Goal: Task Accomplishment & Management: Use online tool/utility

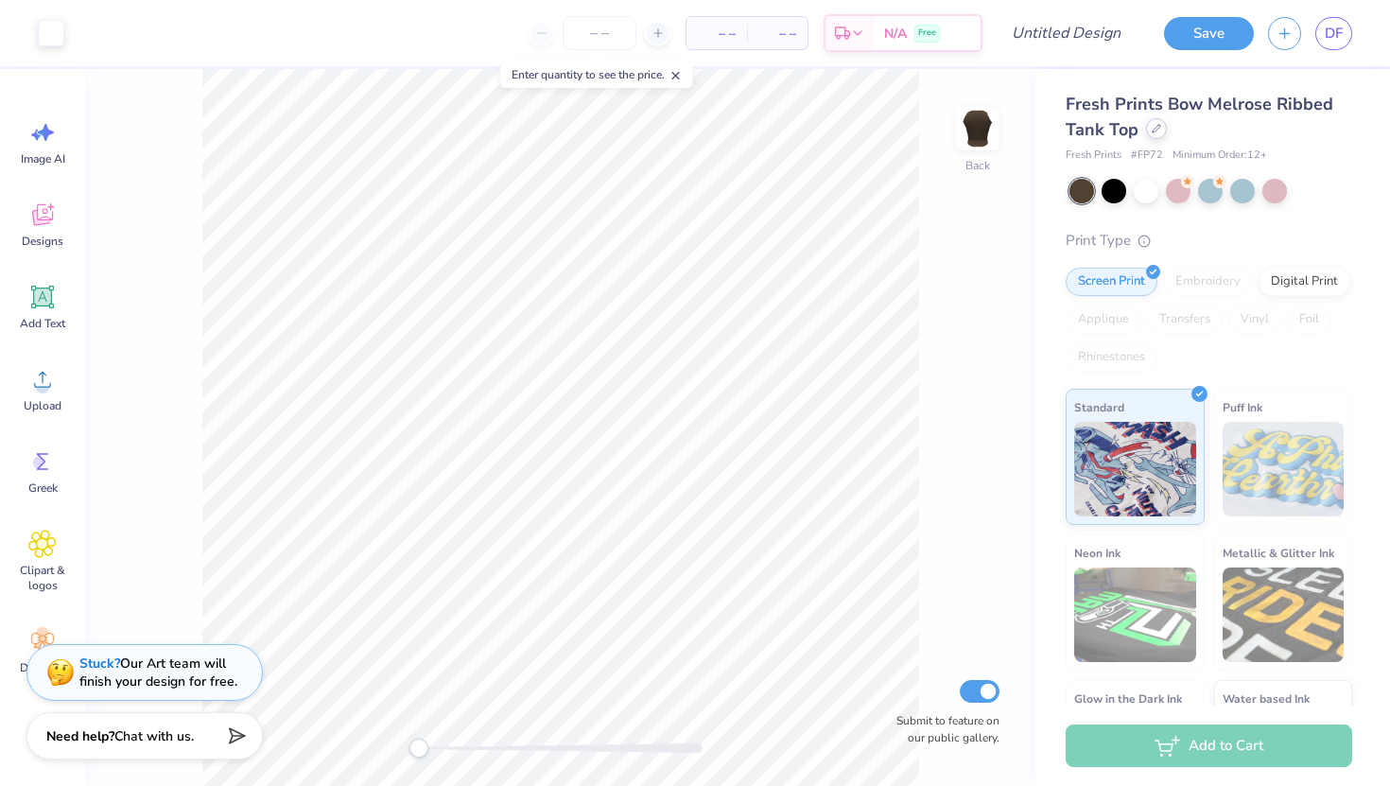
click at [1146, 129] on div at bounding box center [1156, 128] width 21 height 21
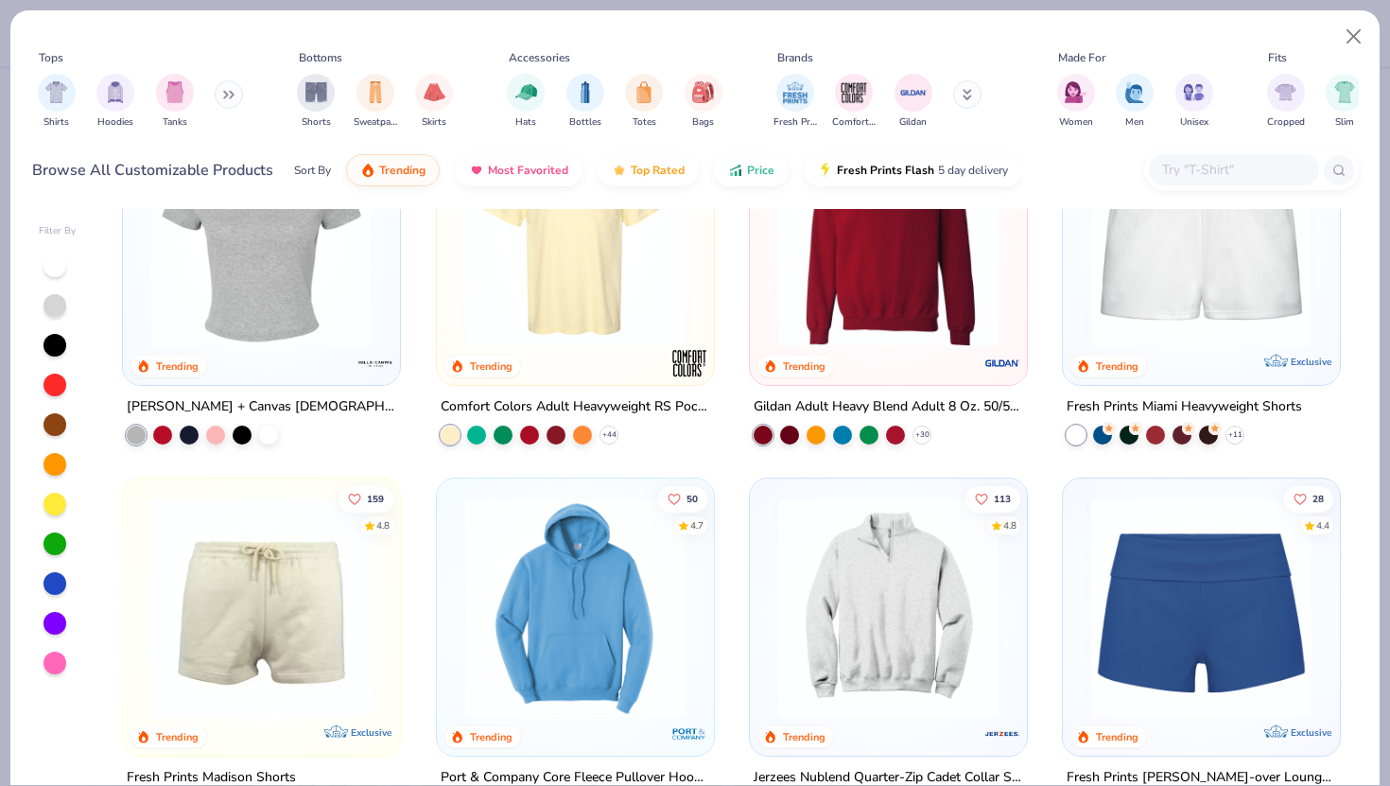
scroll to position [1232, 0]
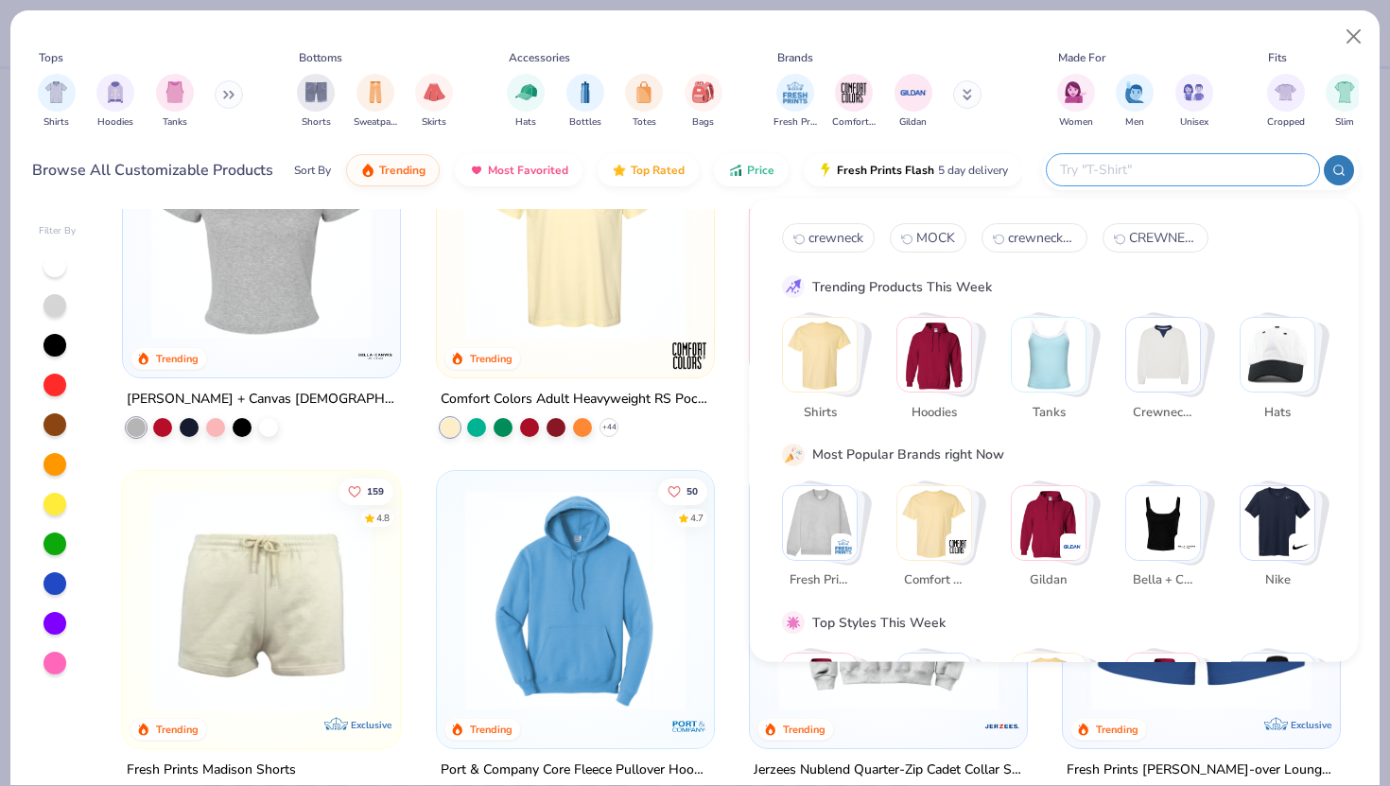
click at [1194, 169] on input "text" at bounding box center [1182, 170] width 248 height 22
type input "crewneck"
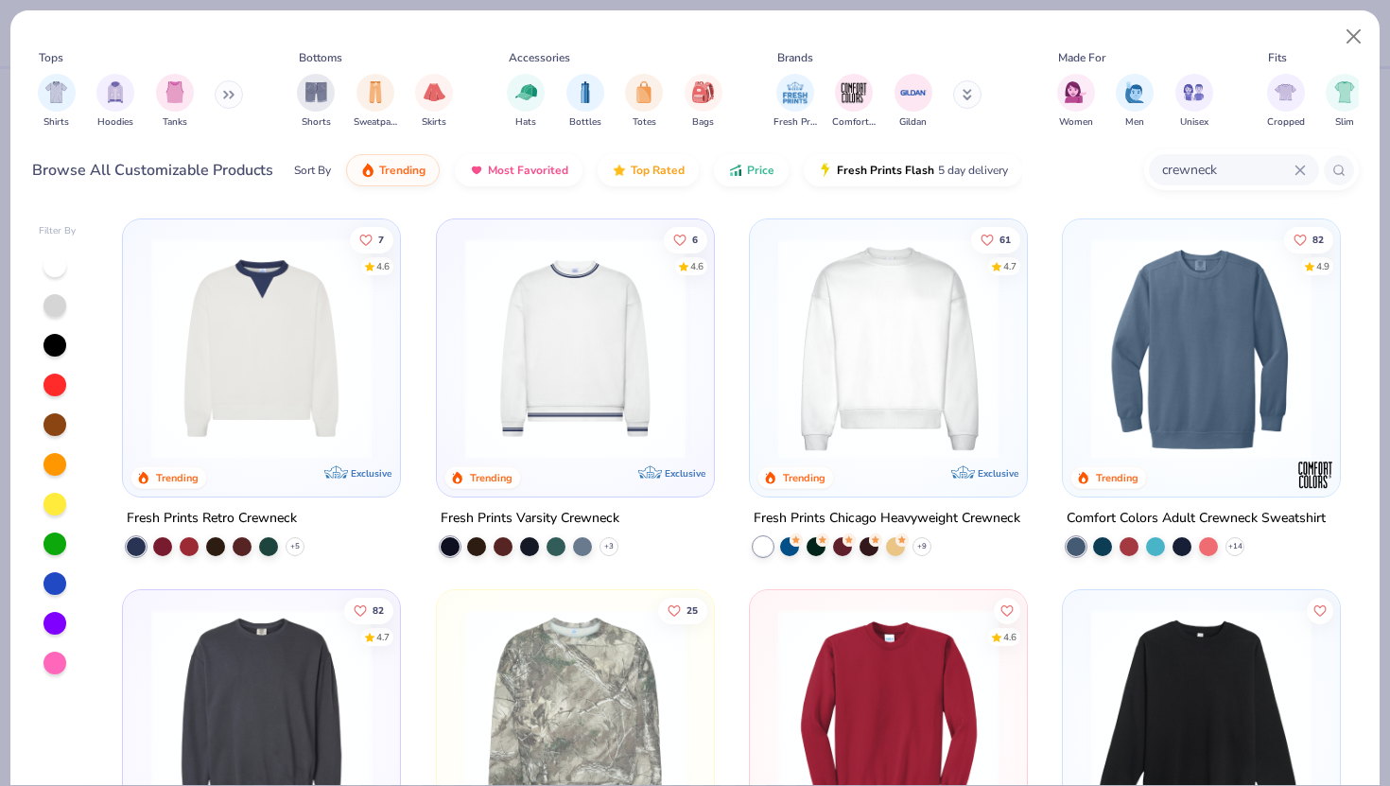
click at [891, 458] on div at bounding box center [888, 353] width 258 height 249
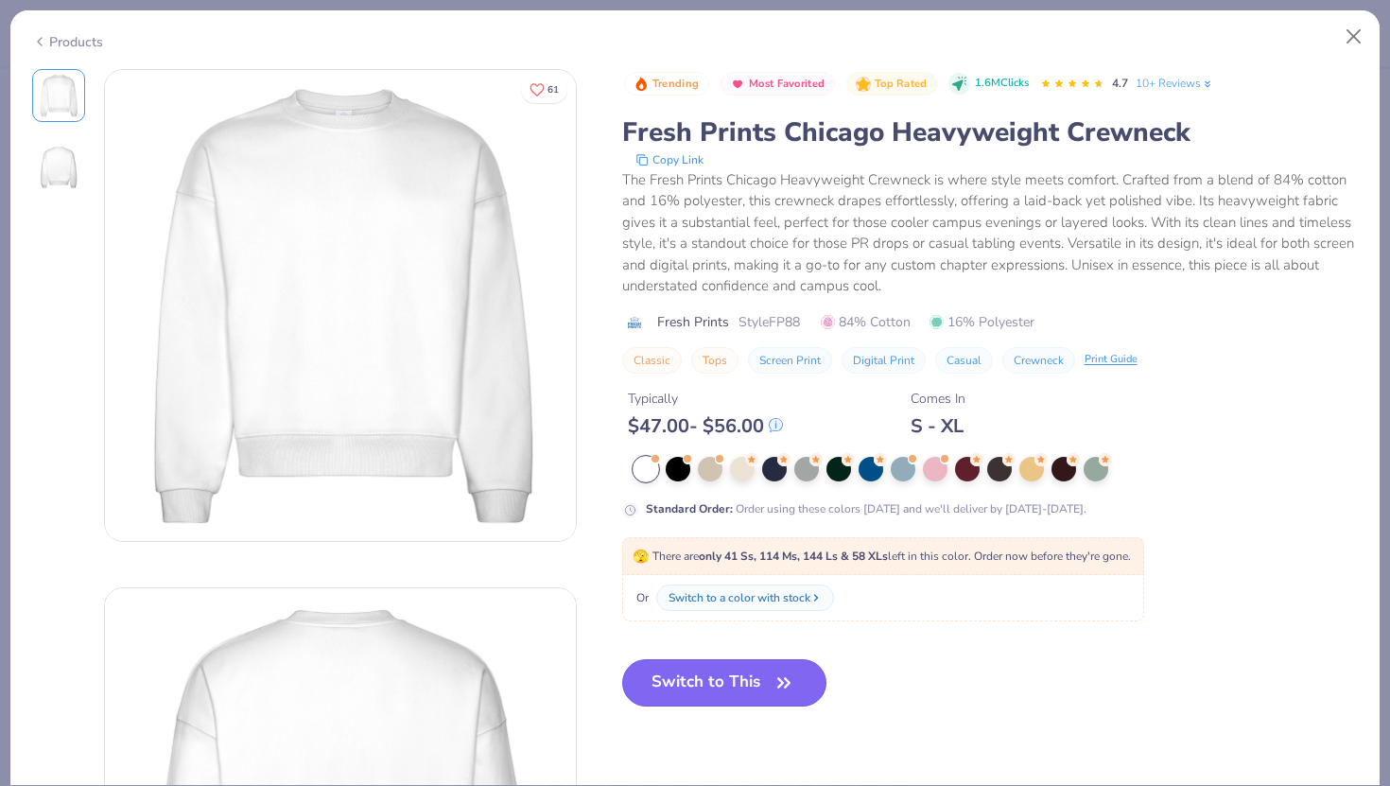
click at [781, 680] on icon "button" at bounding box center [783, 682] width 11 height 9
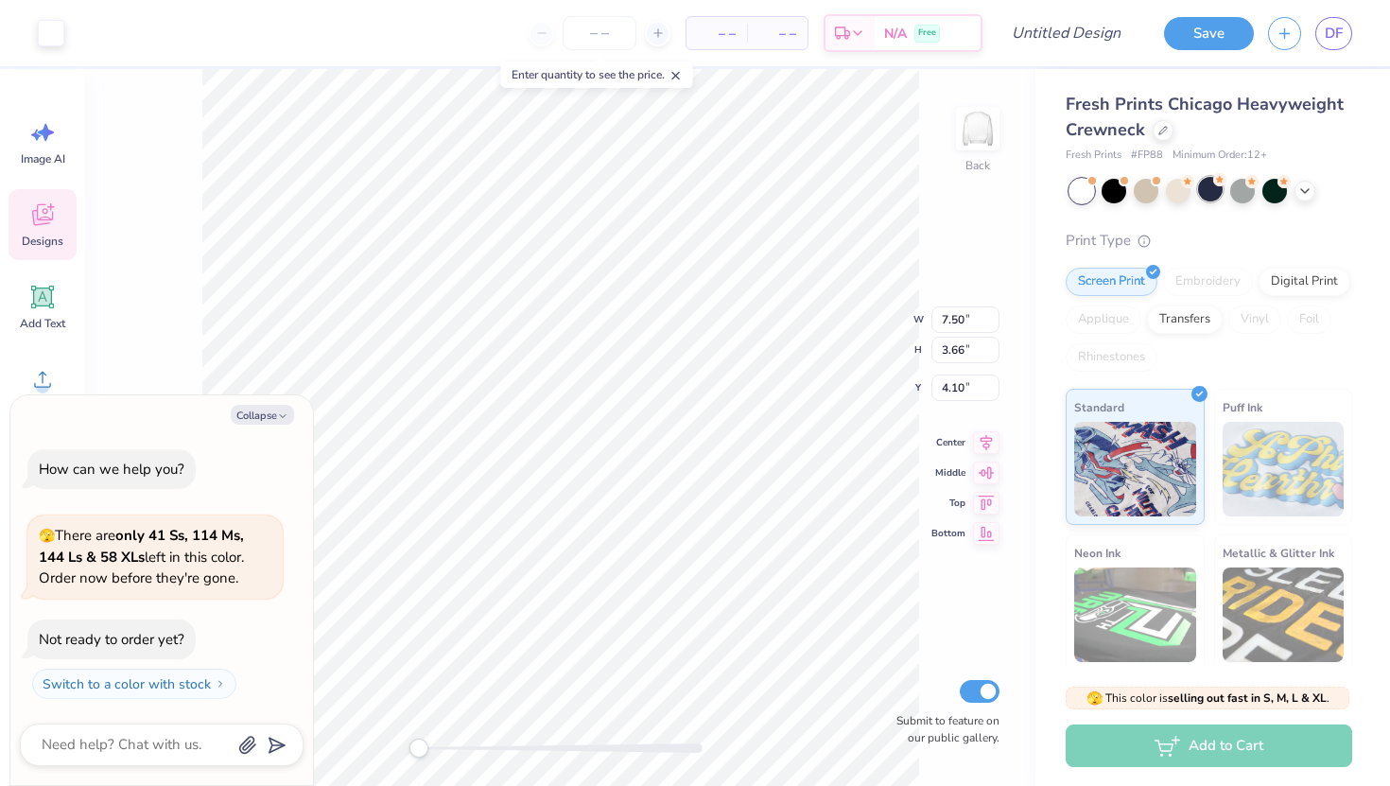
click at [1219, 197] on div at bounding box center [1210, 189] width 25 height 25
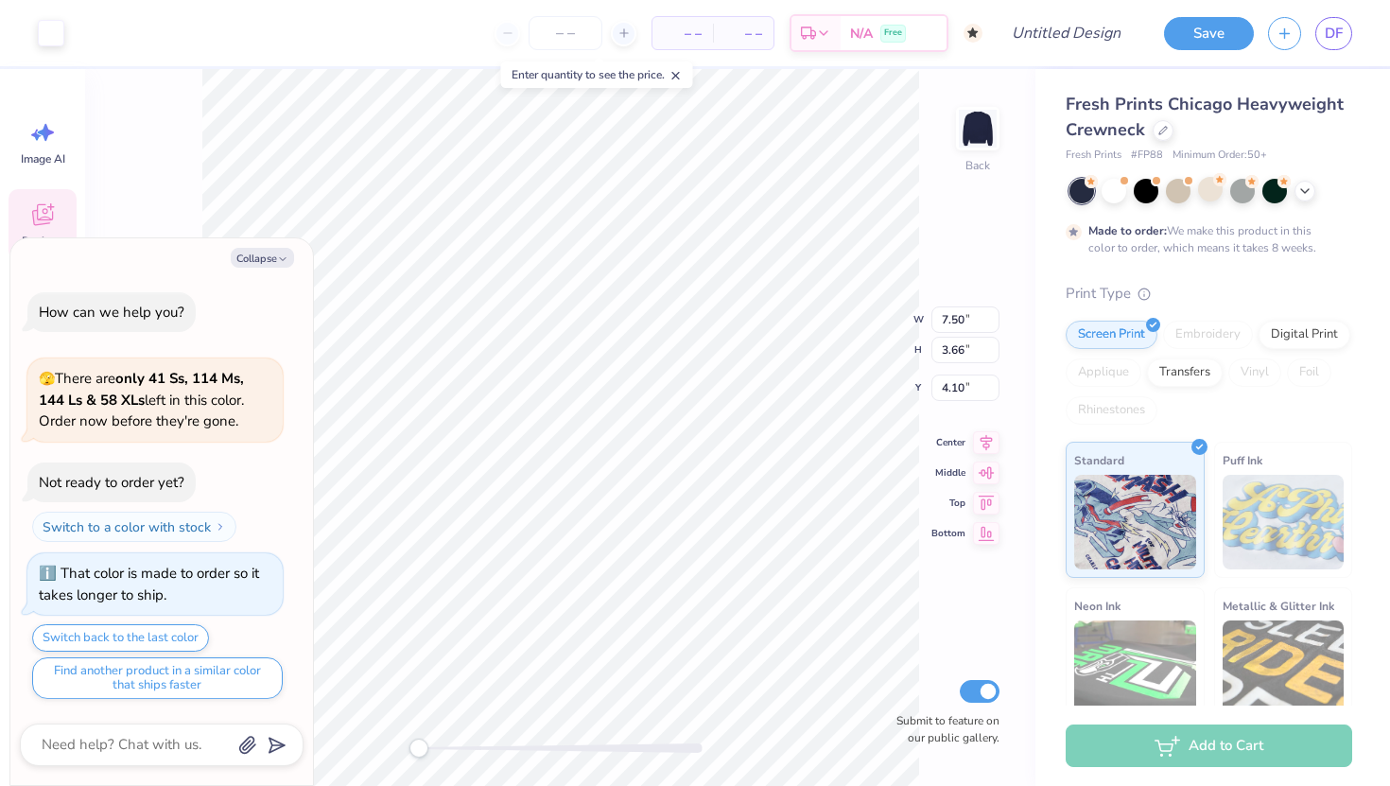
click at [1181, 242] on div "Made to order: We make this product in this color to order, which means it take…" at bounding box center [1204, 239] width 233 height 34
type textarea "x"
type input "9.34"
type input "4.56"
type input "3.20"
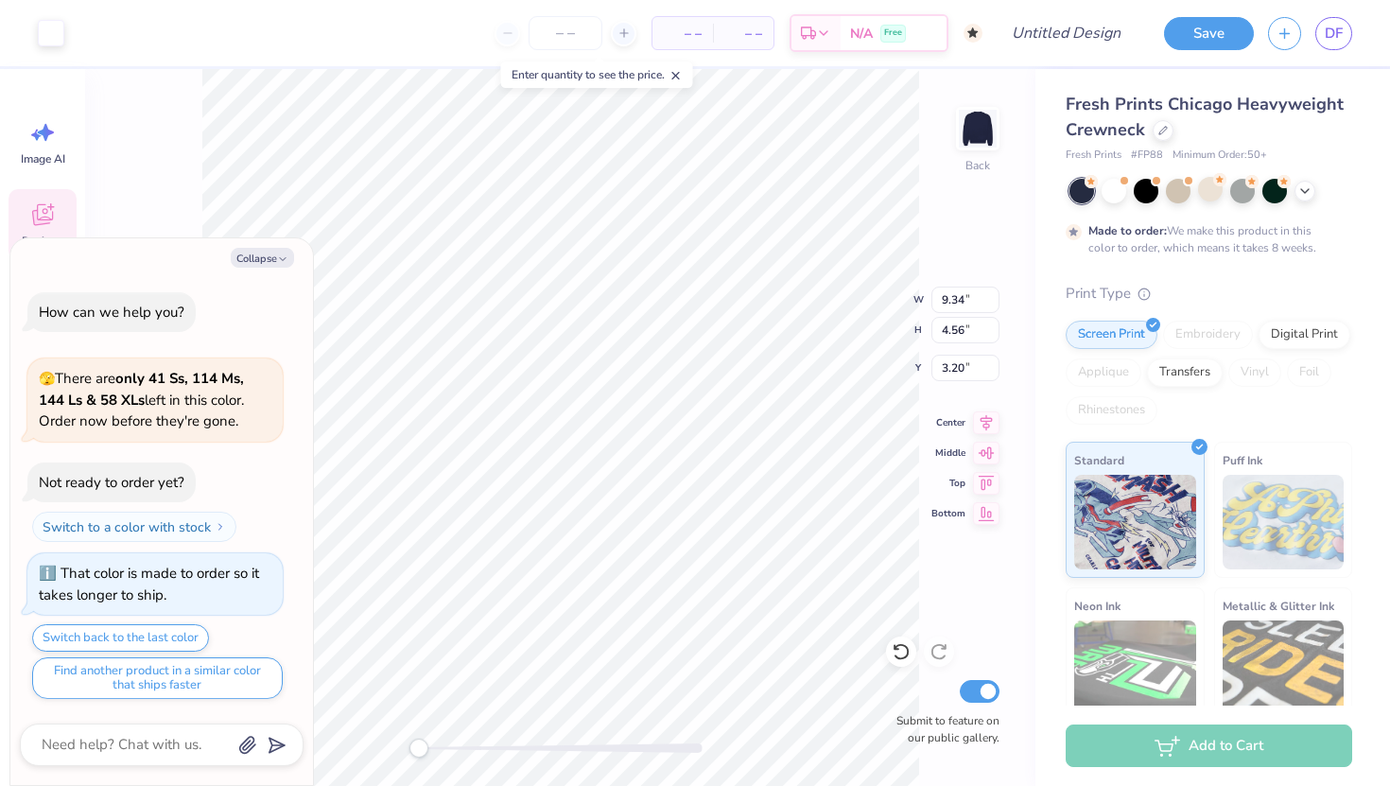
type textarea "x"
type input "12.74"
type input "6.22"
type input "3.24"
type textarea "x"
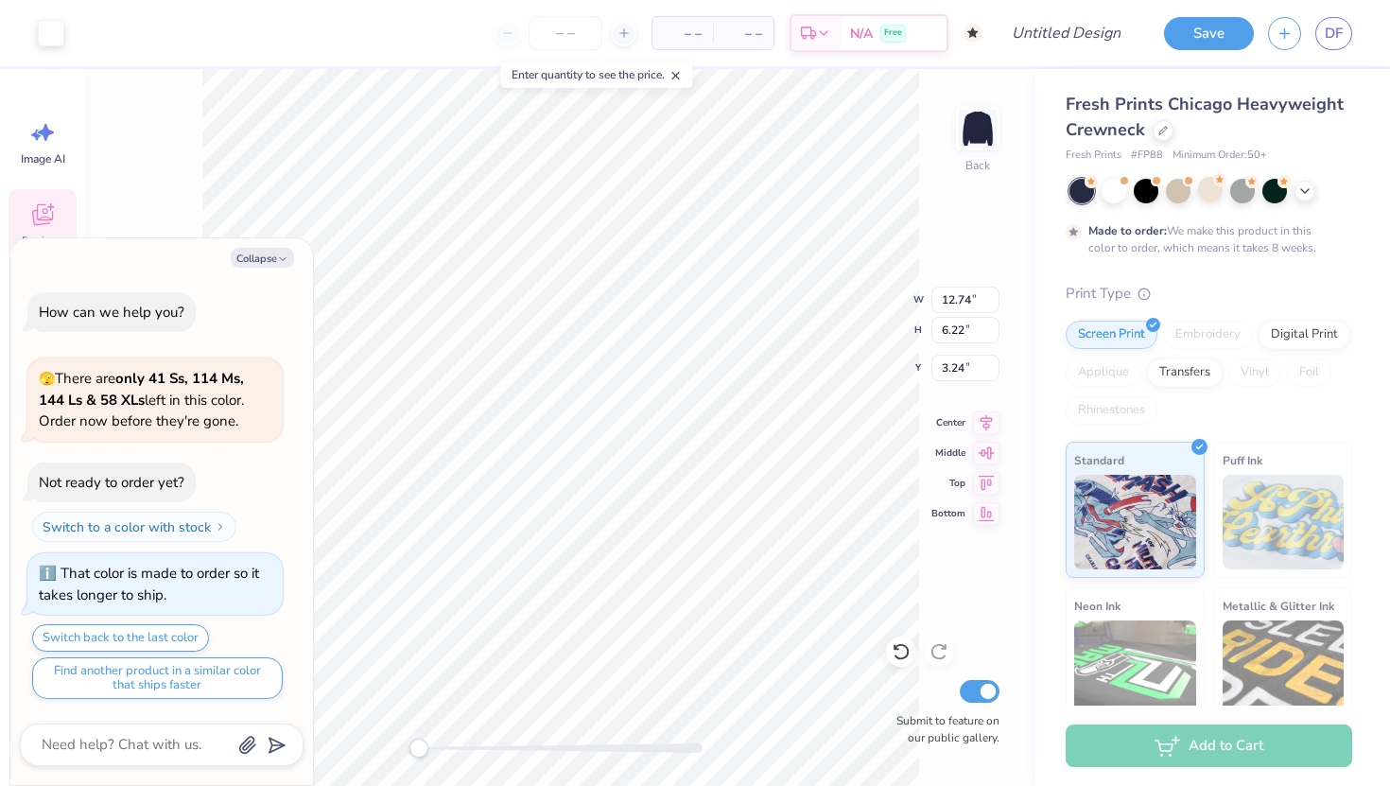
type input "14.33"
type input "7.00"
type input "3.50"
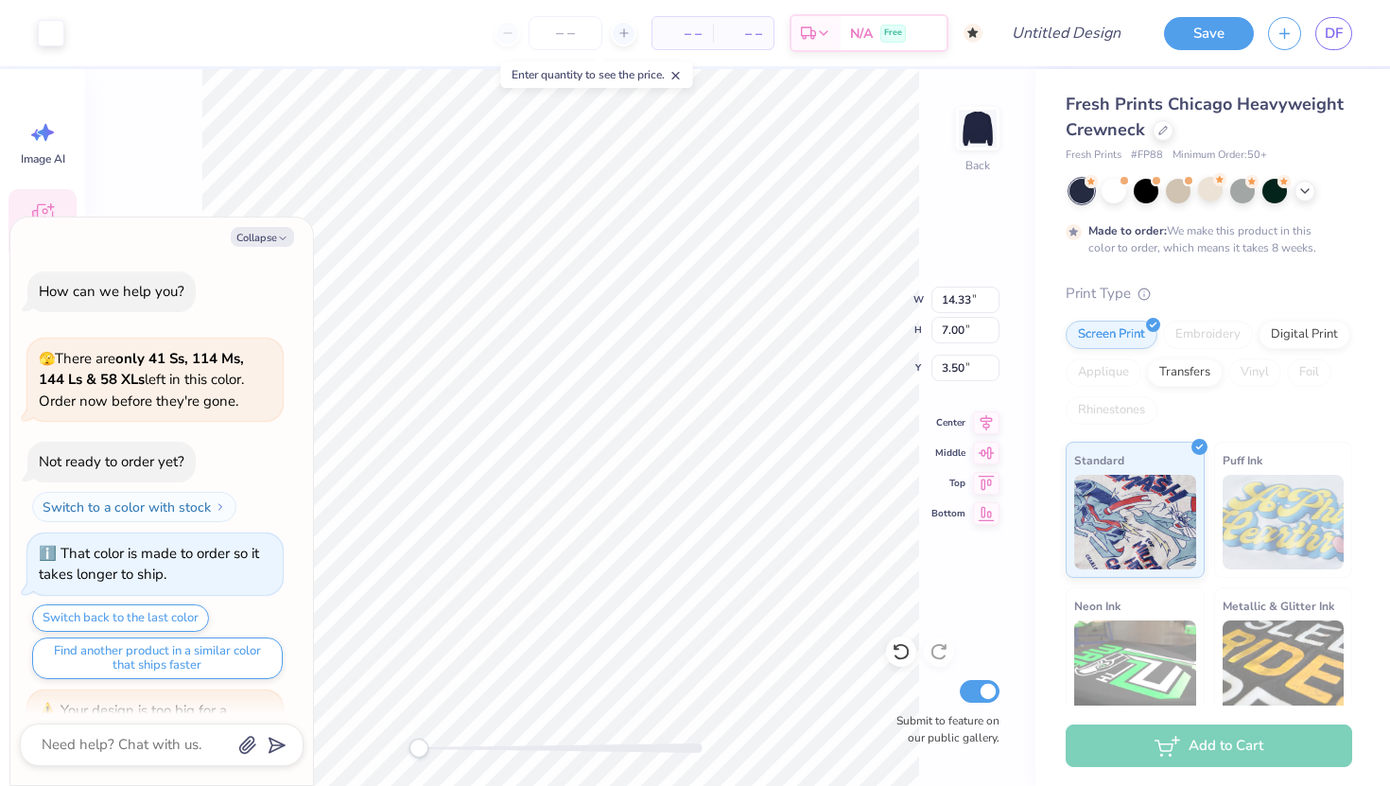
scroll to position [136, 0]
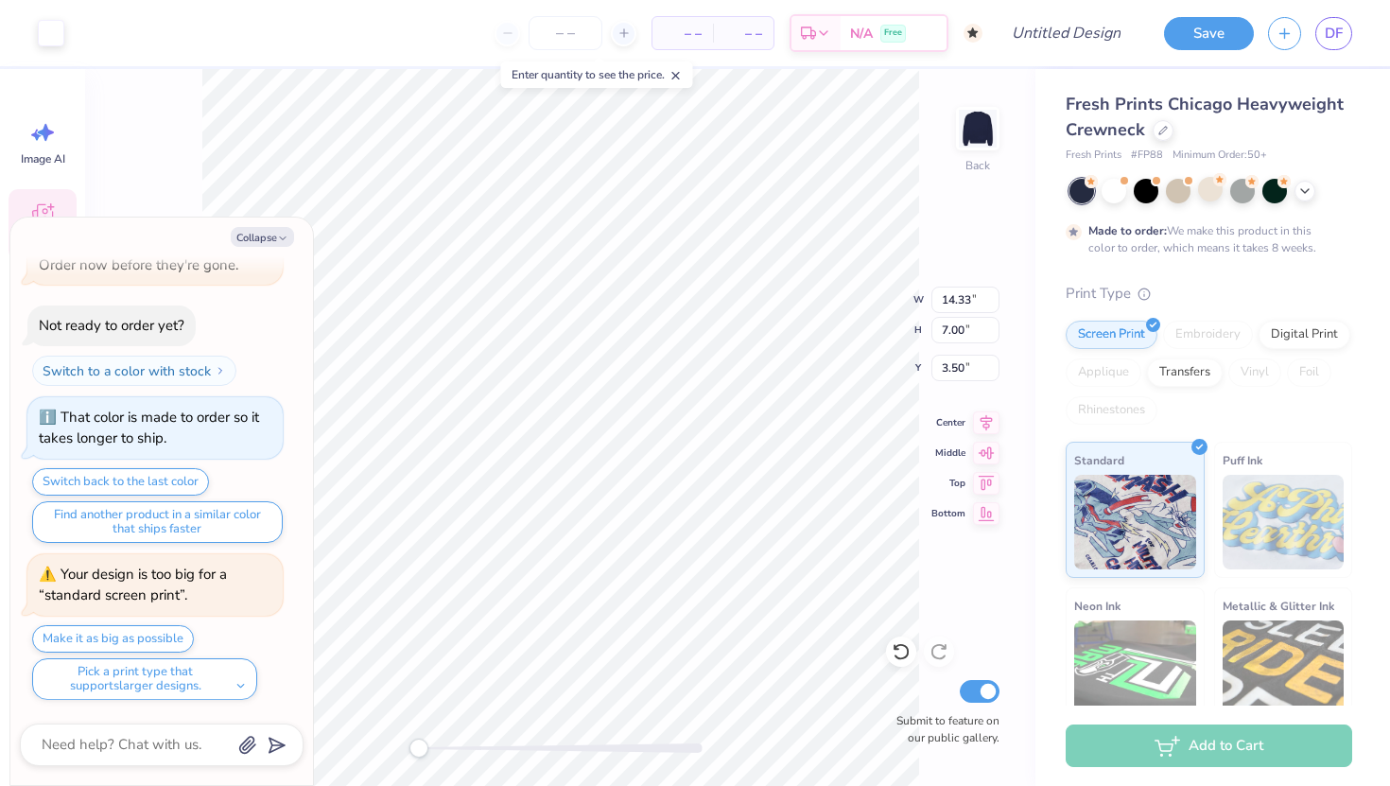
type textarea "x"
type input "8.38"
type input "1.78"
type input "8.72"
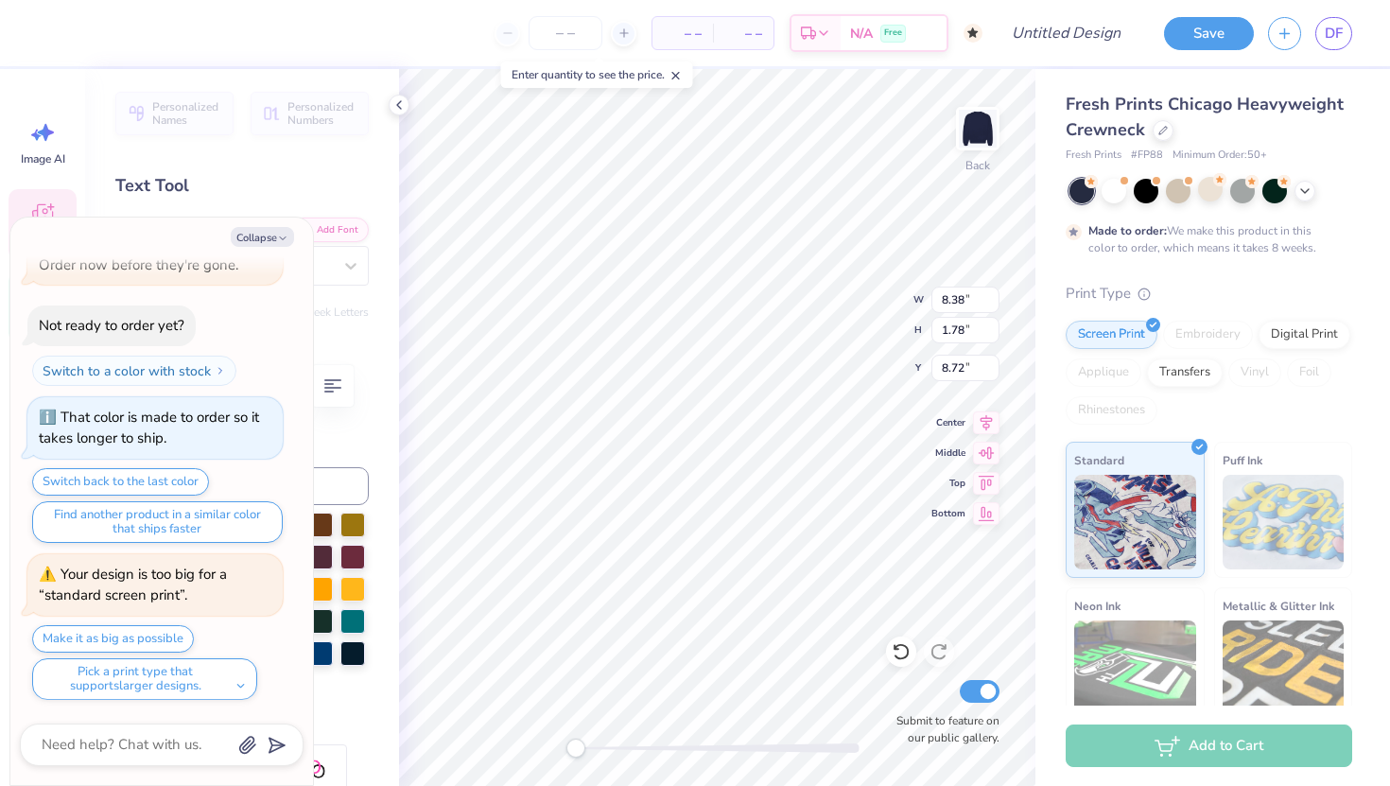
type textarea "x"
type textarea "bid day 202"
type textarea "x"
type textarea "bid day 20"
type textarea "x"
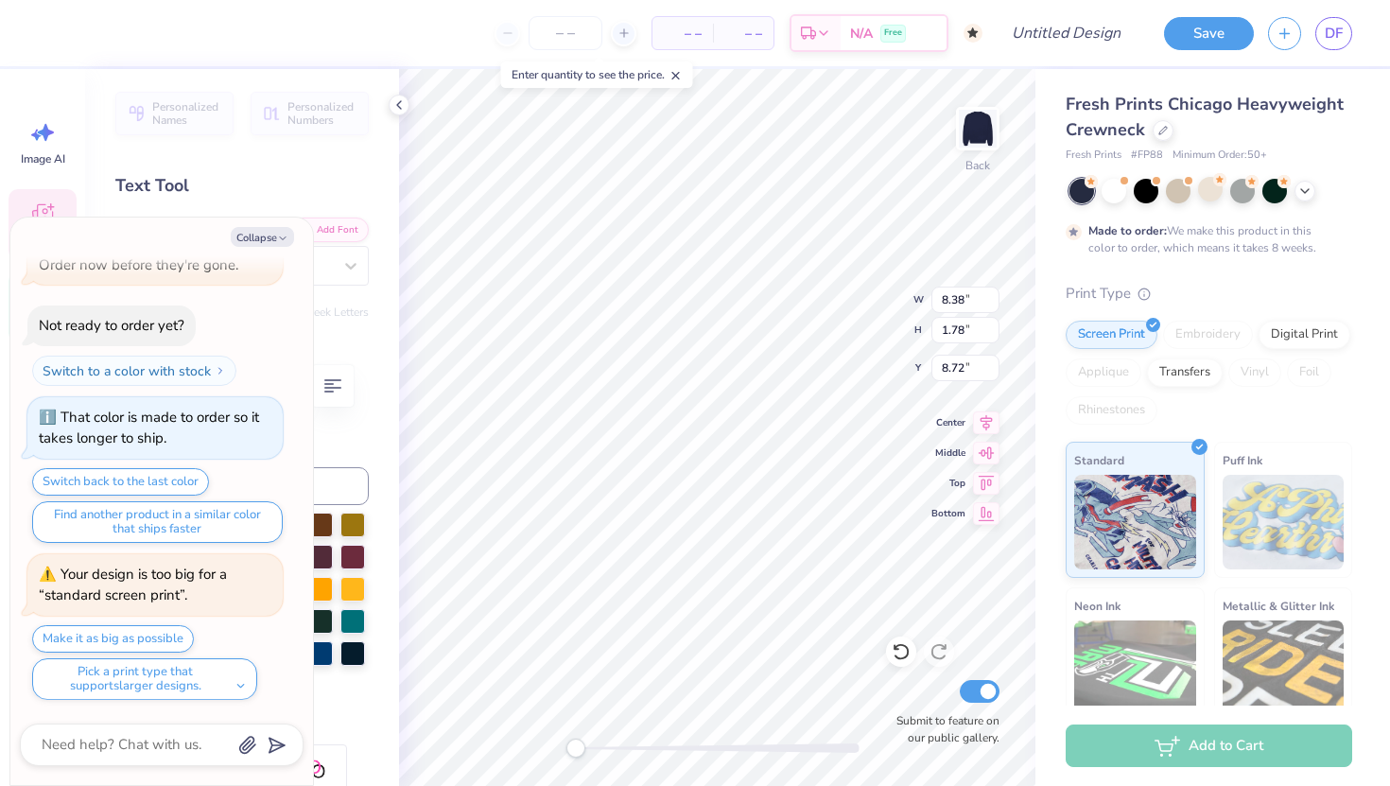
type textarea "bid day 2"
type textarea "x"
type textarea "bid day"
type textarea "x"
type textarea "bid day"
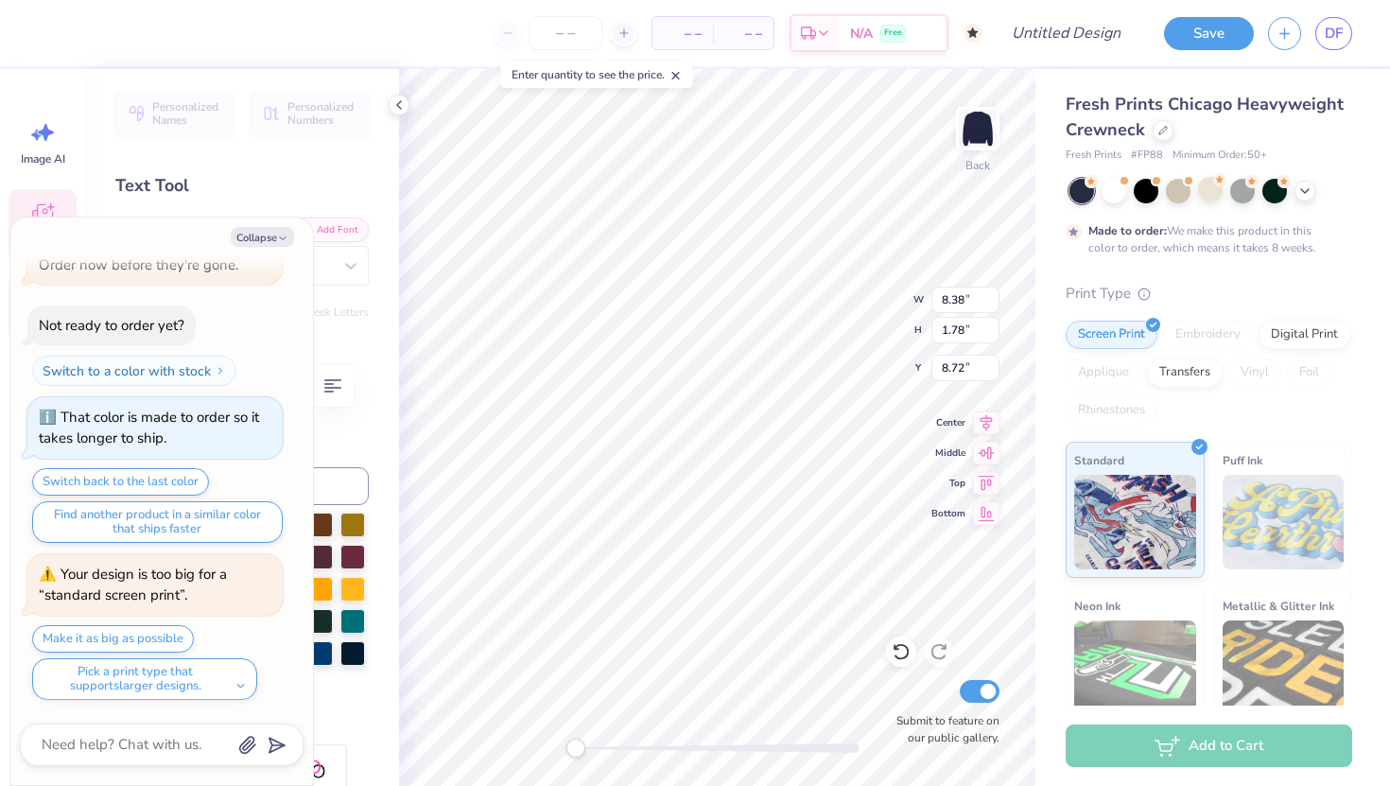
type textarea "x"
type textarea "bid da"
type textarea "x"
type textarea "bid d"
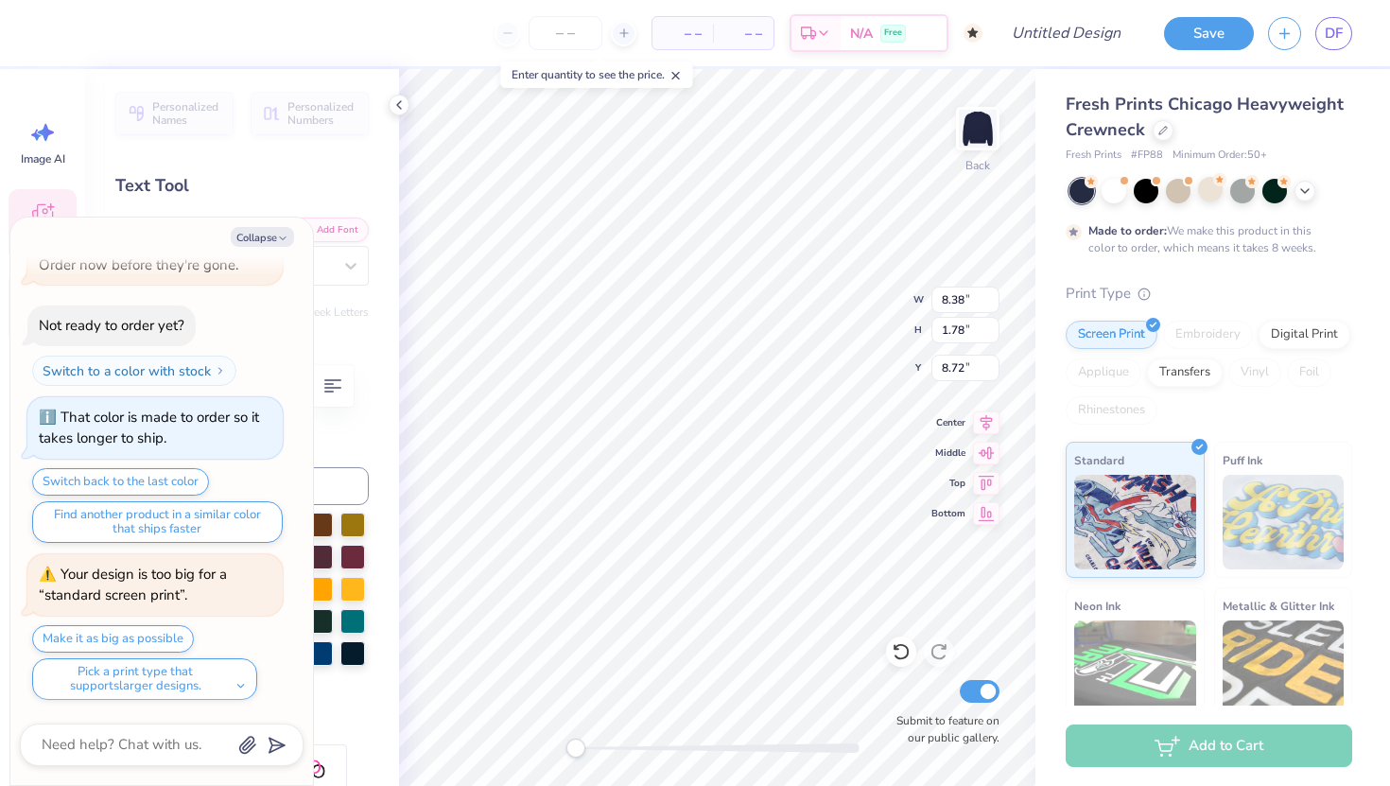
scroll to position [0, 0]
type textarea "x"
type textarea "bid"
type textarea "x"
type textarea "bid"
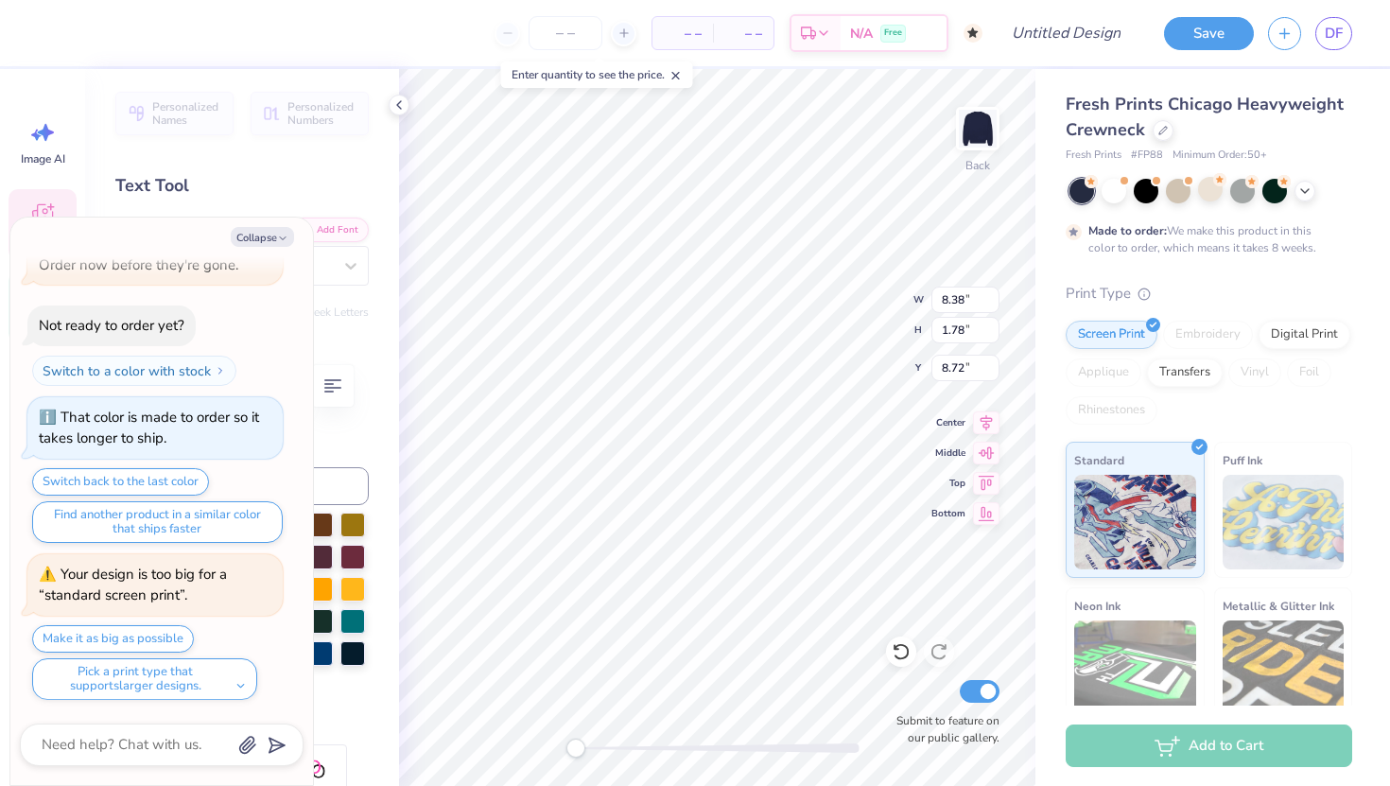
type textarea "x"
type textarea "bi"
type textarea "x"
type textarea "b"
type textarea "x"
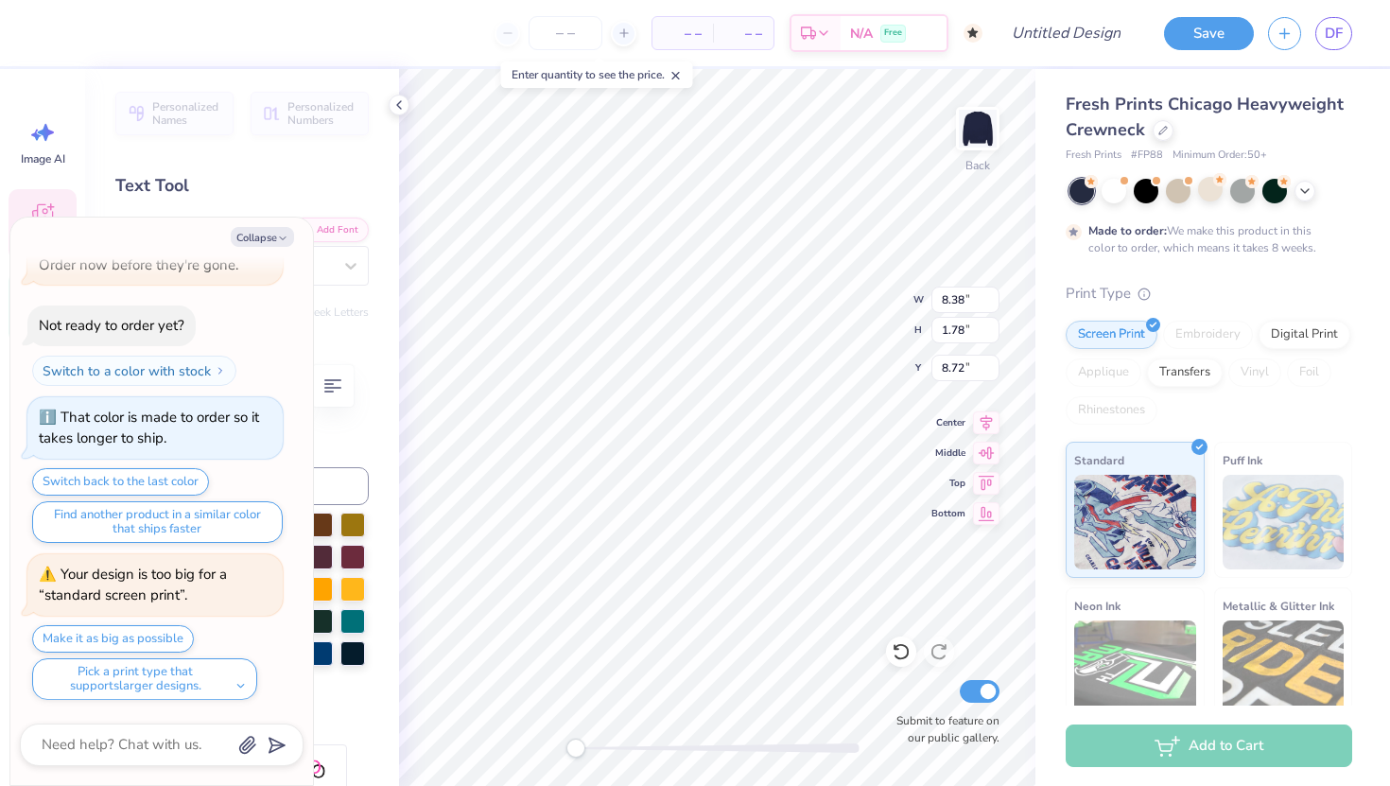
type textarea "x"
type textarea "U"
type textarea "x"
type textarea "Un"
type textarea "x"
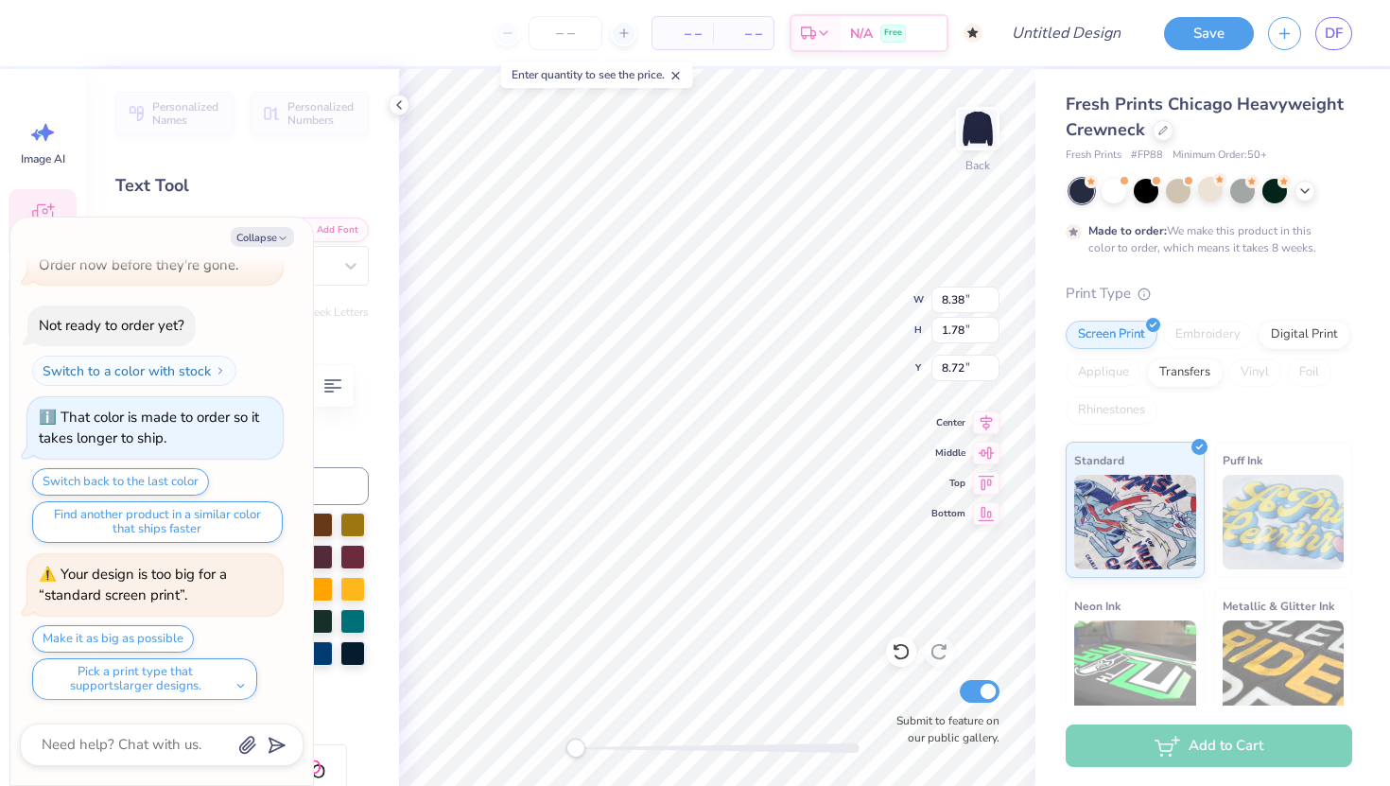
type textarea "Uni"
type textarea "x"
type textarea "Univ"
type textarea "x"
type textarea "Unive"
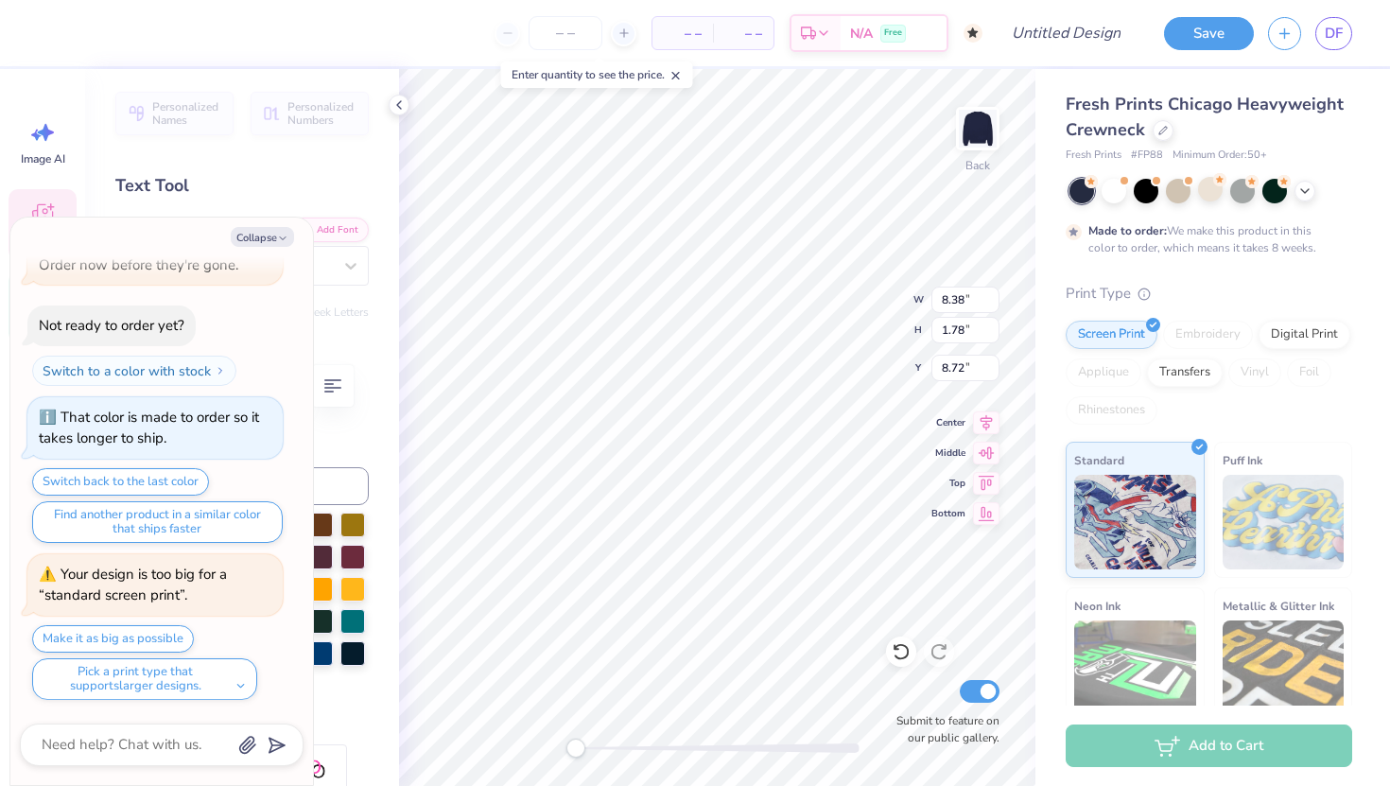
type textarea "x"
type textarea "Univer"
type textarea "x"
type textarea "Universi"
type textarea "x"
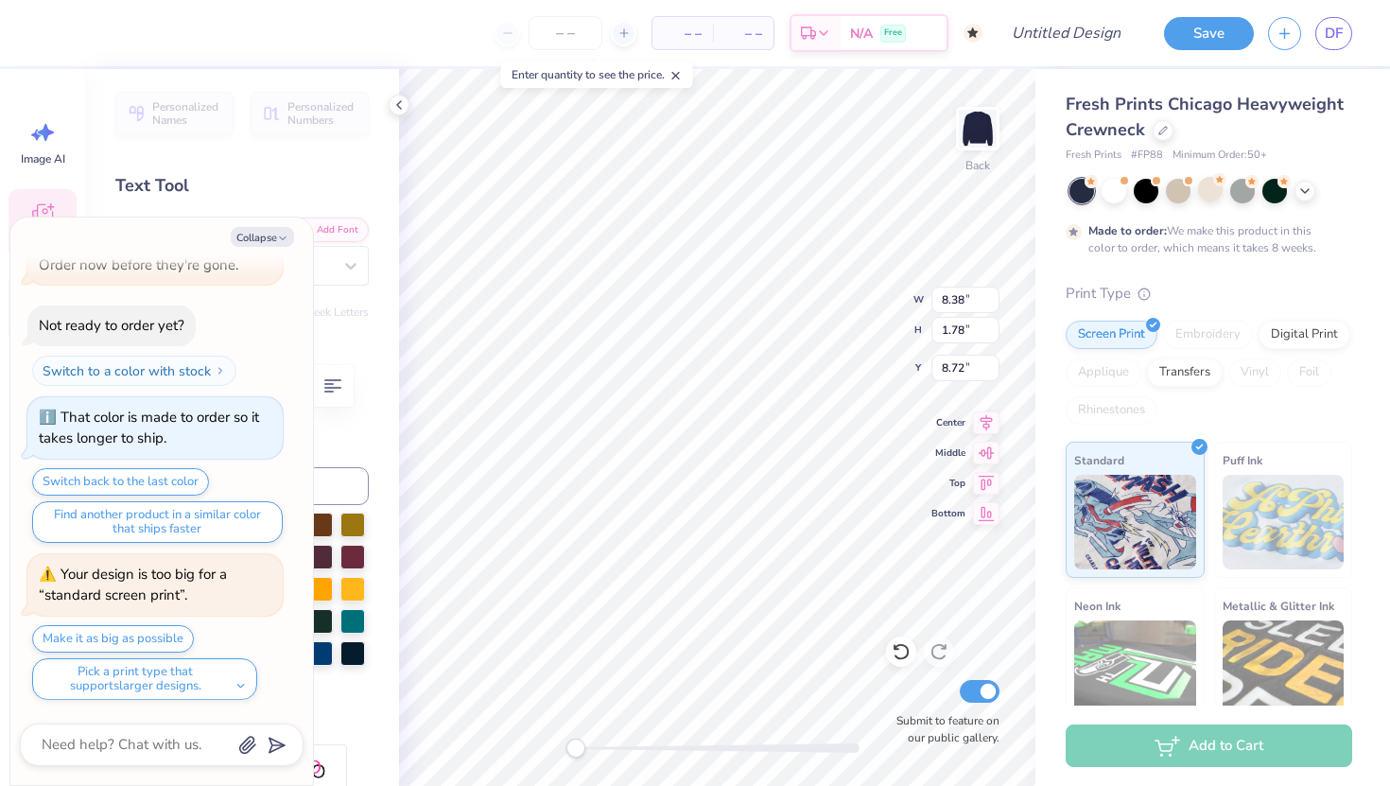
type textarea "Universit"
type textarea "x"
type textarea "University"
type textarea "x"
type textarea "University"
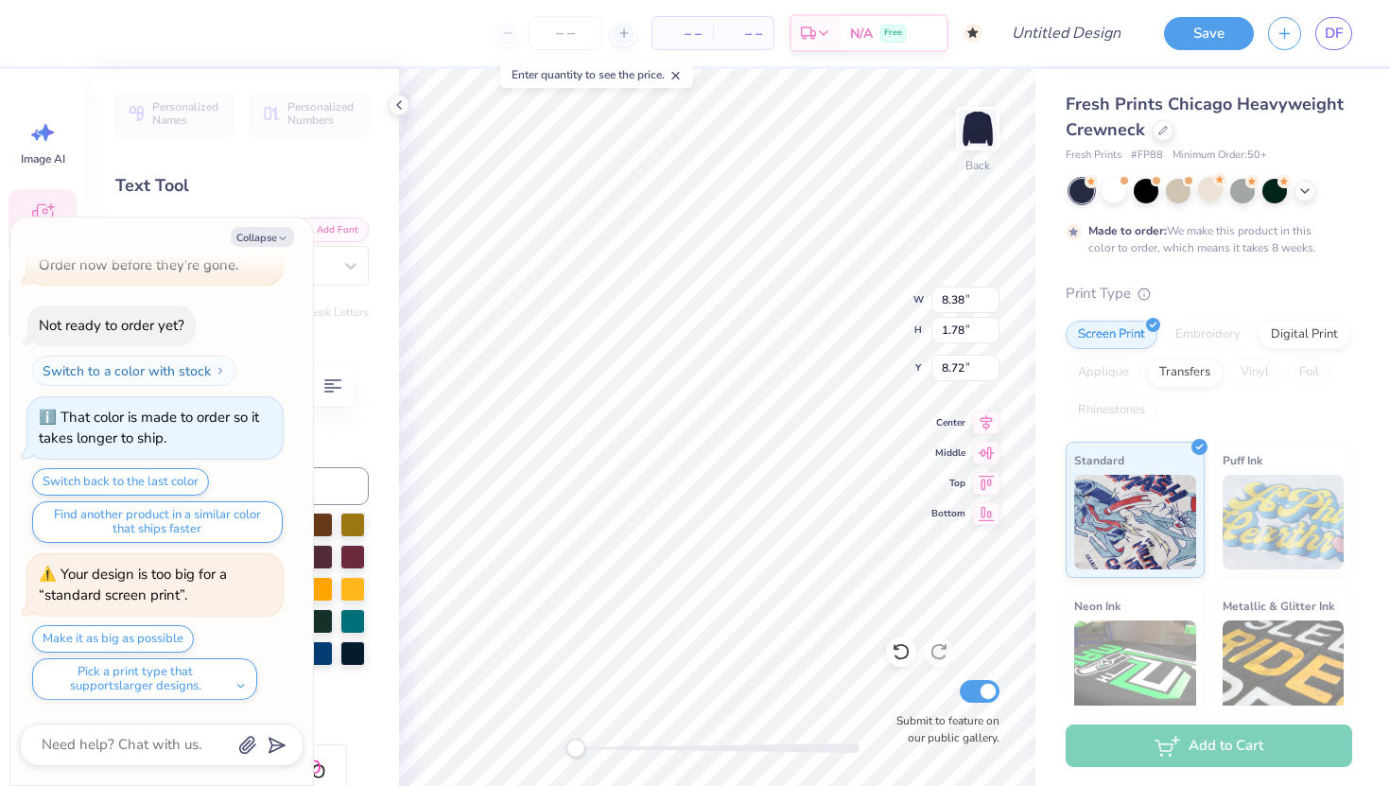
type textarea "x"
type textarea "University o"
type textarea "x"
type textarea "University of"
type textarea "x"
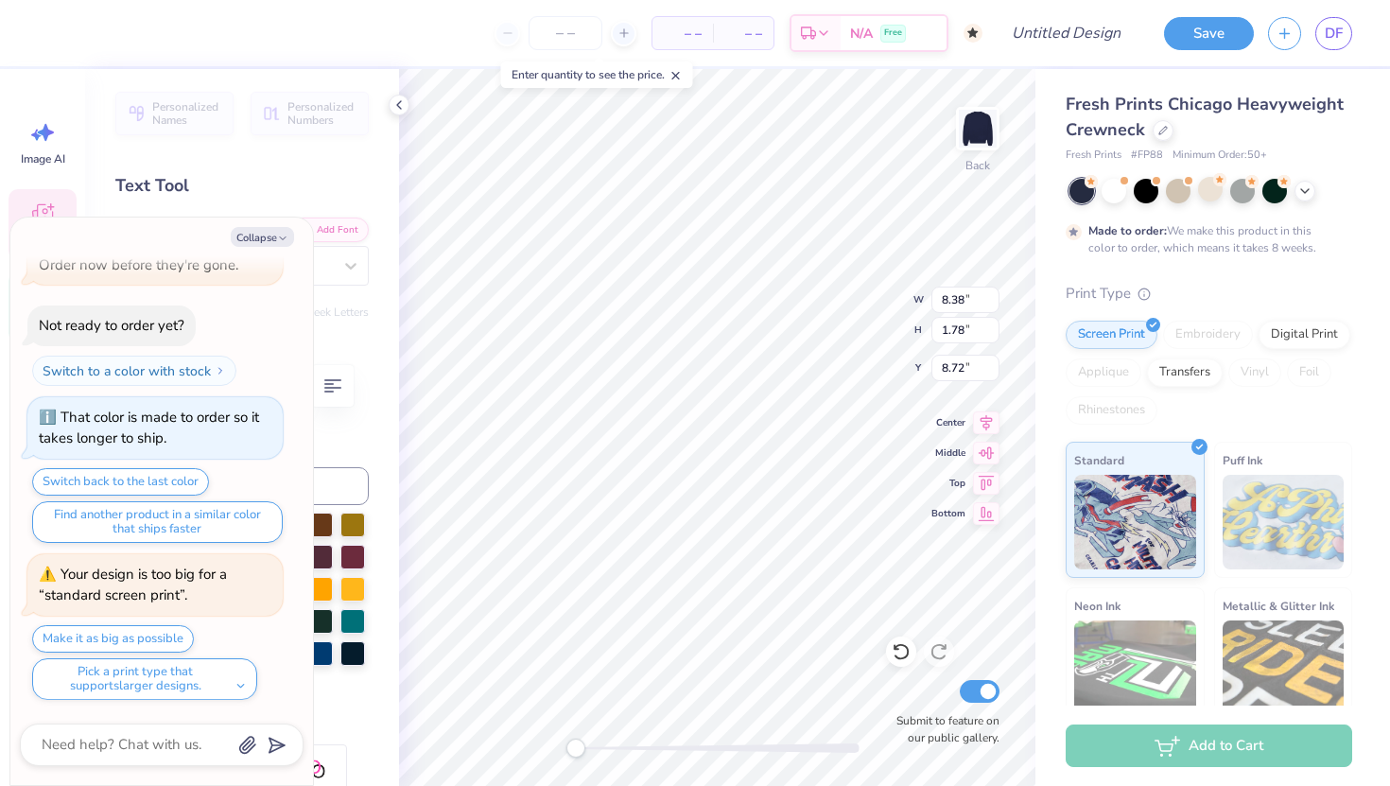
type textarea "University of"
type textarea "x"
type textarea "University of M"
type textarea "x"
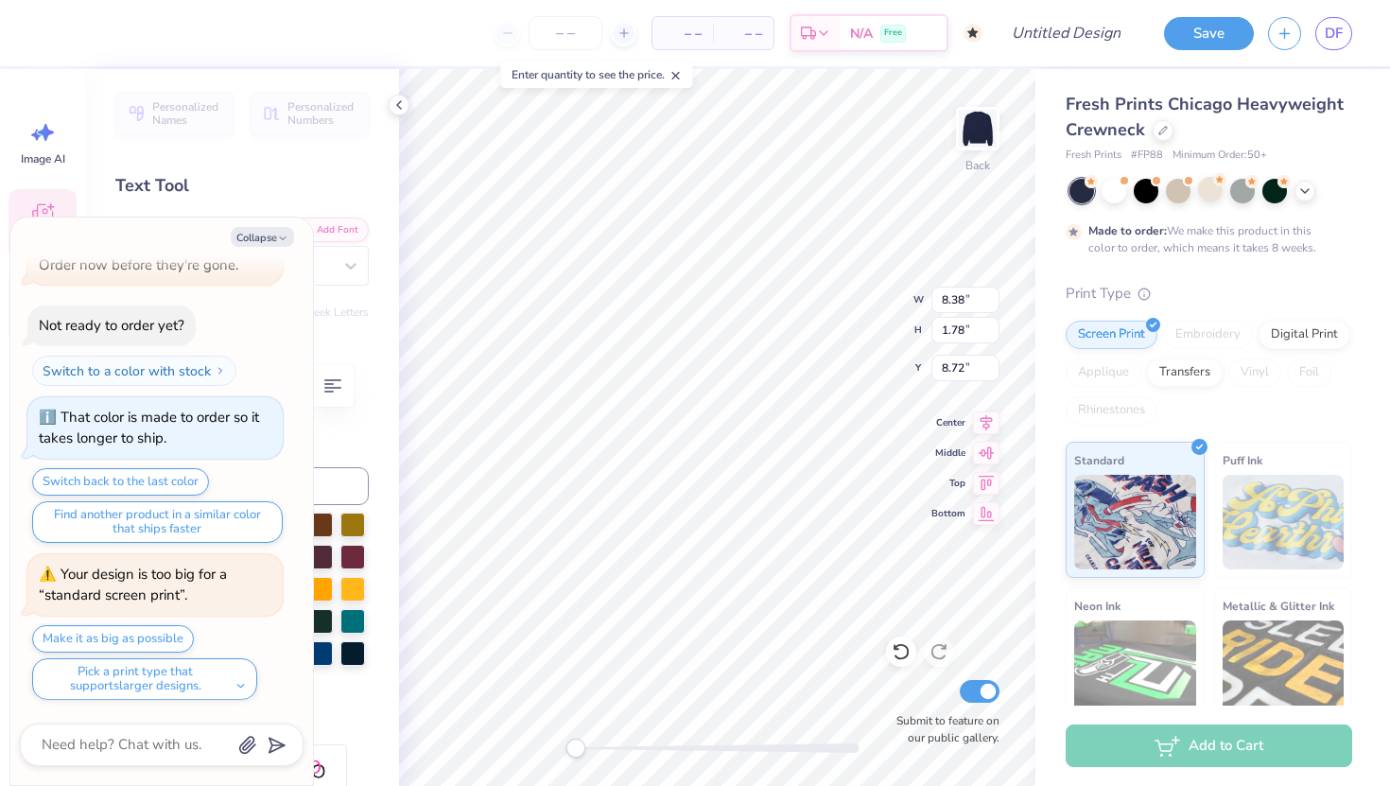
type textarea "University of Ma"
type textarea "x"
type textarea "University of Mar"
type textarea "x"
type textarea "University of Maryl"
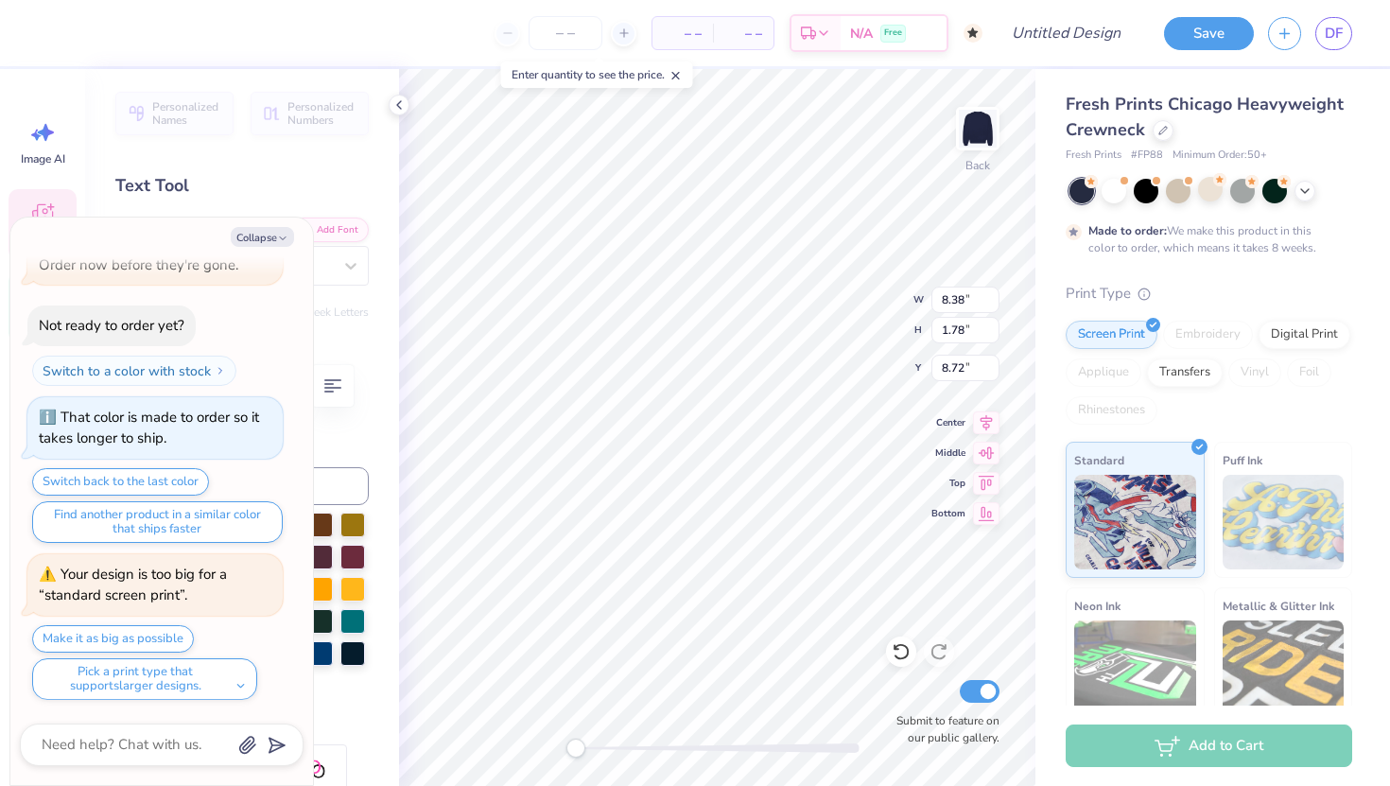
type textarea "x"
type textarea "University of Marylan"
type textarea "x"
type textarea "University of Maryland"
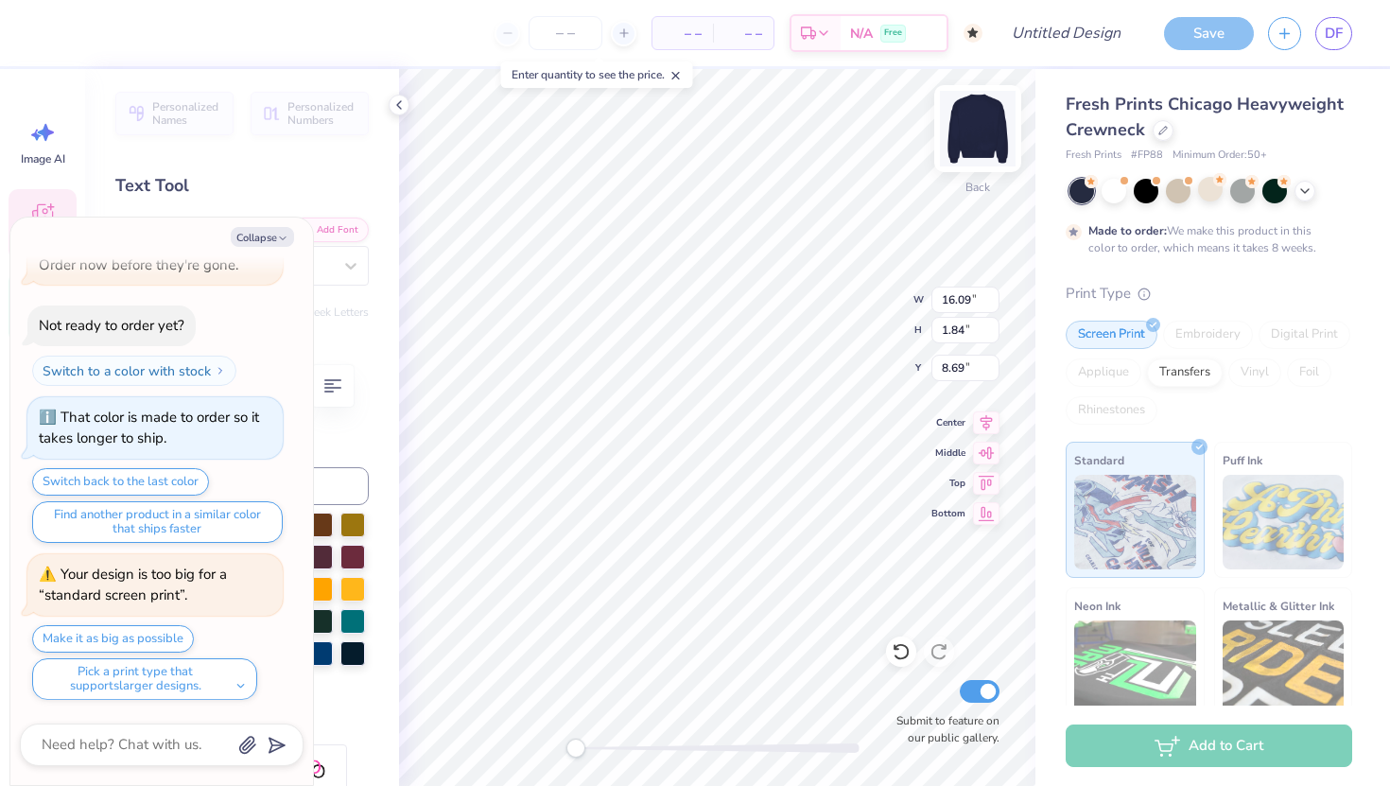
type textarea "x"
type input "14.05"
type input "1.61"
type input "9.81"
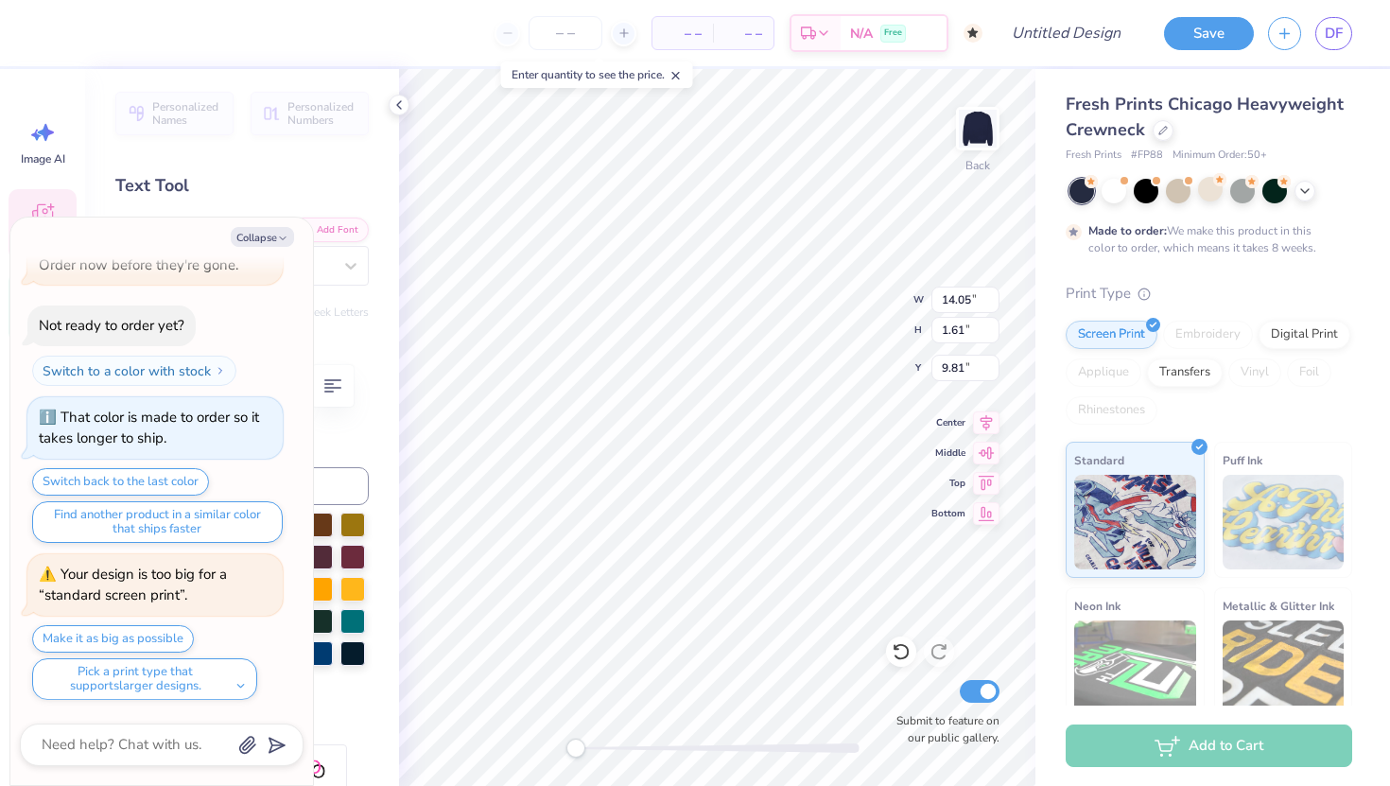
click at [260, 250] on div "Collapse How can we help you? 🫣 There are only 41 Ss, 114 Ms, 144 Ls & 58 XLs l…" at bounding box center [161, 500] width 303 height 567
click at [260, 243] on button "Collapse" at bounding box center [262, 237] width 63 height 20
type textarea "x"
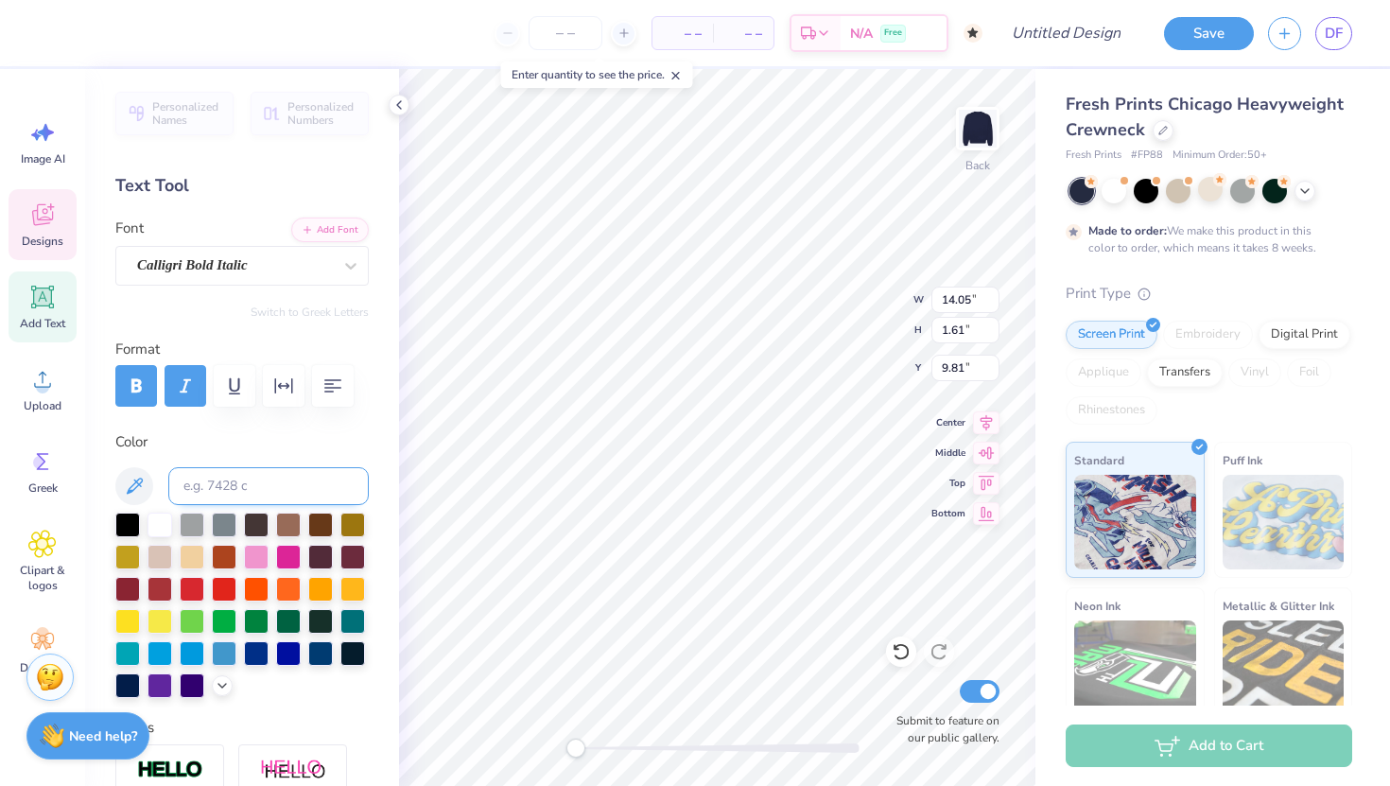
scroll to position [388, 0]
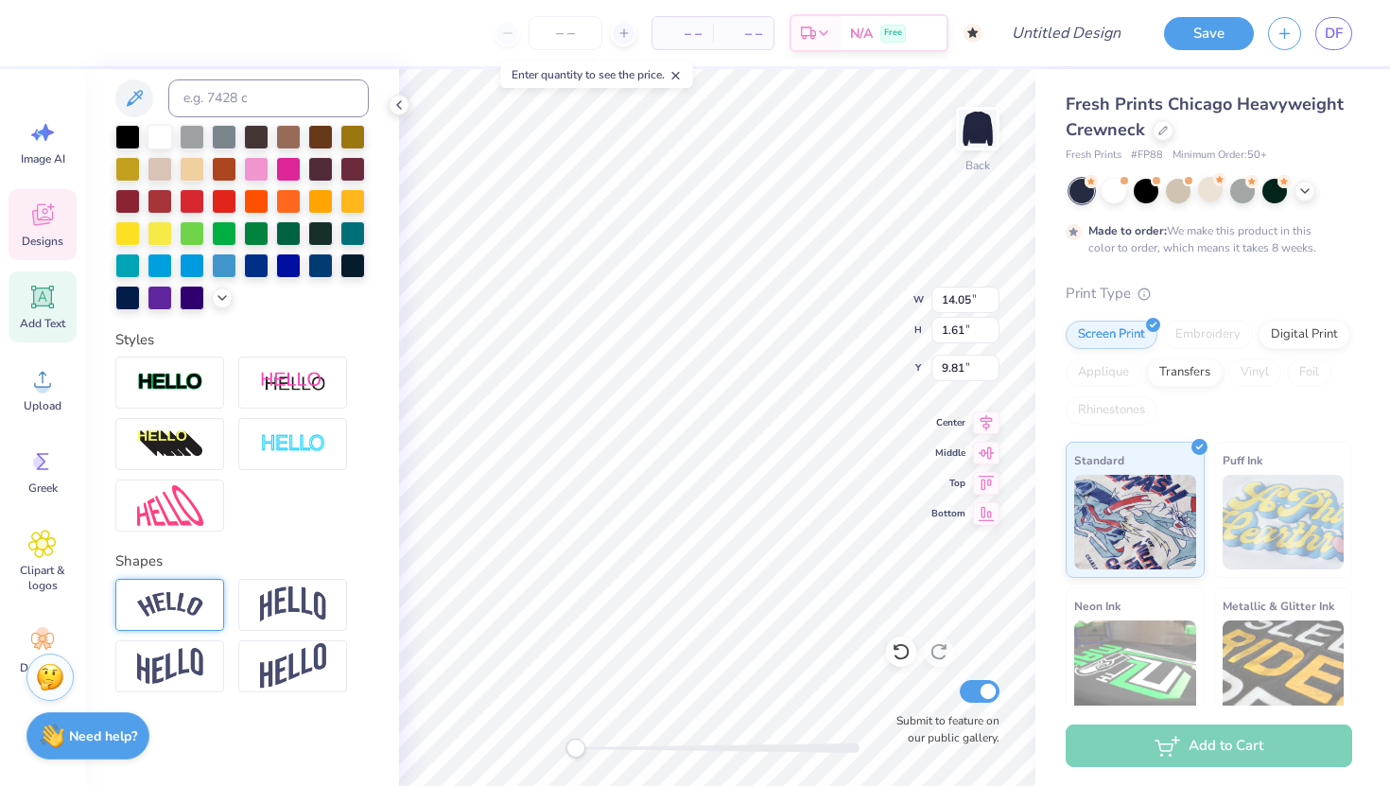
click at [192, 609] on img at bounding box center [170, 605] width 66 height 26
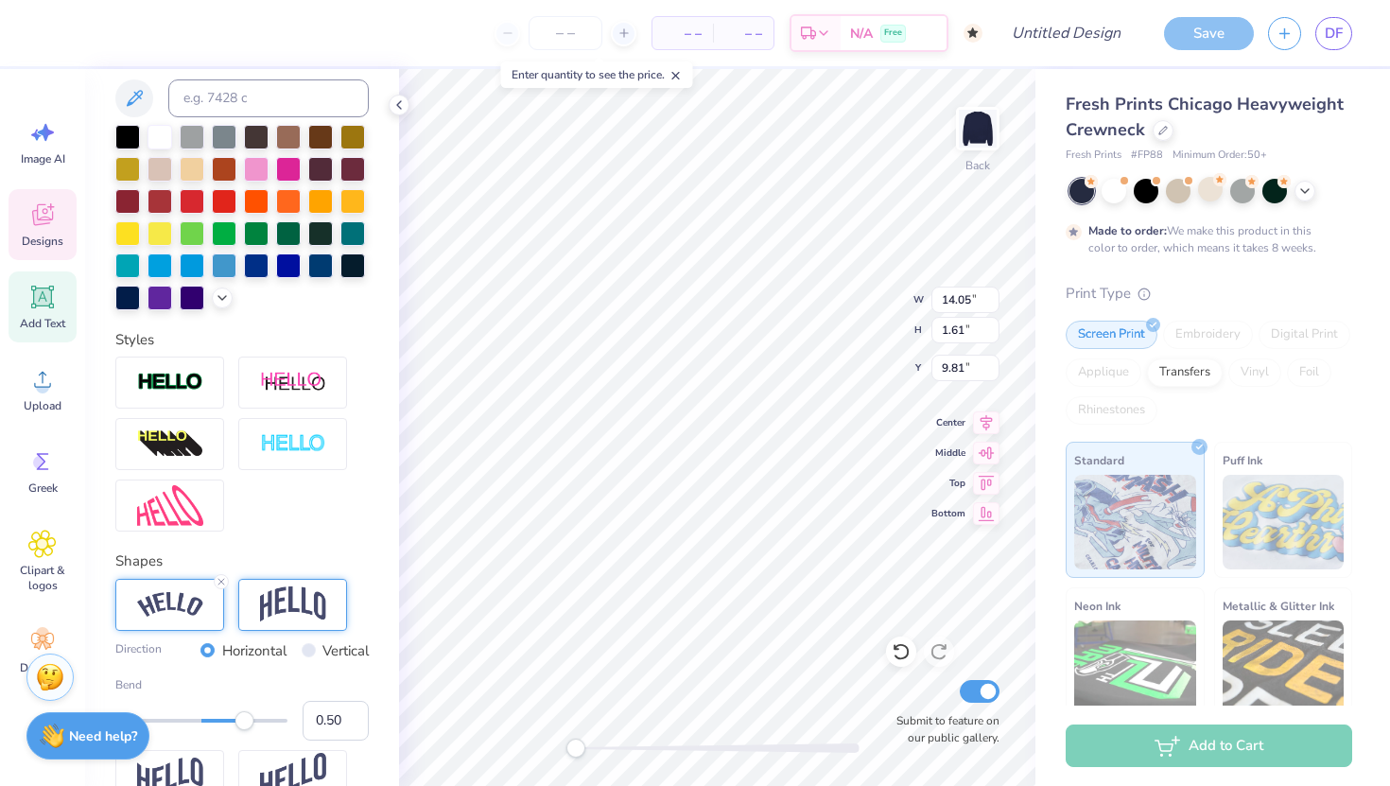
click at [255, 609] on div at bounding box center [292, 605] width 109 height 52
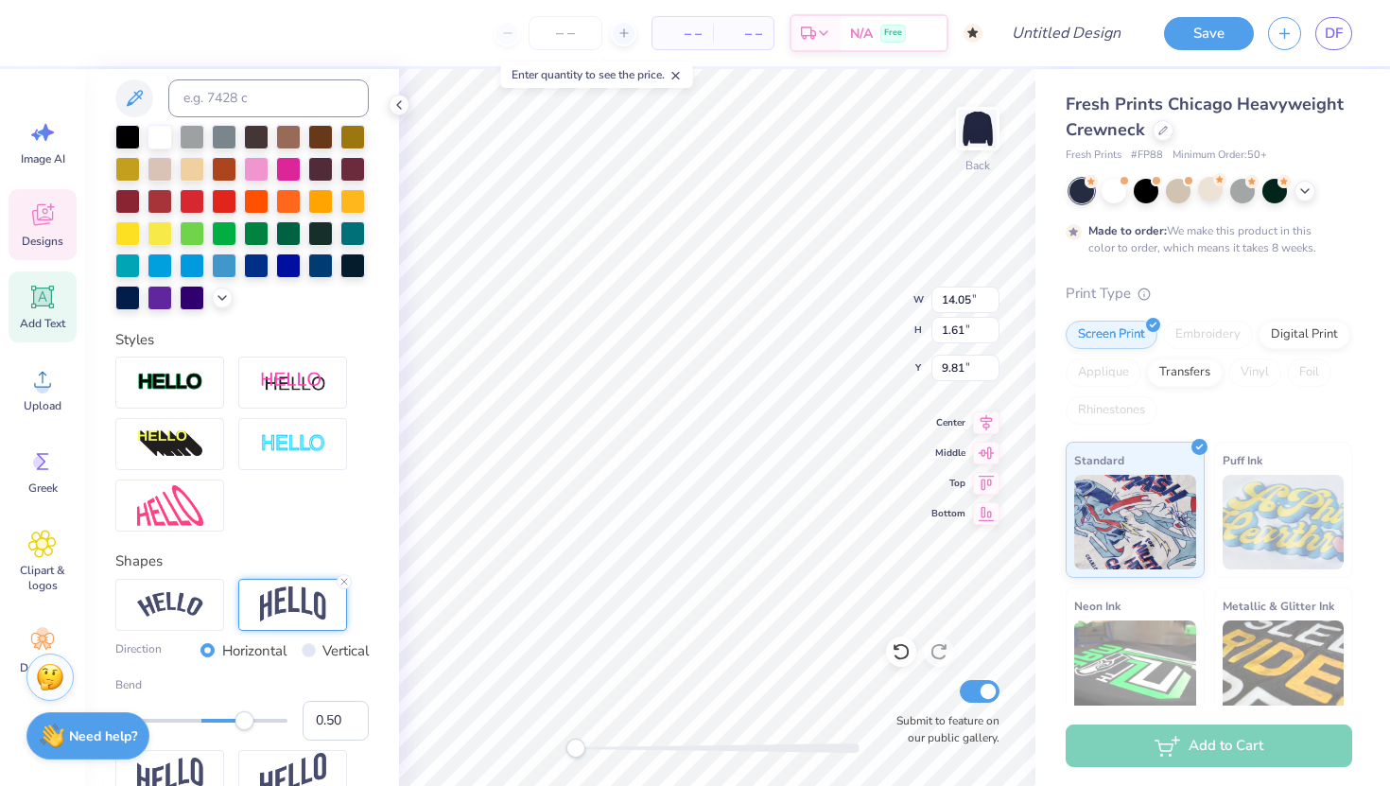
scroll to position [498, 0]
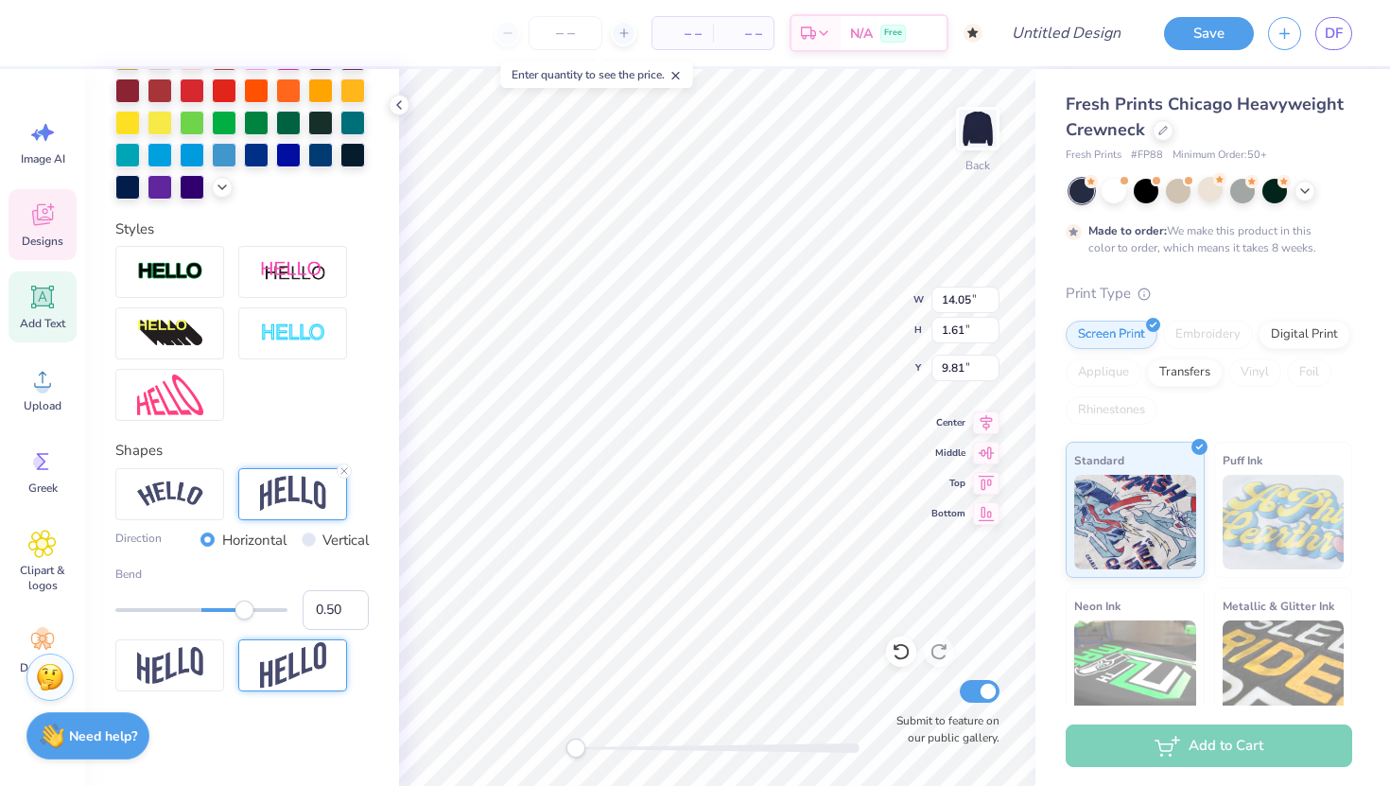
click at [262, 684] on img at bounding box center [293, 665] width 66 height 46
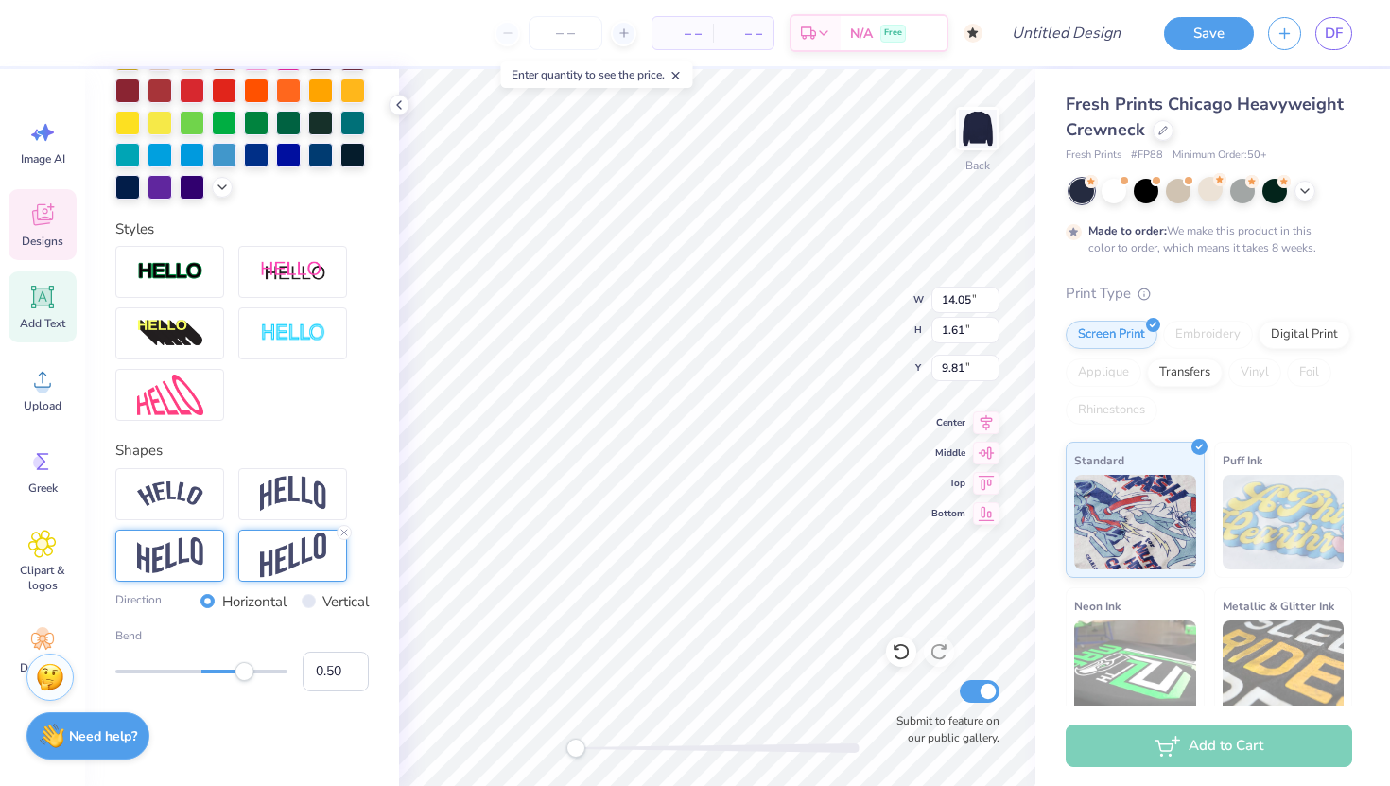
click at [185, 563] on img at bounding box center [170, 555] width 66 height 37
click at [177, 498] on img at bounding box center [170, 494] width 66 height 26
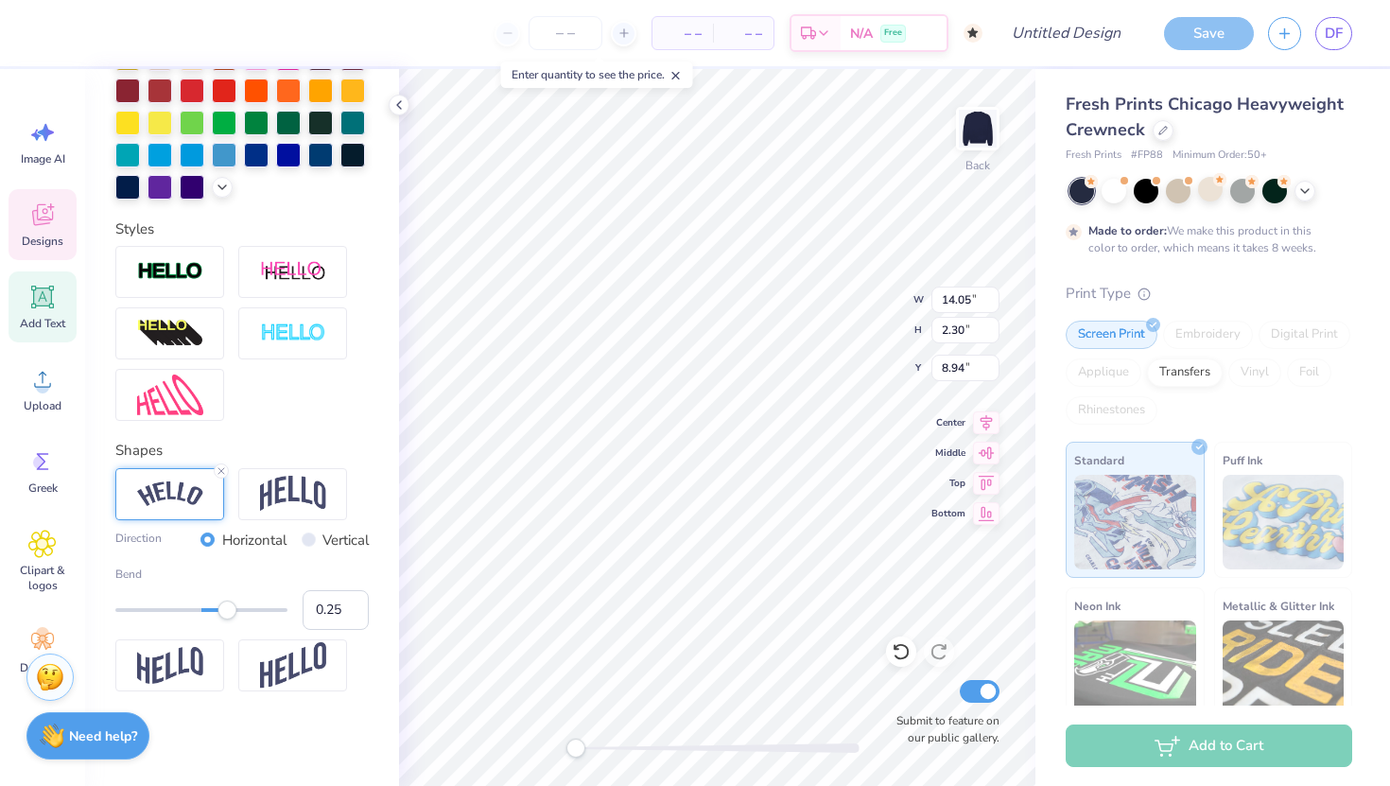
type input "0.24"
drag, startPoint x: 240, startPoint y: 612, endPoint x: 222, endPoint y: 612, distance: 18.0
click at [222, 612] on div "Accessibility label" at bounding box center [222, 609] width 19 height 19
type input "4.69"
click at [396, 108] on icon at bounding box center [398, 104] width 15 height 15
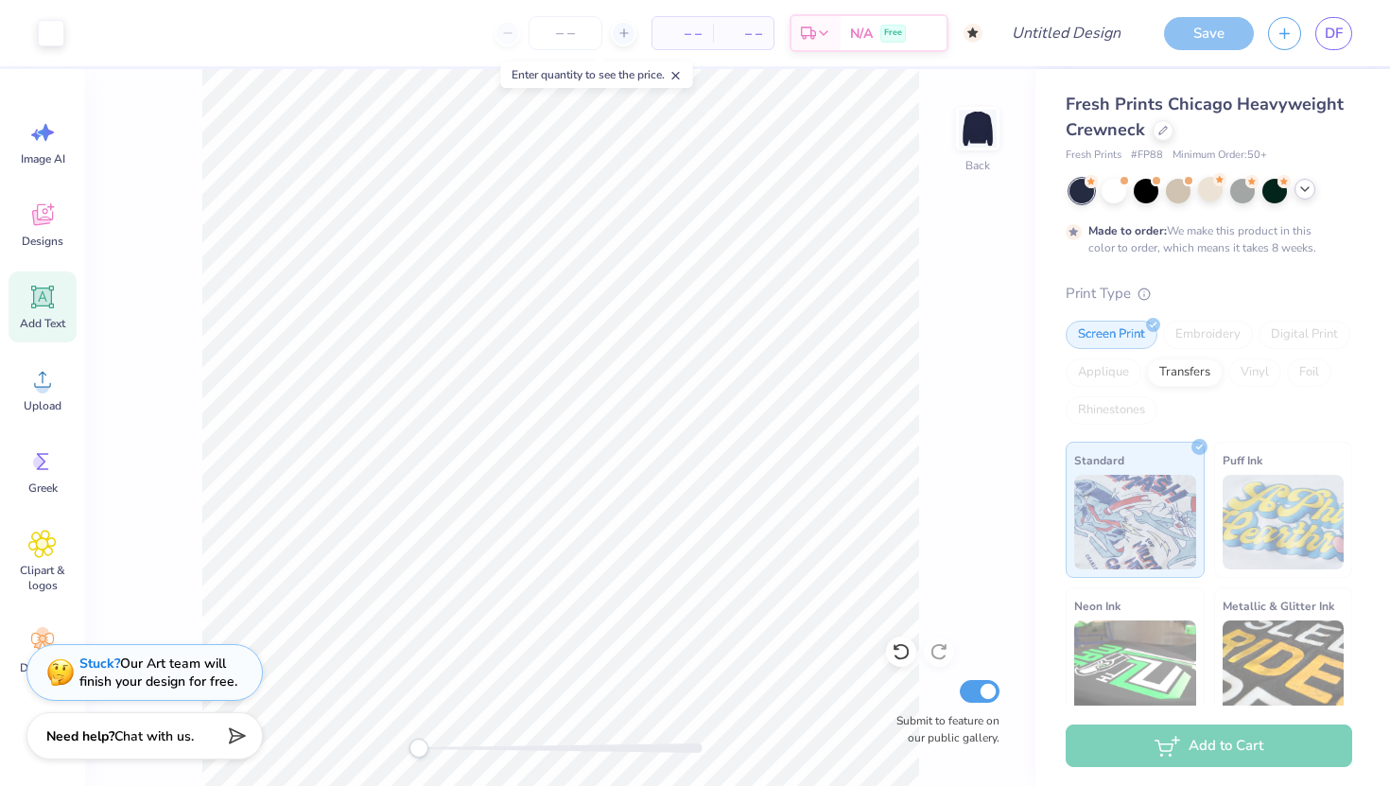
click at [1308, 193] on icon at bounding box center [1304, 189] width 15 height 15
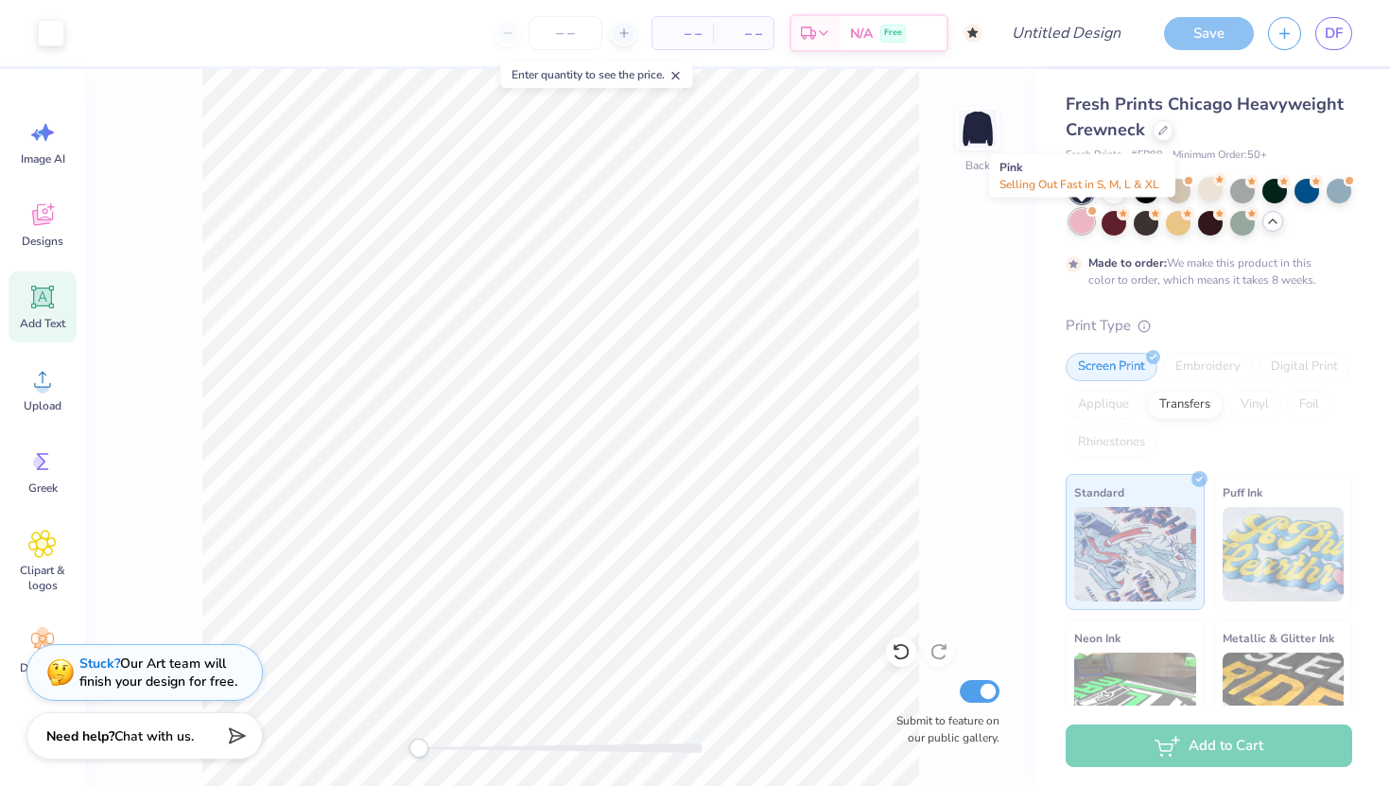
click at [1083, 227] on div at bounding box center [1081, 221] width 25 height 25
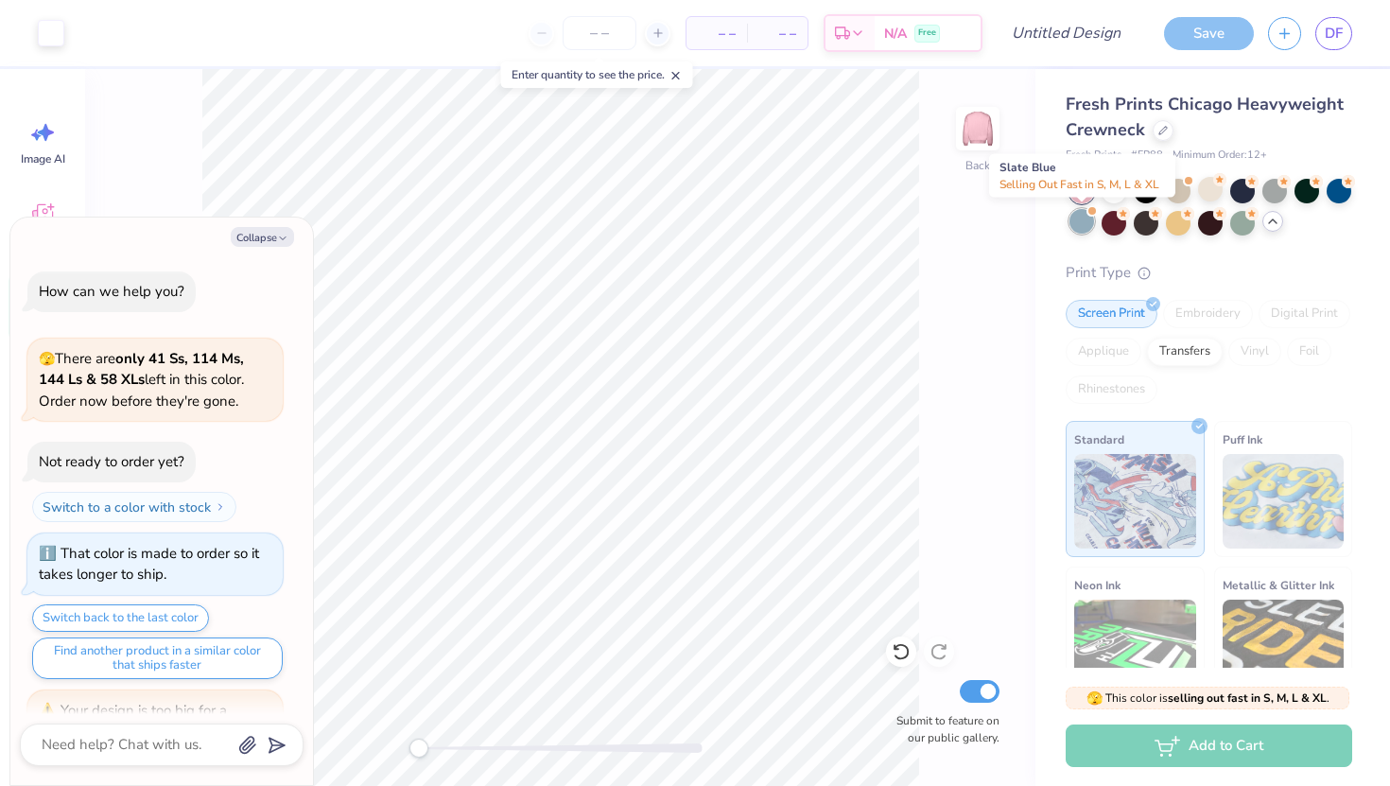
scroll to position [598, 0]
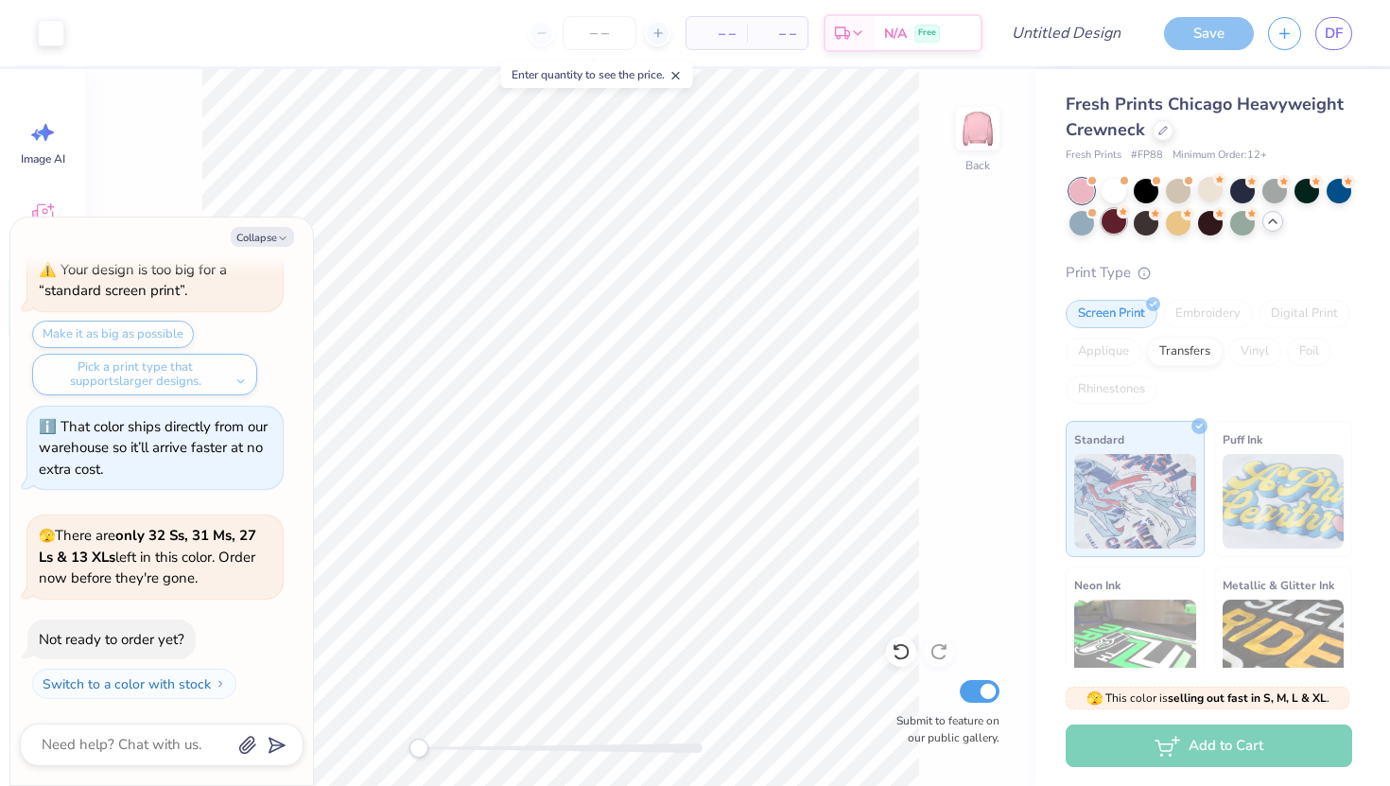
click at [1114, 231] on div at bounding box center [1113, 221] width 25 height 25
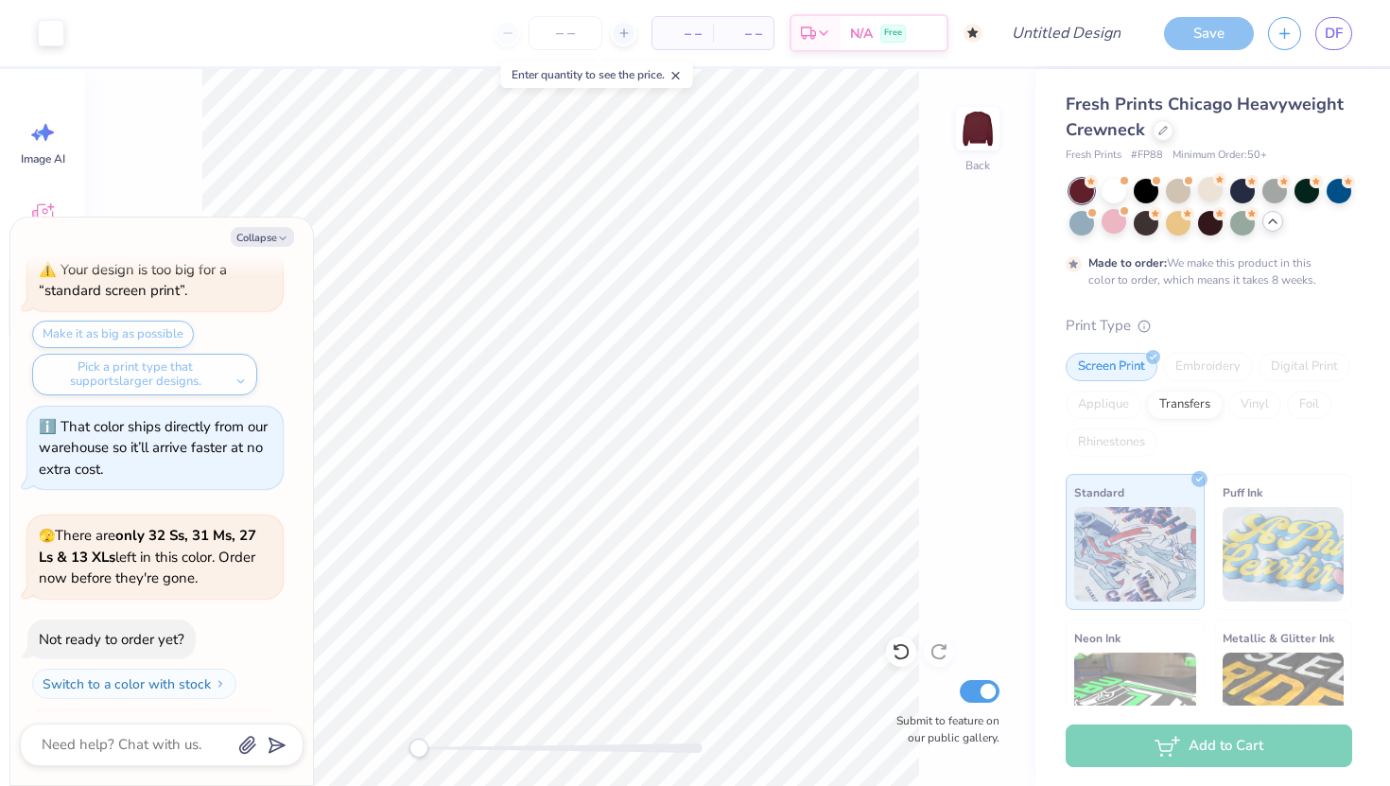
scroll to position [911, 0]
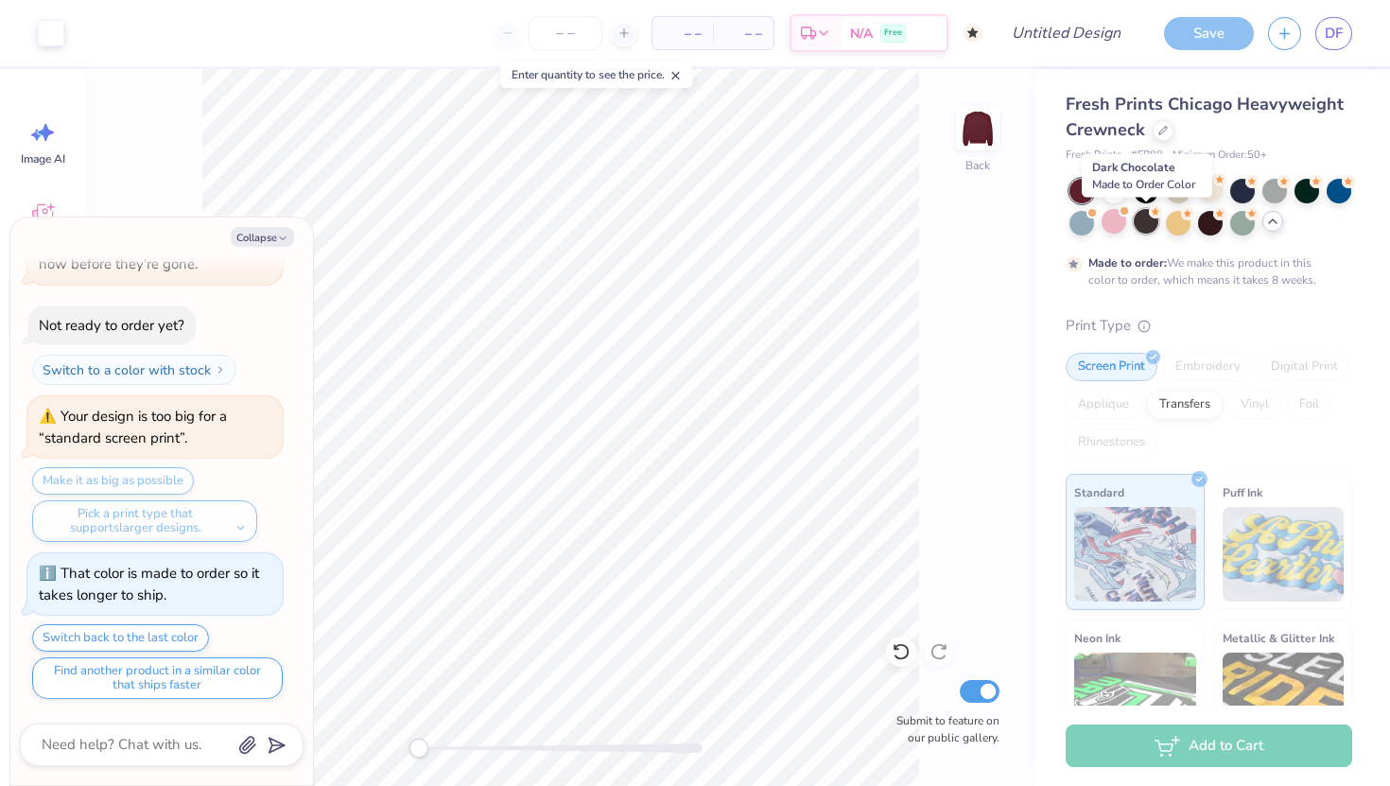
click at [1149, 229] on div at bounding box center [1146, 221] width 25 height 25
click at [1337, 180] on div at bounding box center [1338, 189] width 25 height 25
click at [1237, 193] on div at bounding box center [1242, 189] width 25 height 25
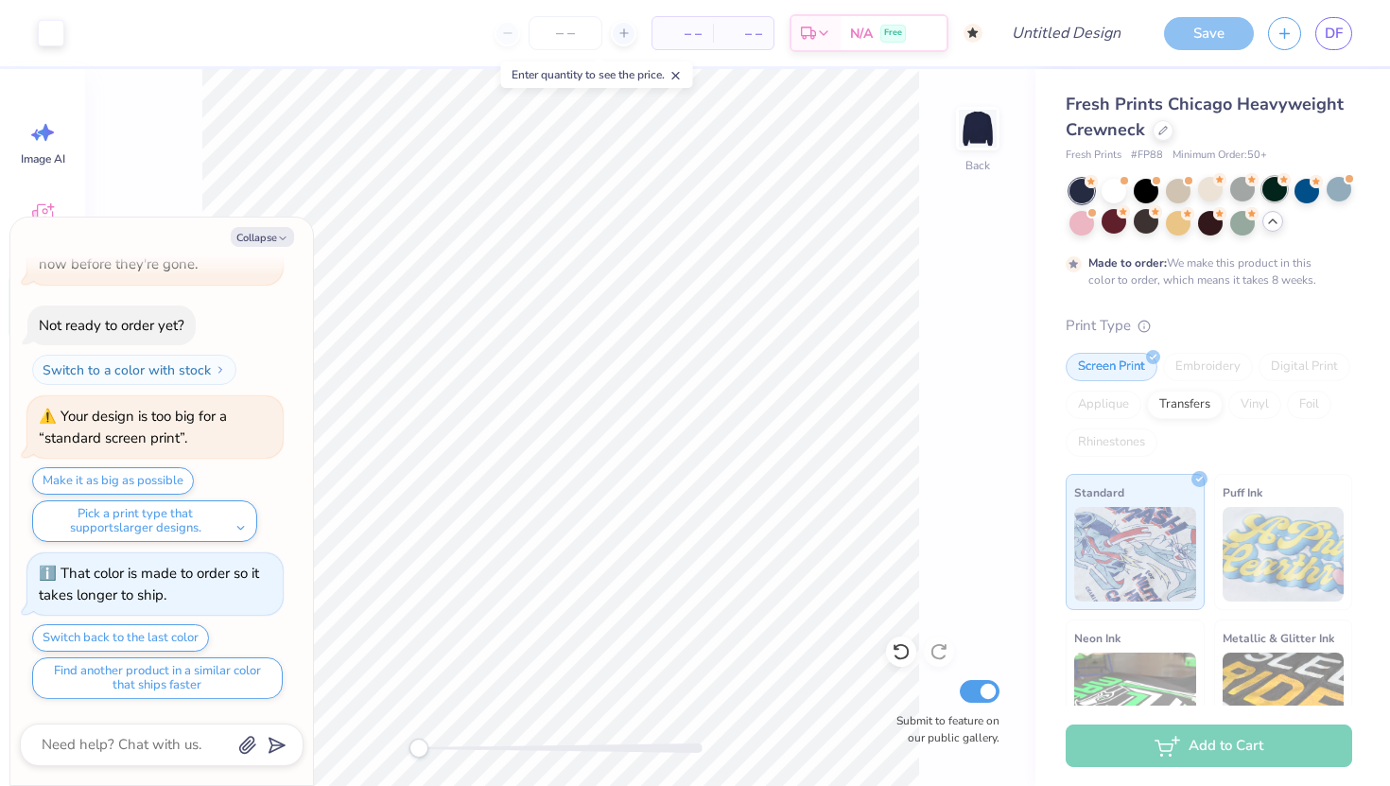
click at [1262, 190] on div at bounding box center [1274, 189] width 25 height 25
click at [266, 223] on div "Collapse How can we help you? 🫣 There are only 41 Ss, 114 Ms, 144 Ls & 58 XLs l…" at bounding box center [161, 500] width 303 height 567
click at [266, 227] on button "Collapse" at bounding box center [262, 237] width 63 height 20
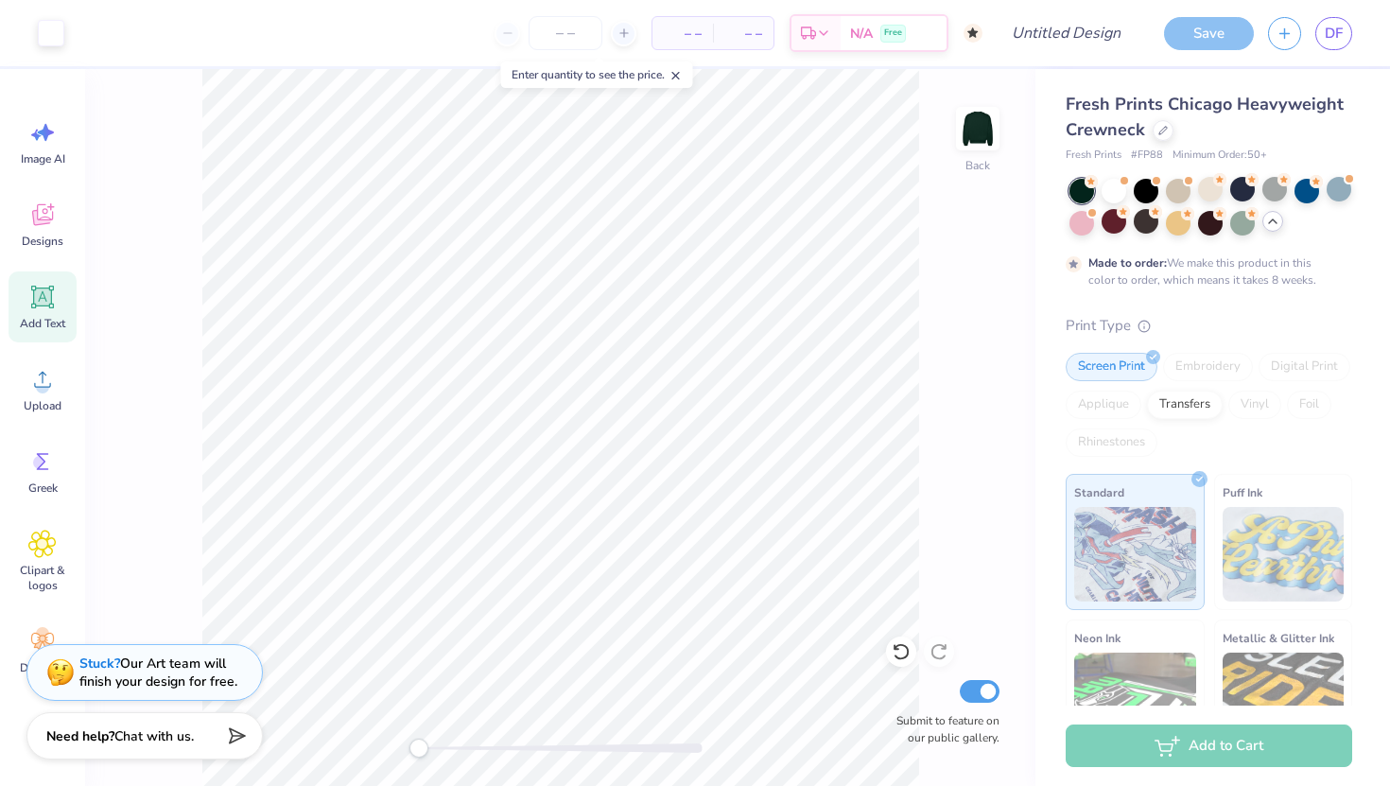
click at [1072, 193] on div at bounding box center [1081, 191] width 25 height 25
click at [1242, 194] on div at bounding box center [1242, 189] width 25 height 25
click at [1140, 185] on div at bounding box center [1146, 189] width 25 height 25
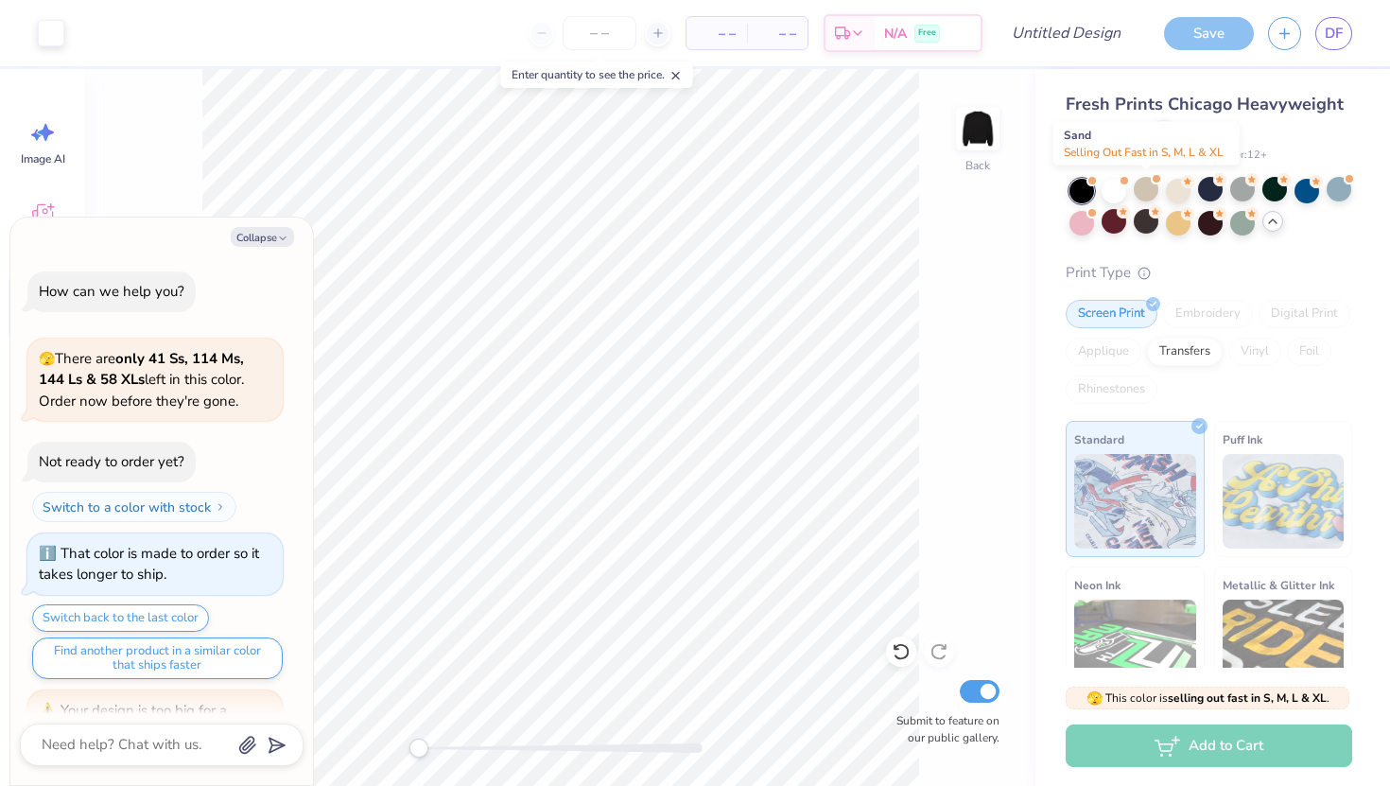
scroll to position [1372, 0]
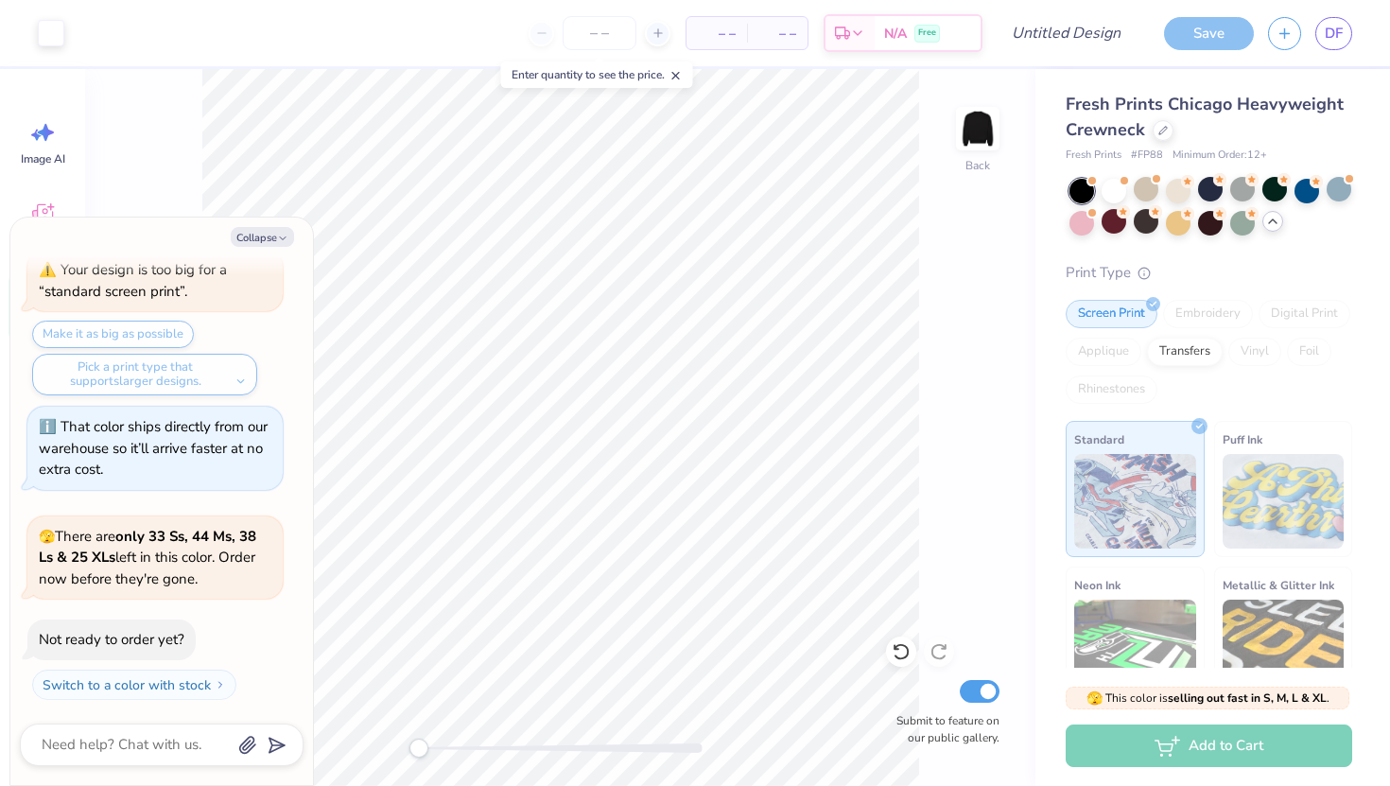
click at [257, 254] on div "Collapse How can we help you? 🫣 There are only 41 Ss, 114 Ms, 144 Ls & 58 XLs l…" at bounding box center [161, 500] width 303 height 567
click at [257, 244] on button "Collapse" at bounding box center [262, 237] width 63 height 20
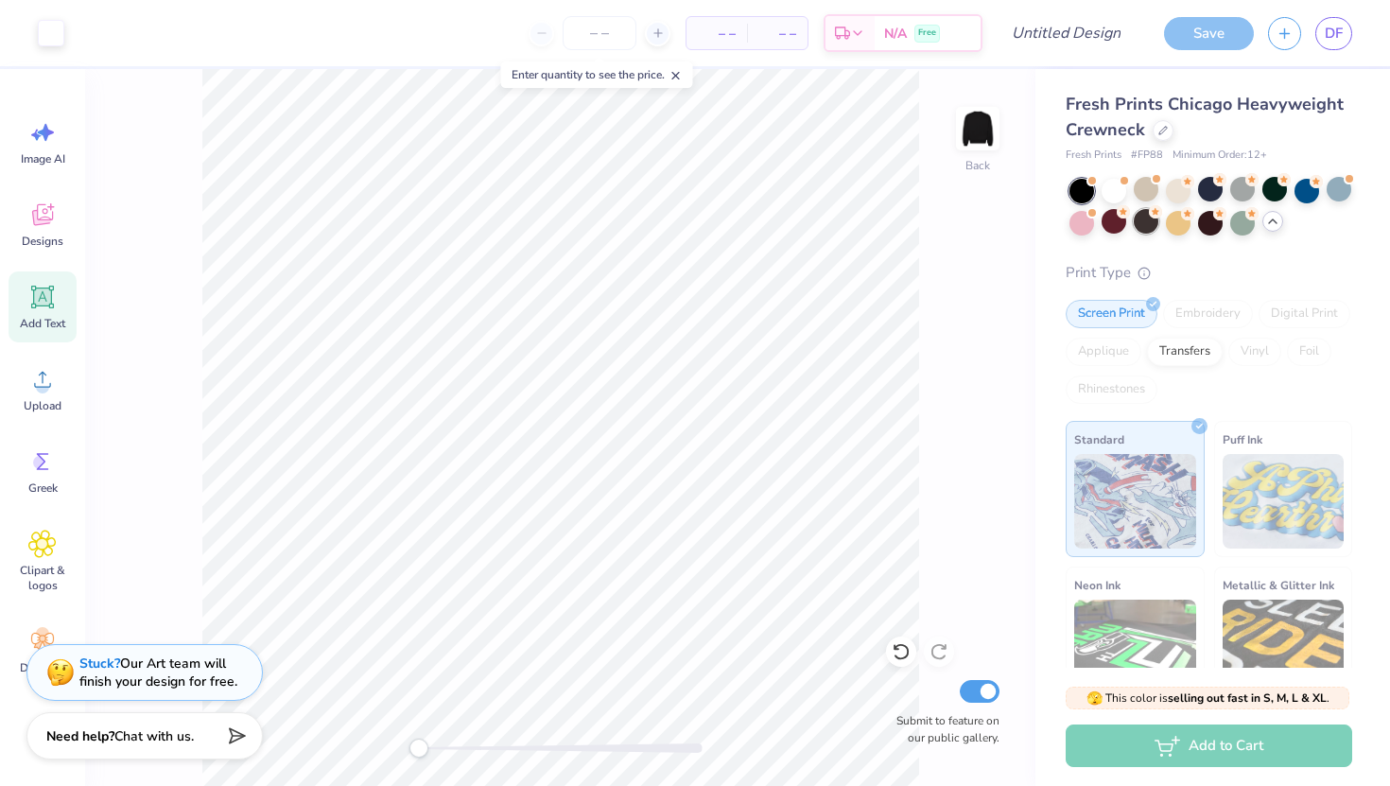
click at [1144, 222] on div at bounding box center [1146, 221] width 25 height 25
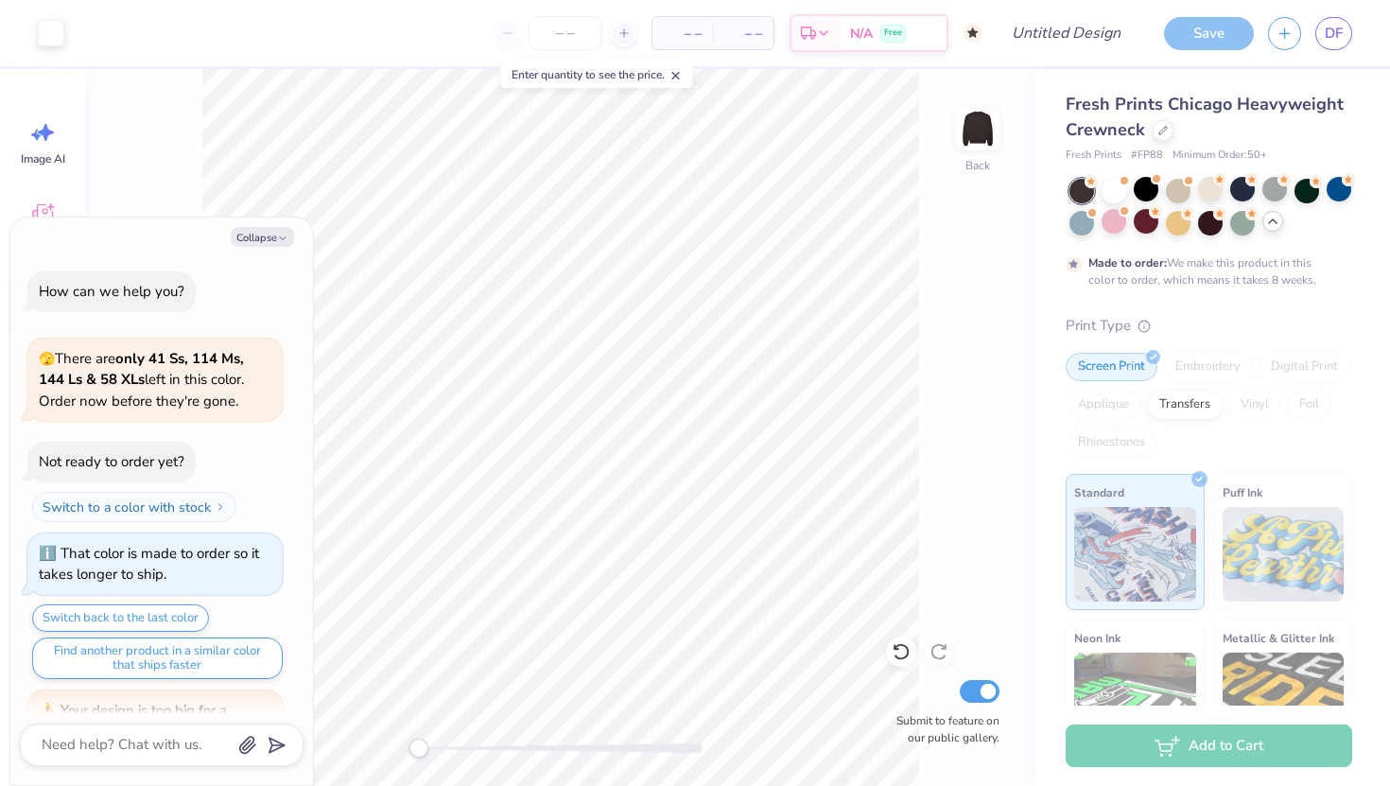
scroll to position [1686, 0]
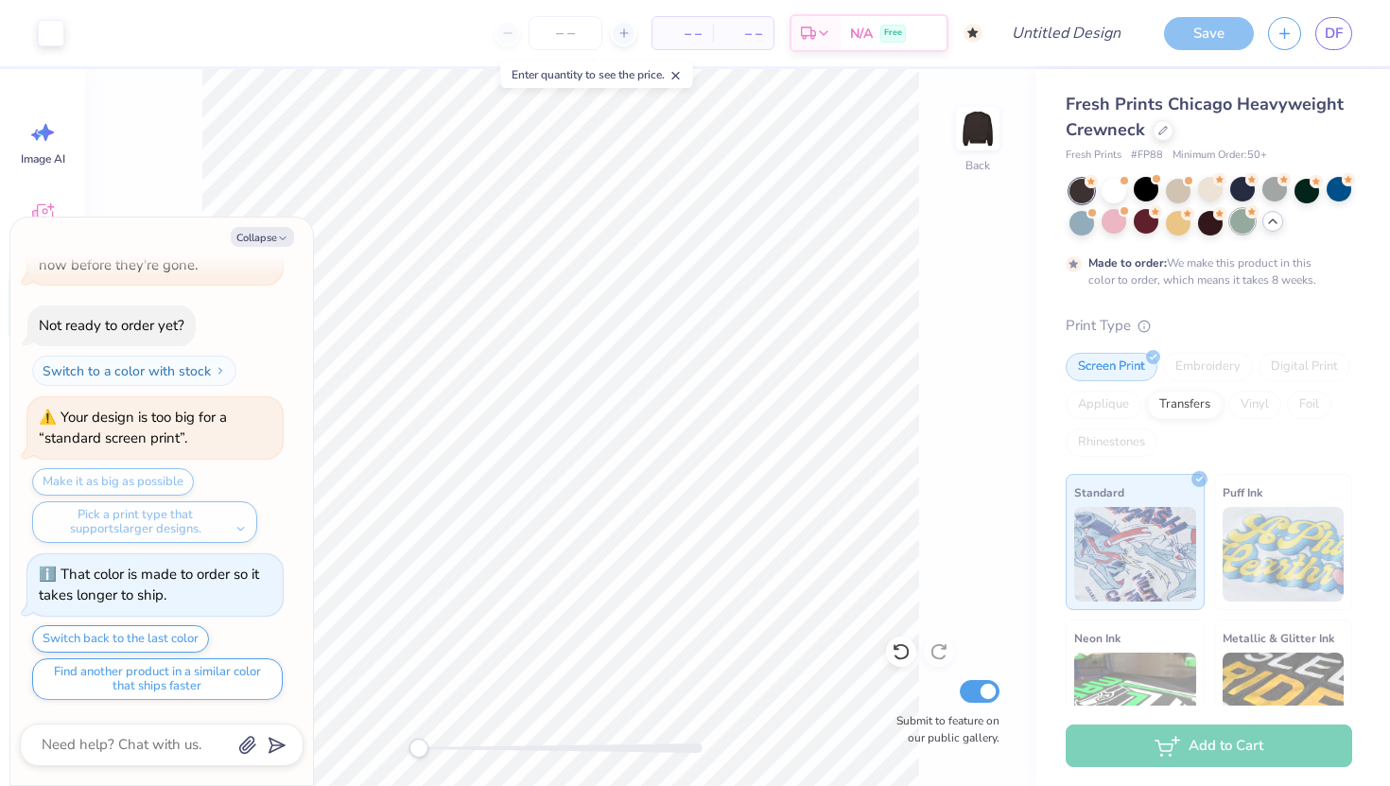
click at [1230, 224] on div at bounding box center [1242, 221] width 25 height 25
click at [1114, 228] on div at bounding box center [1113, 221] width 25 height 25
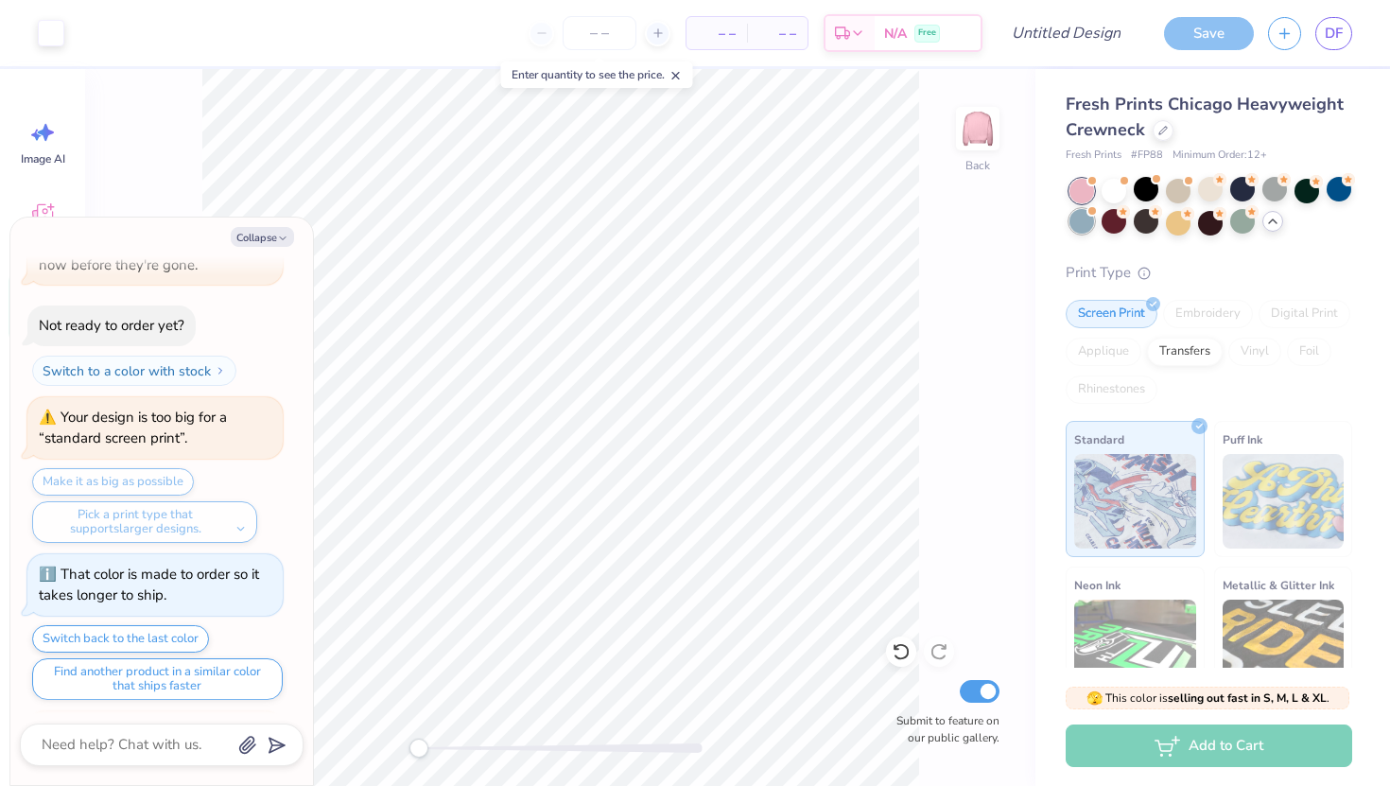
scroll to position [2147, 0]
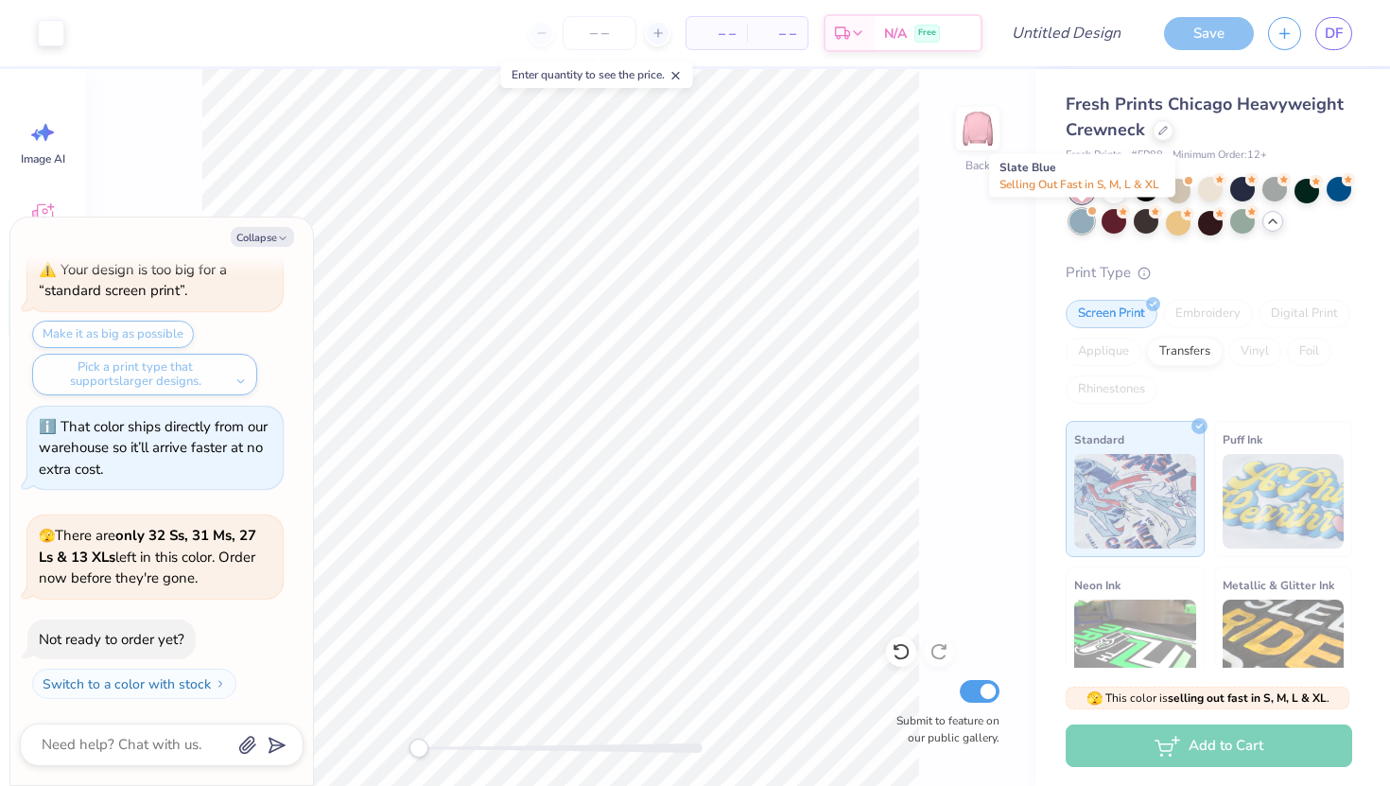
click at [1085, 226] on div at bounding box center [1081, 221] width 25 height 25
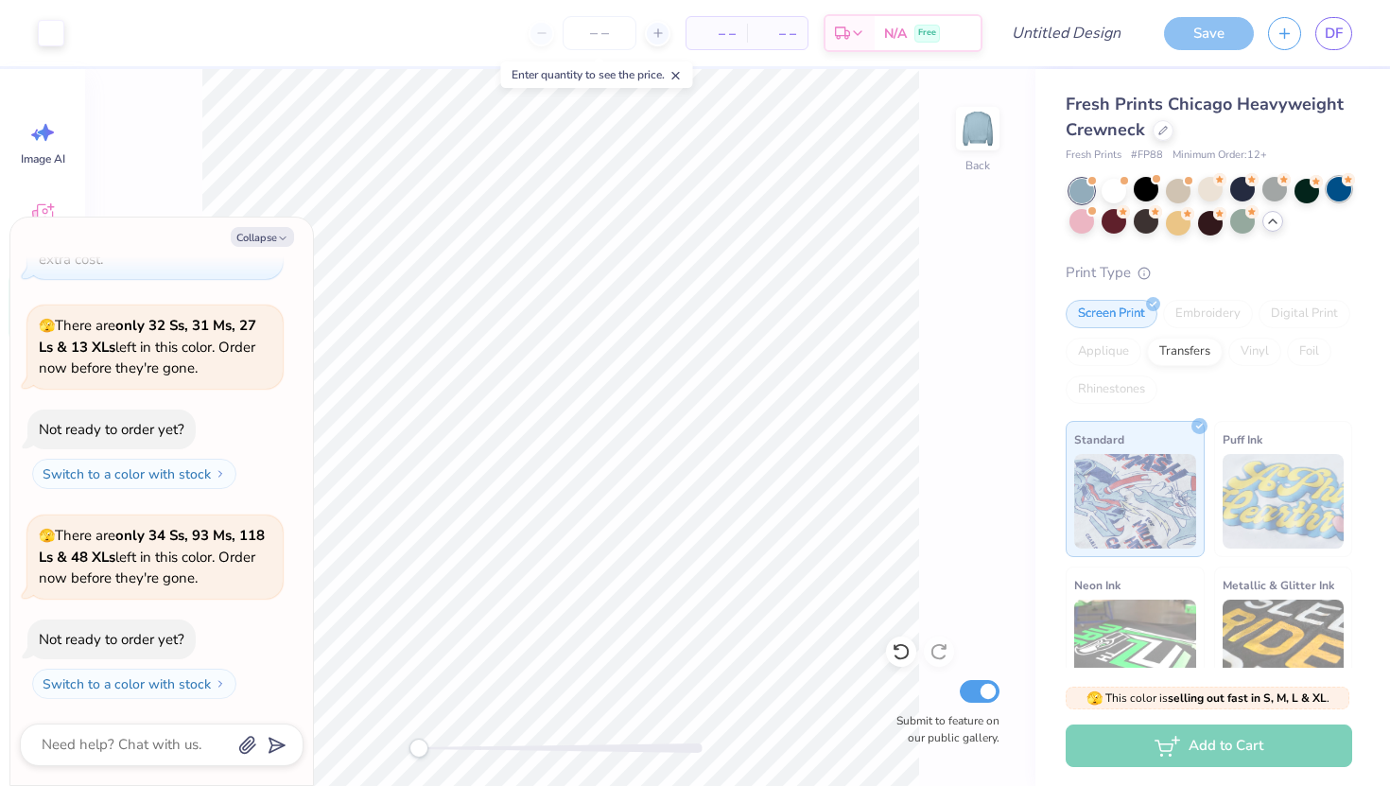
click at [1337, 194] on div at bounding box center [1338, 189] width 25 height 25
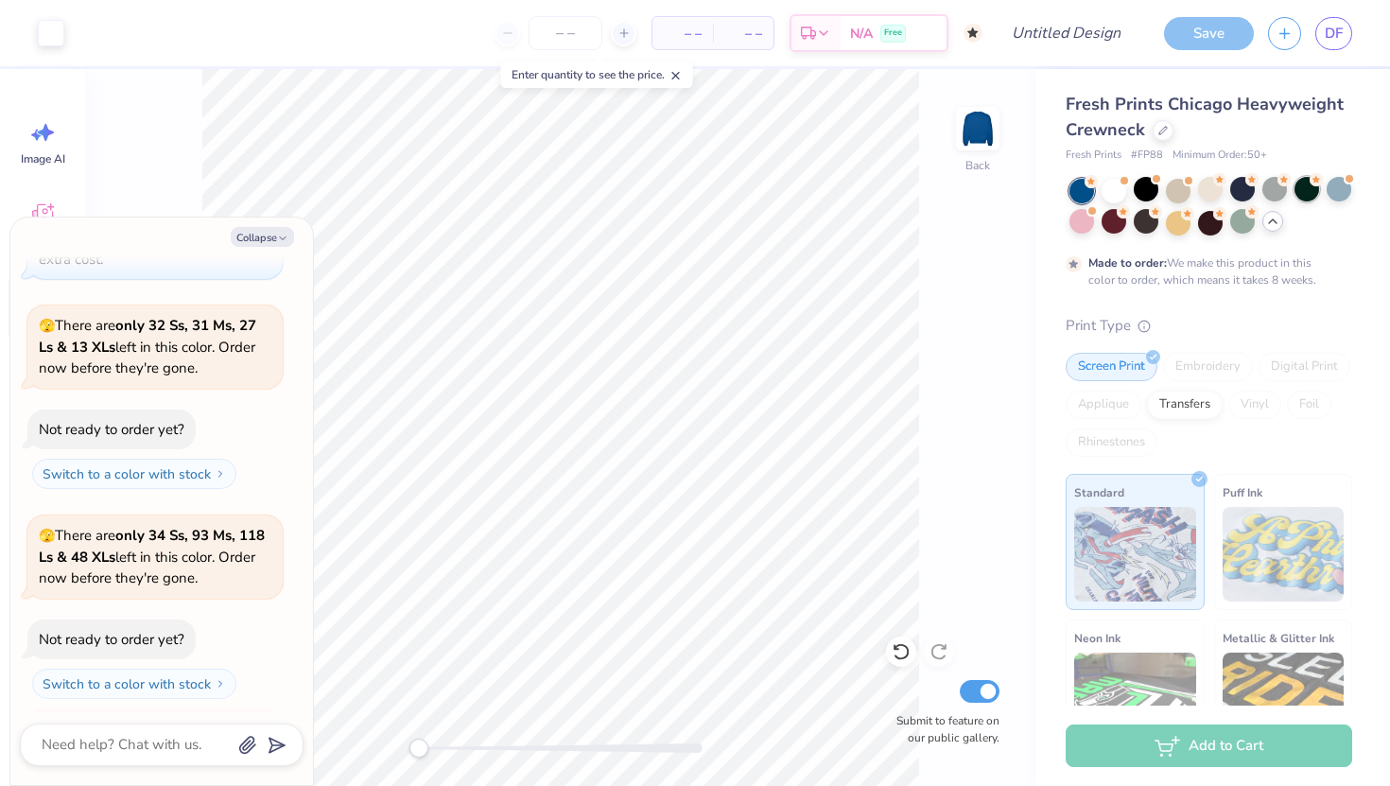
scroll to position [2671, 0]
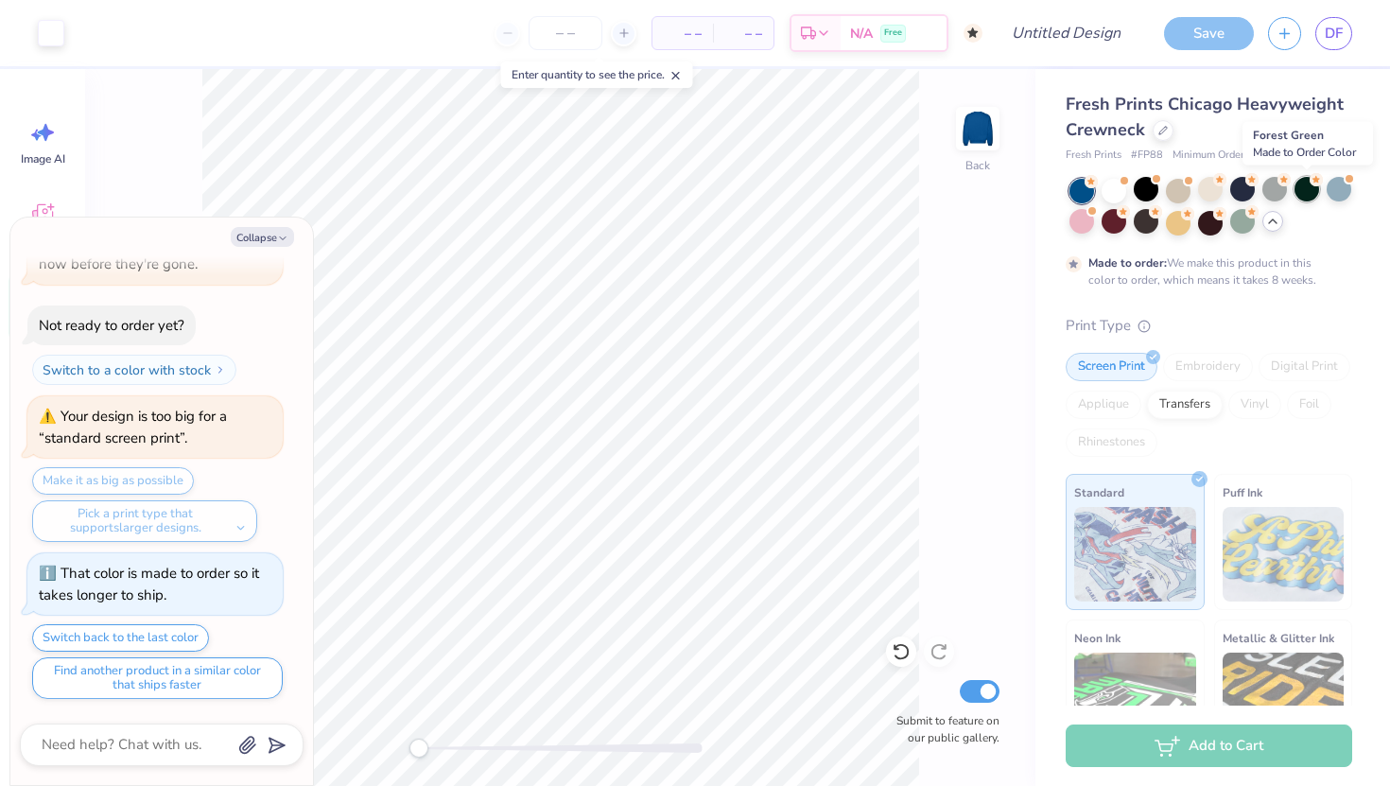
click at [1296, 195] on div at bounding box center [1306, 189] width 25 height 25
click at [1276, 189] on div at bounding box center [1274, 189] width 25 height 25
click at [1249, 188] on div at bounding box center [1242, 189] width 25 height 25
click at [1152, 187] on div at bounding box center [1146, 189] width 25 height 25
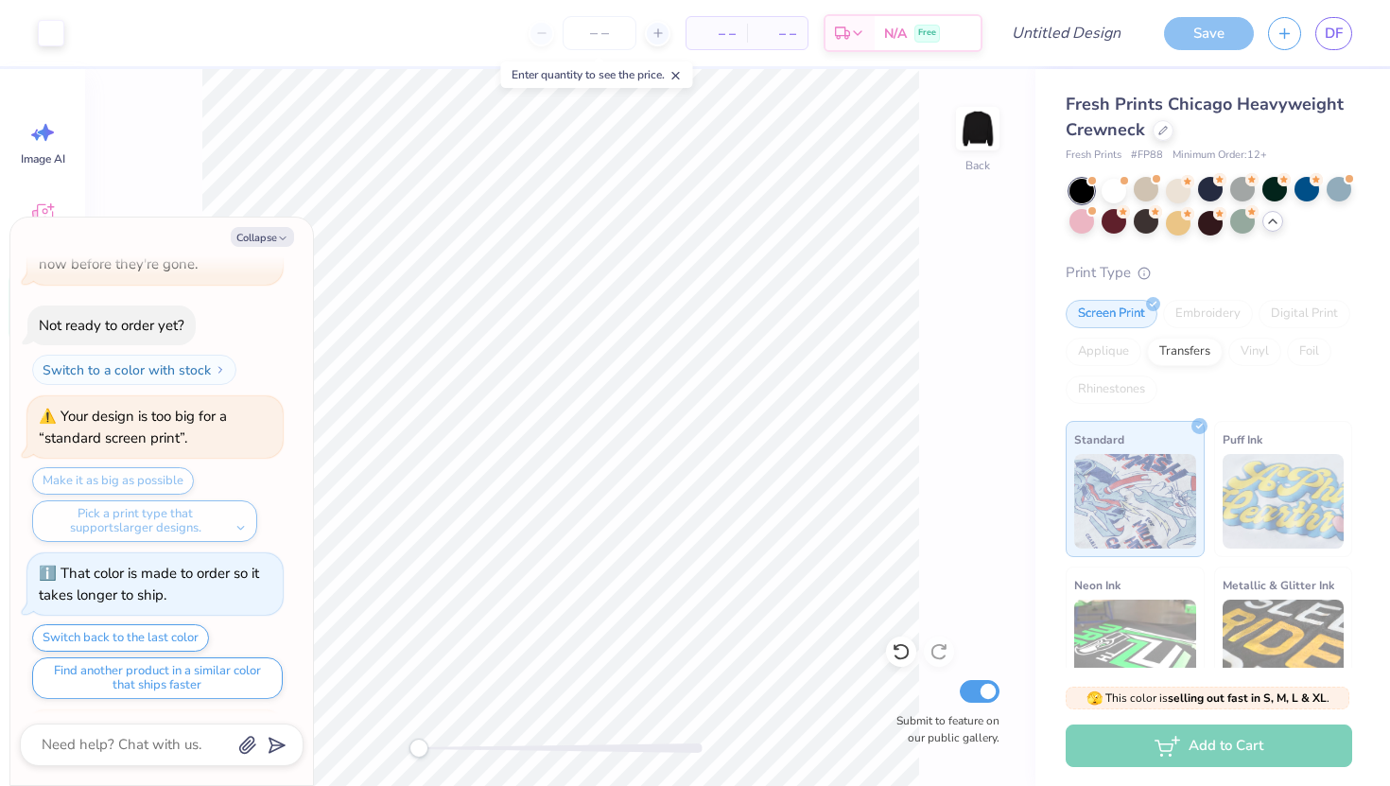
scroll to position [3131, 0]
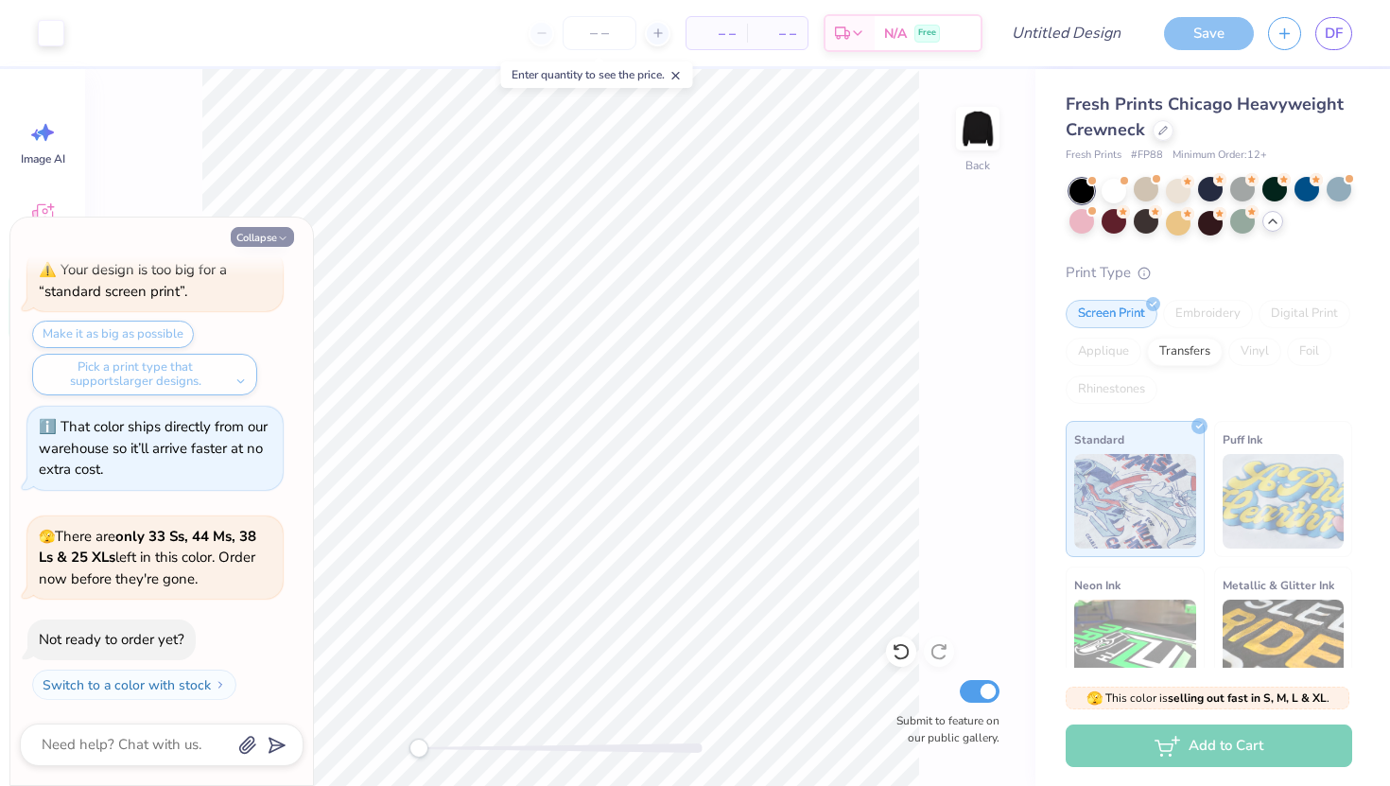
click at [289, 235] on button "Collapse" at bounding box center [262, 237] width 63 height 20
type textarea "x"
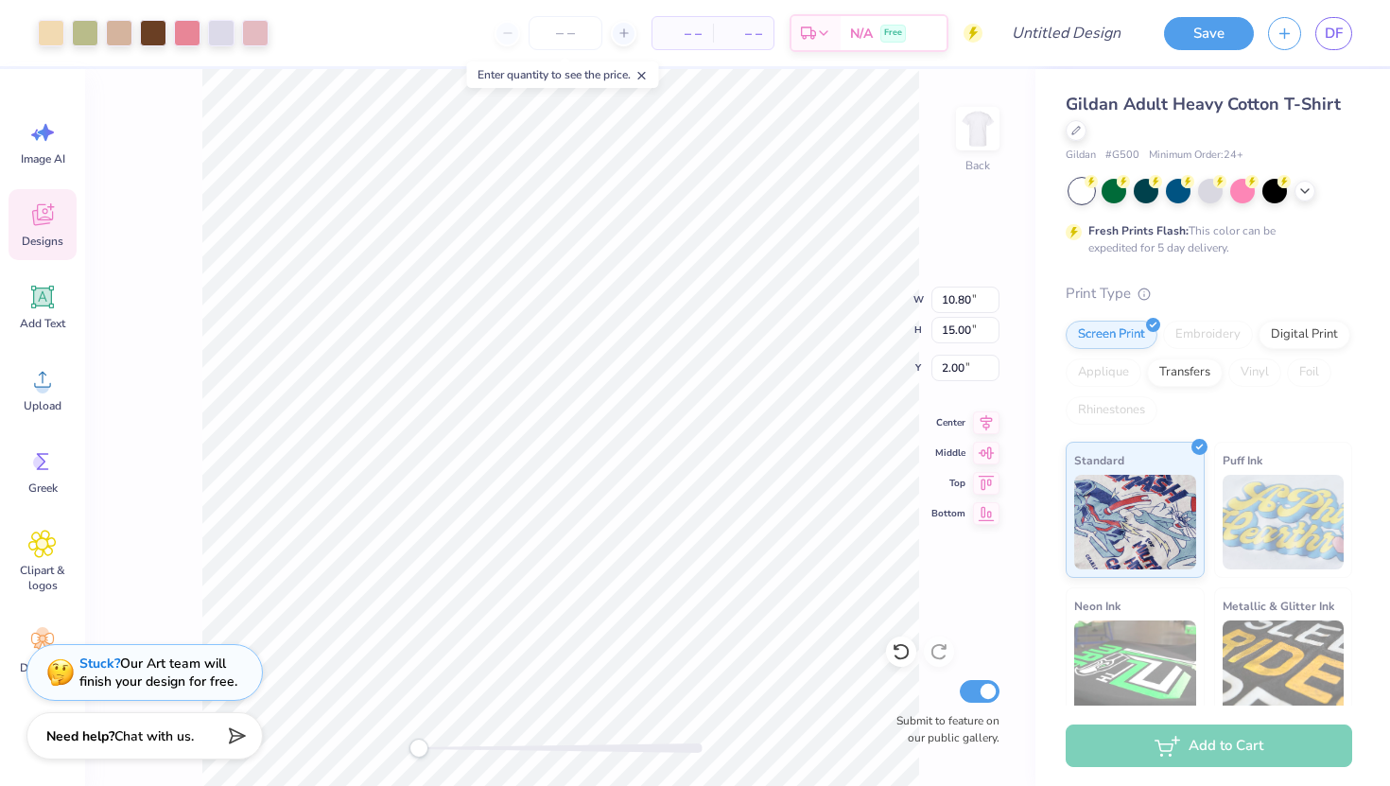
type input "8.17"
type input "1.61"
type input "4.11"
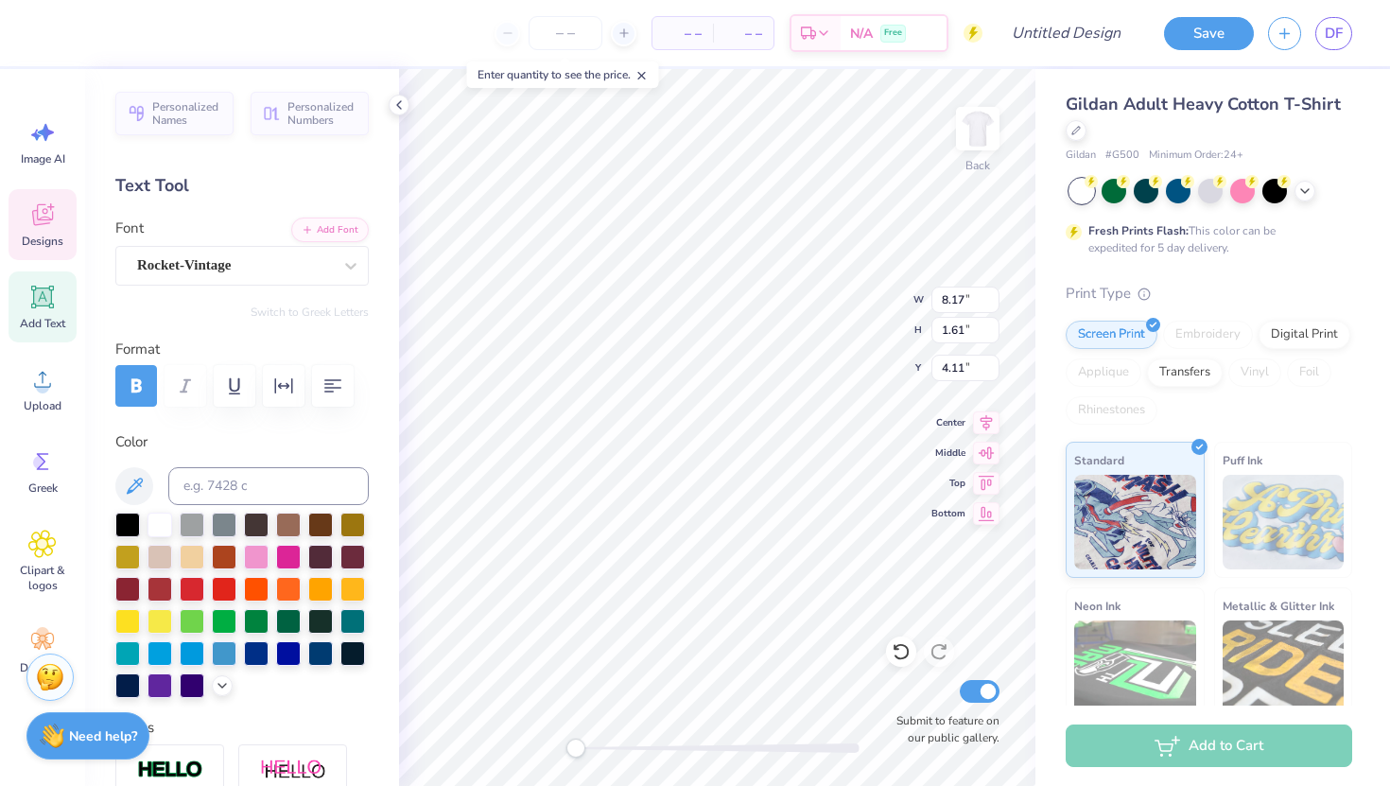
type textarea "ZETA TAU ALPHA"
type input "4.14"
type input "1.02"
type input "14.52"
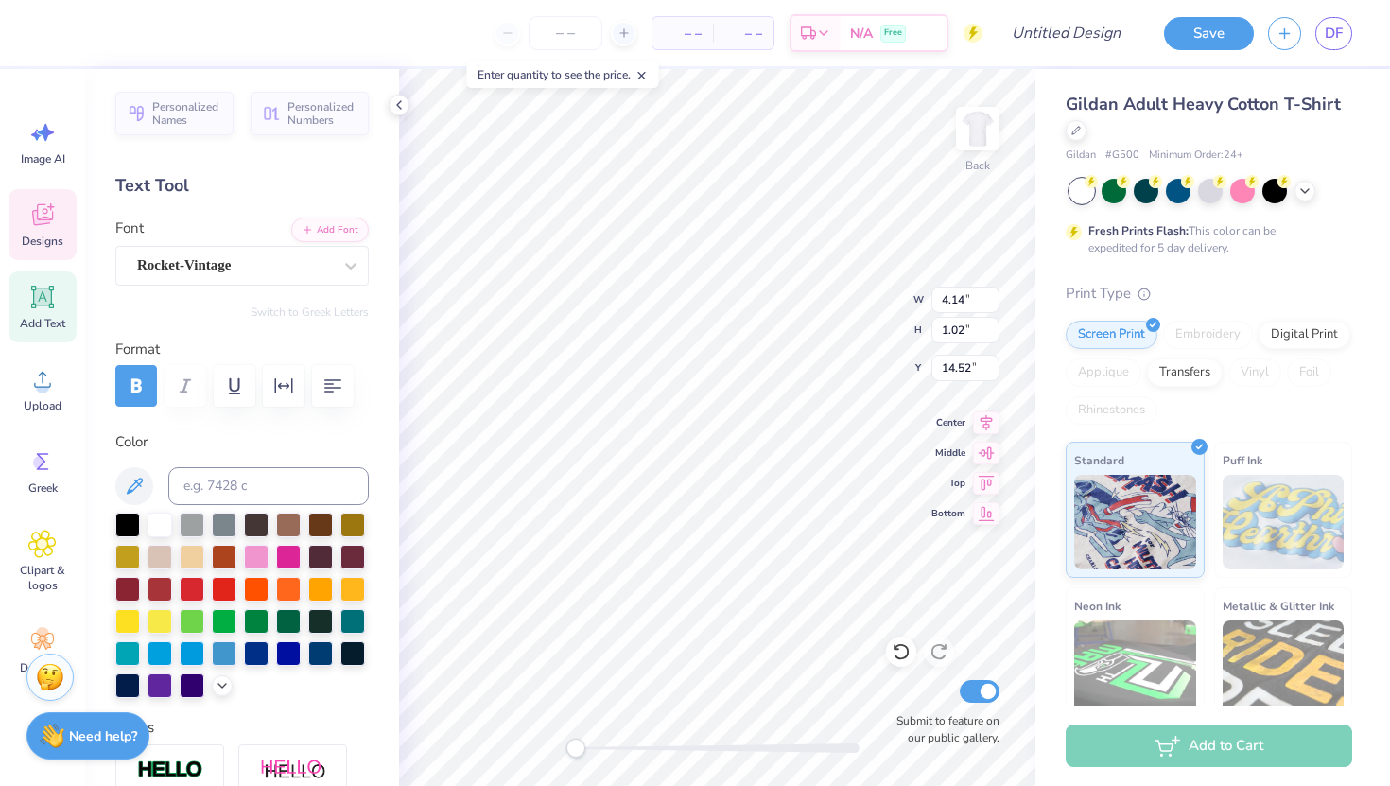
scroll to position [0, 0]
type textarea "B"
type textarea "U"
type textarea "Fall"
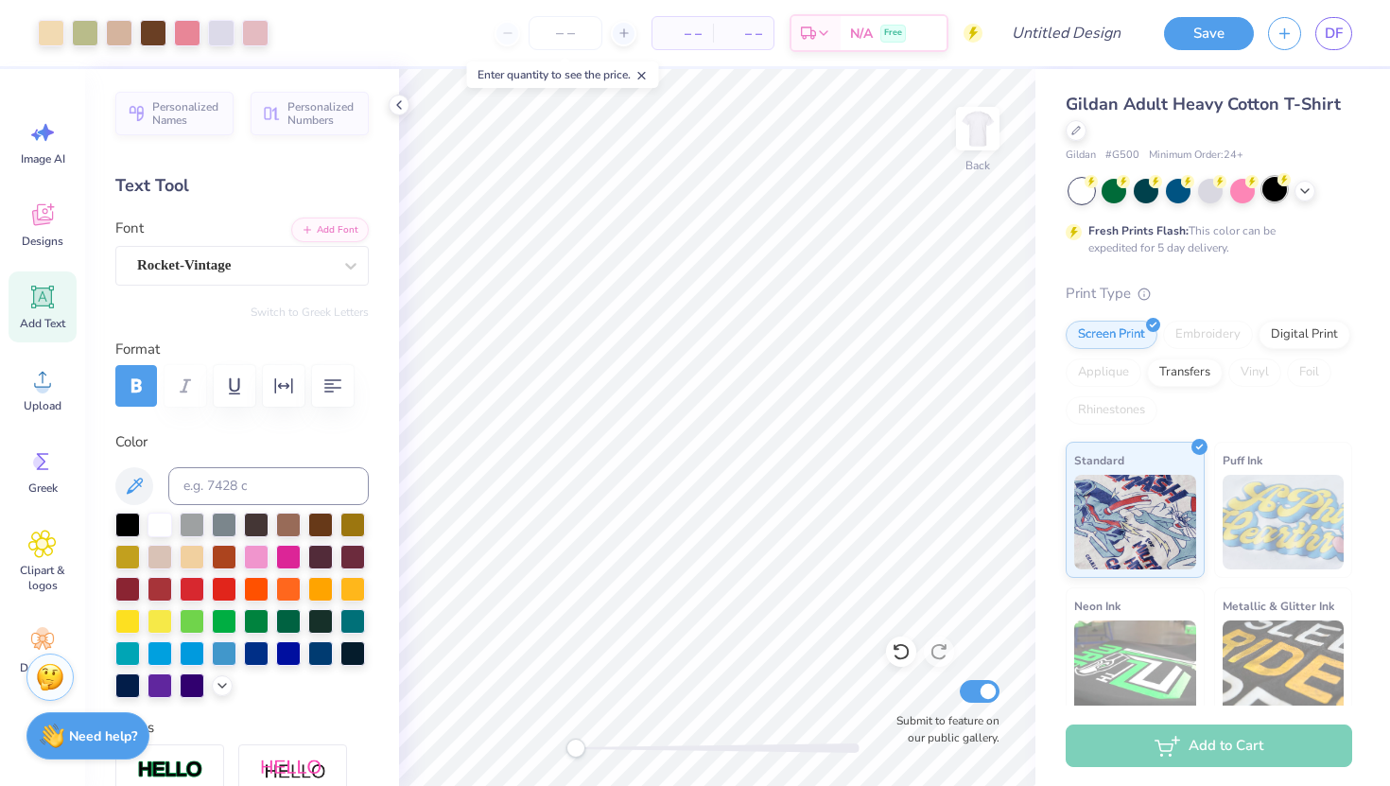
click at [1267, 201] on div at bounding box center [1210, 191] width 283 height 25
click at [1270, 196] on div at bounding box center [1274, 189] width 25 height 25
click at [1112, 196] on div at bounding box center [1113, 189] width 25 height 25
click at [1081, 197] on div at bounding box center [1081, 191] width 25 height 25
click at [1308, 189] on icon at bounding box center [1304, 189] width 15 height 15
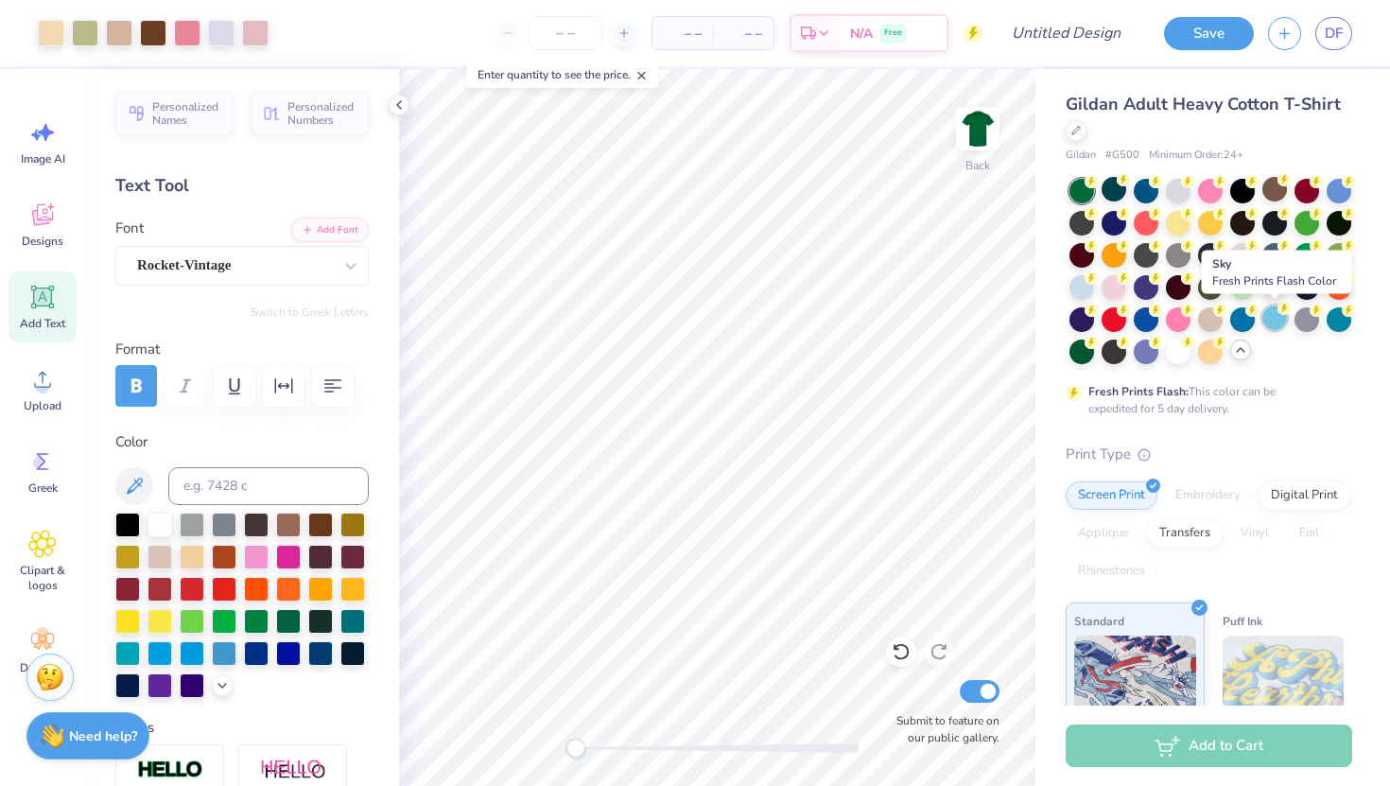
click at [1272, 312] on div at bounding box center [1274, 317] width 25 height 25
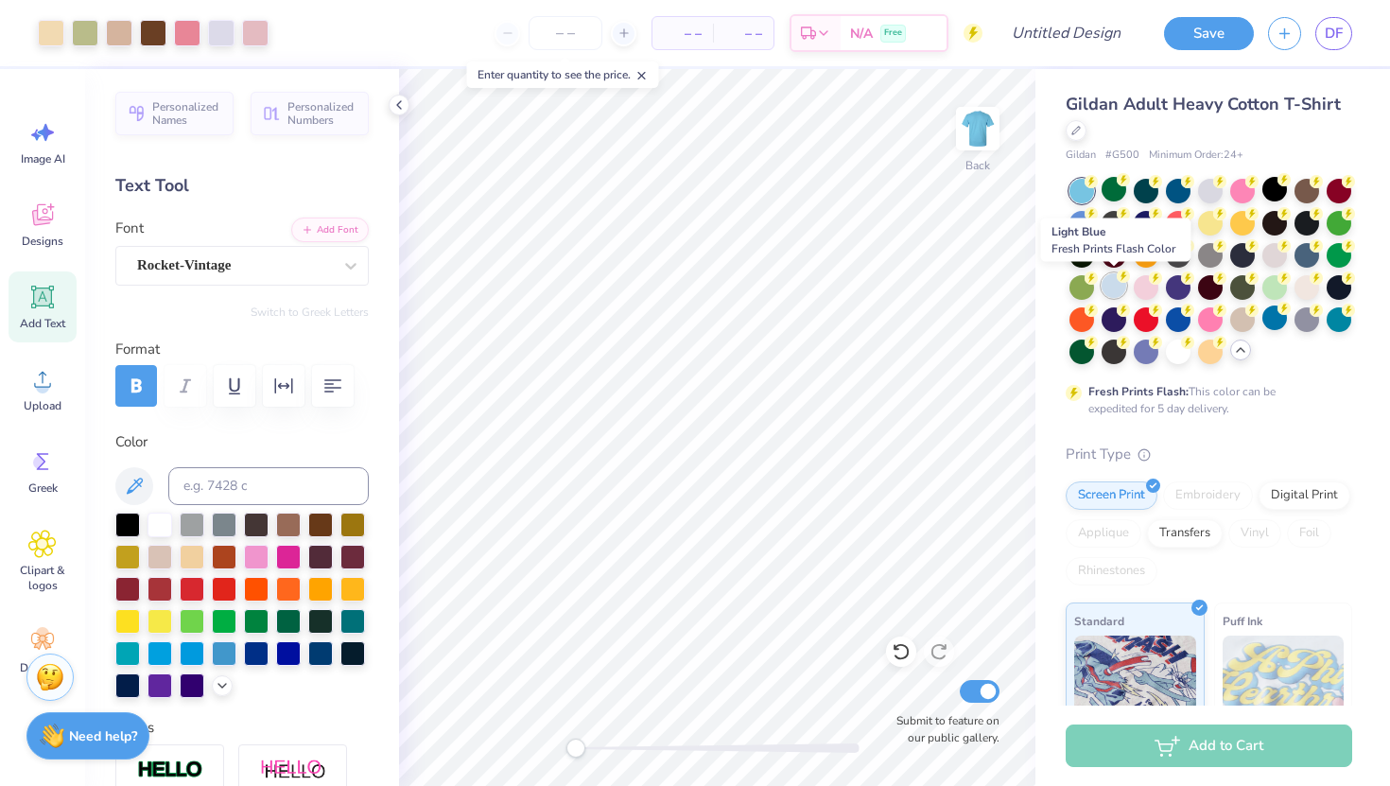
click at [1105, 290] on div at bounding box center [1113, 285] width 25 height 25
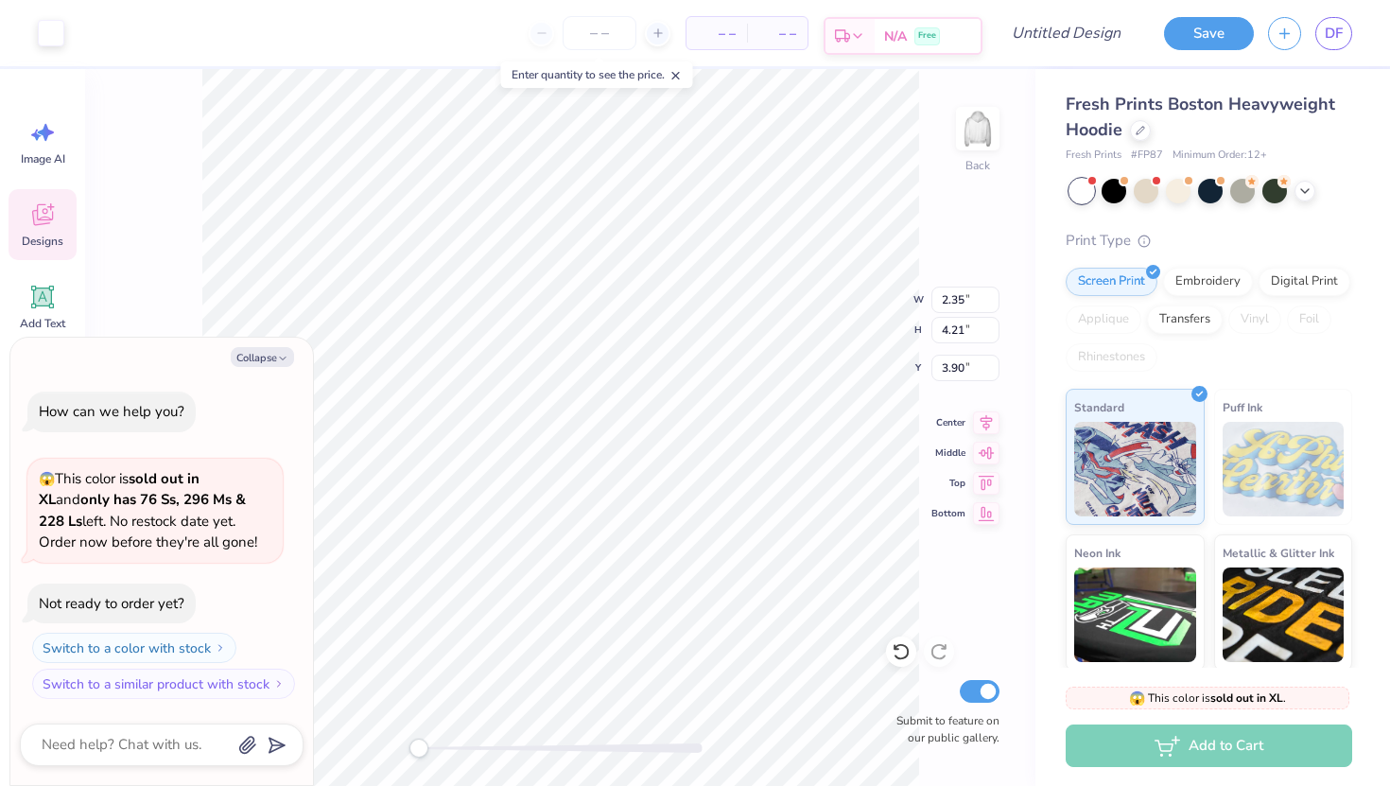
type textarea "x"
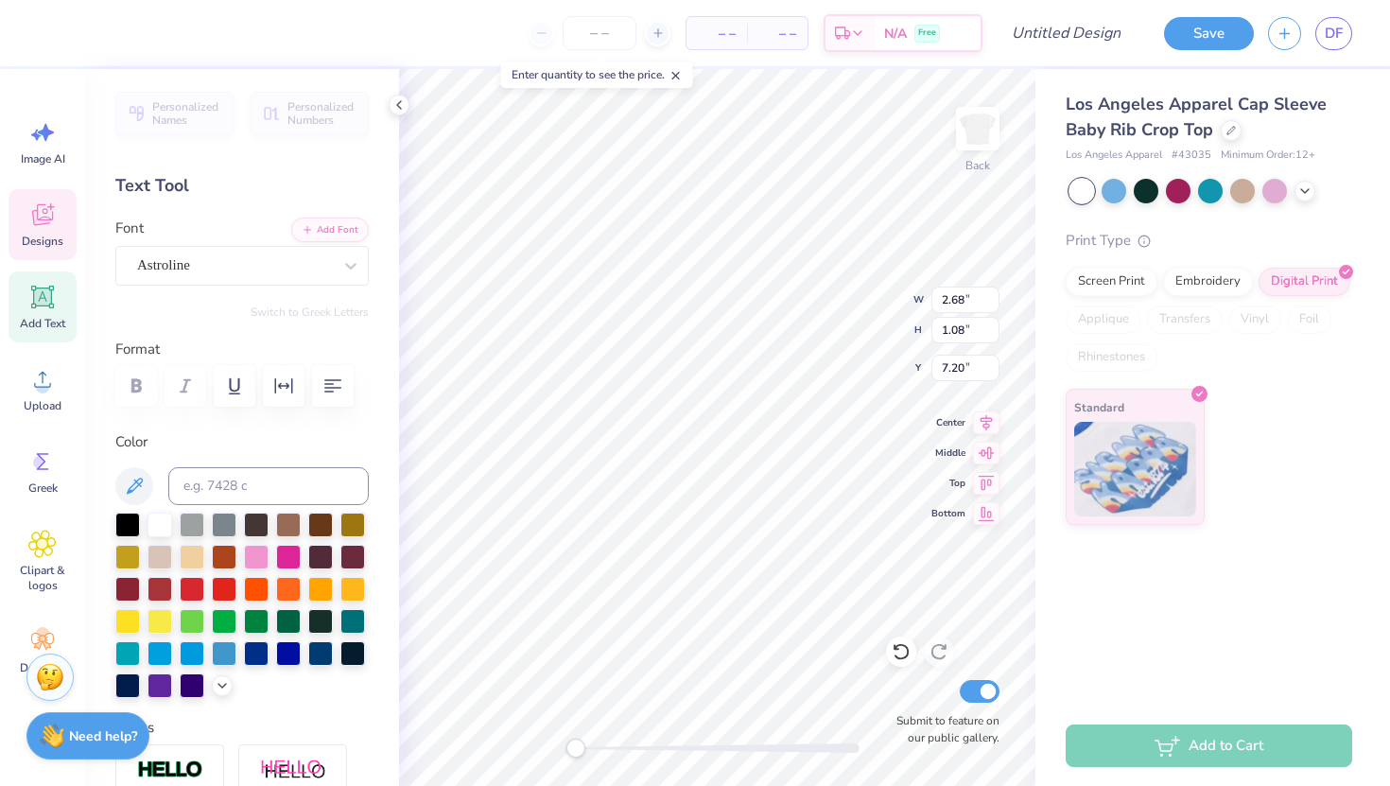
type textarea "a"
type textarea "zeta tay alpha"
type input "3.06"
type input "1.17"
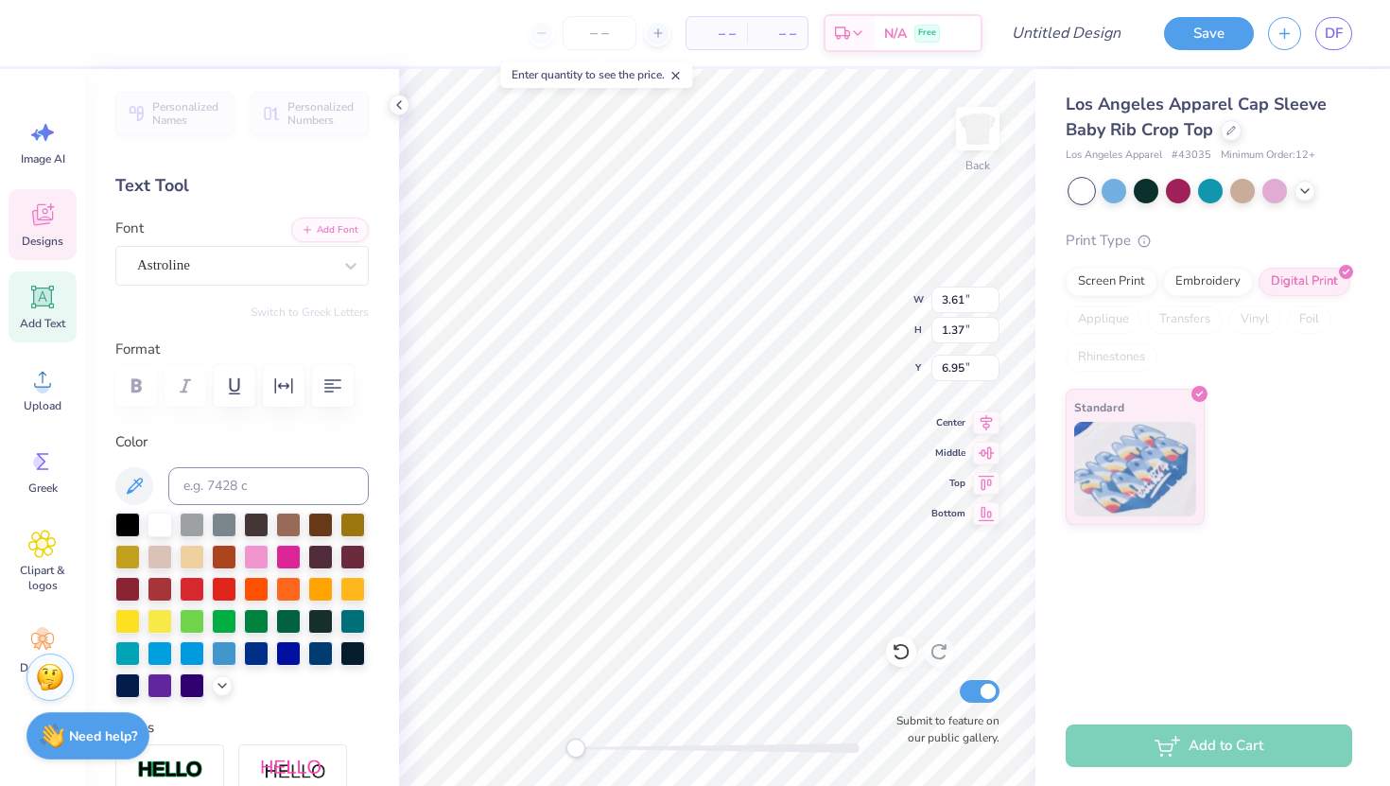
type input "6.93"
click at [1236, 130] on div at bounding box center [1231, 128] width 21 height 21
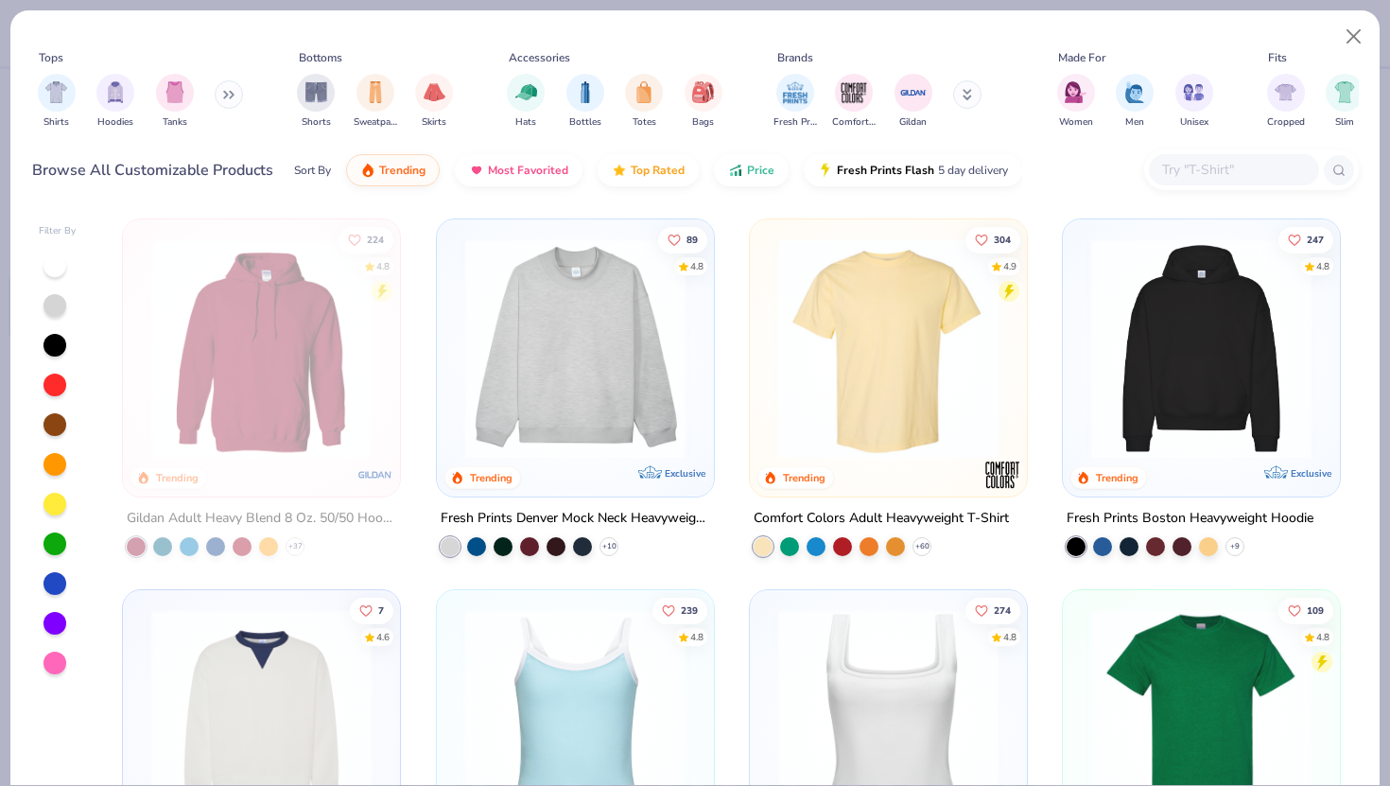
click at [657, 407] on img at bounding box center [575, 348] width 239 height 220
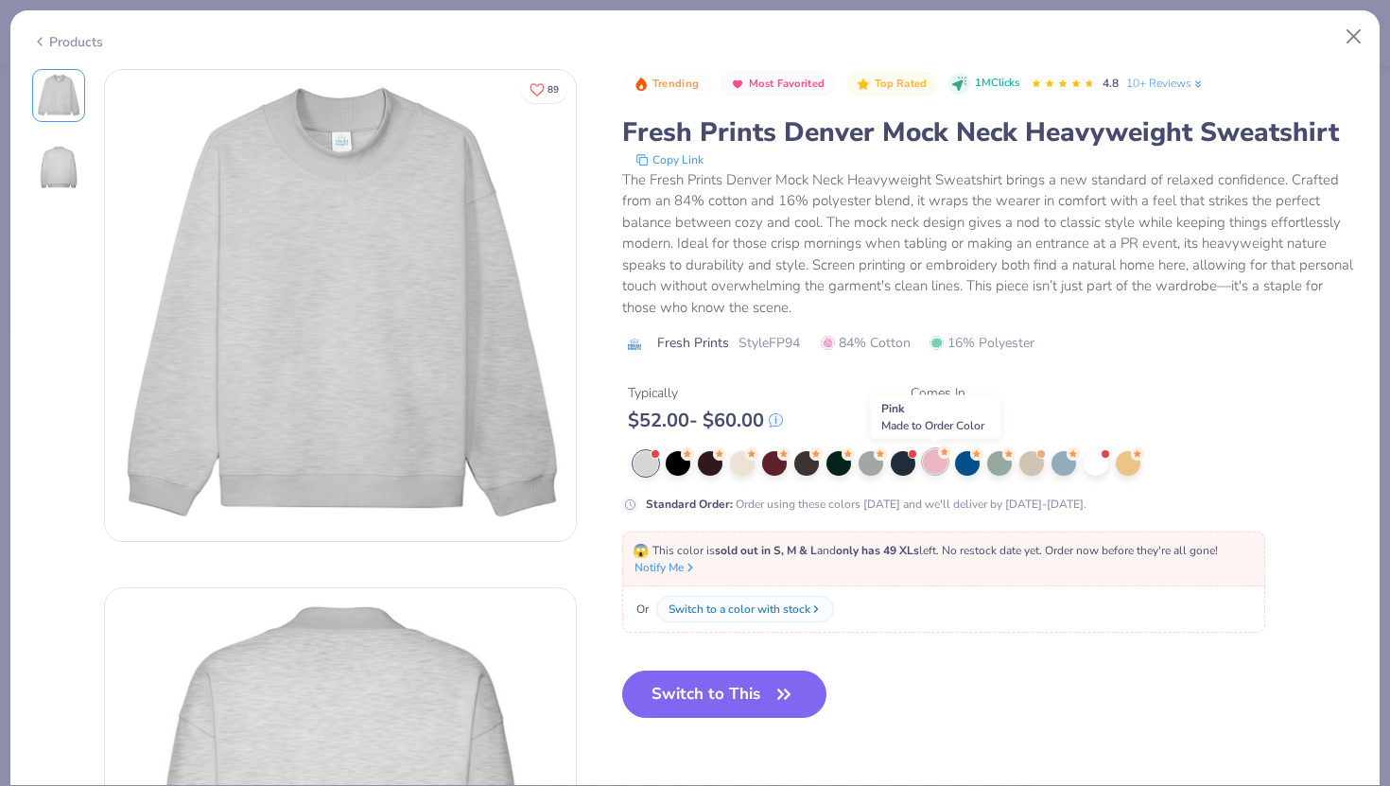
click at [938, 459] on div at bounding box center [935, 461] width 25 height 25
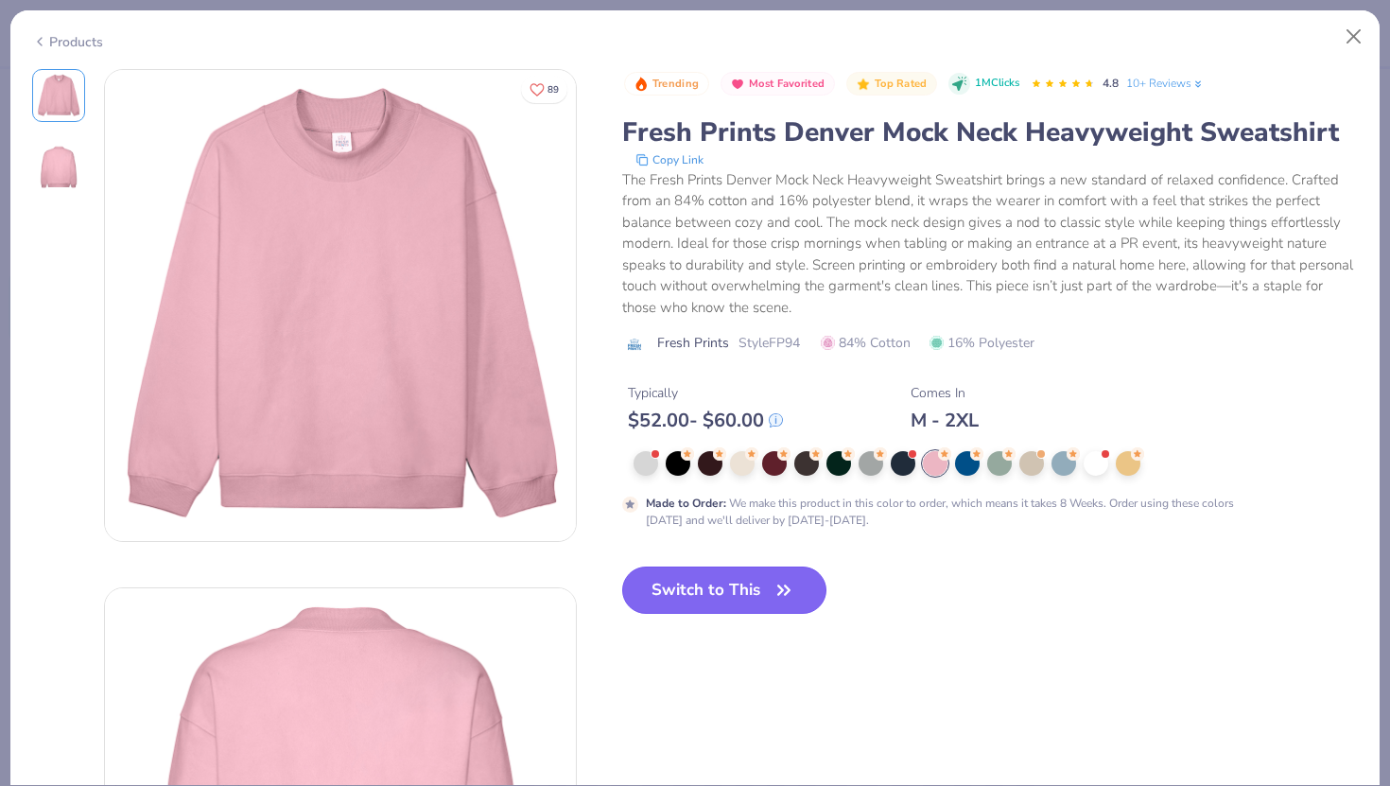
click at [723, 575] on button "Switch to This" at bounding box center [724, 589] width 205 height 47
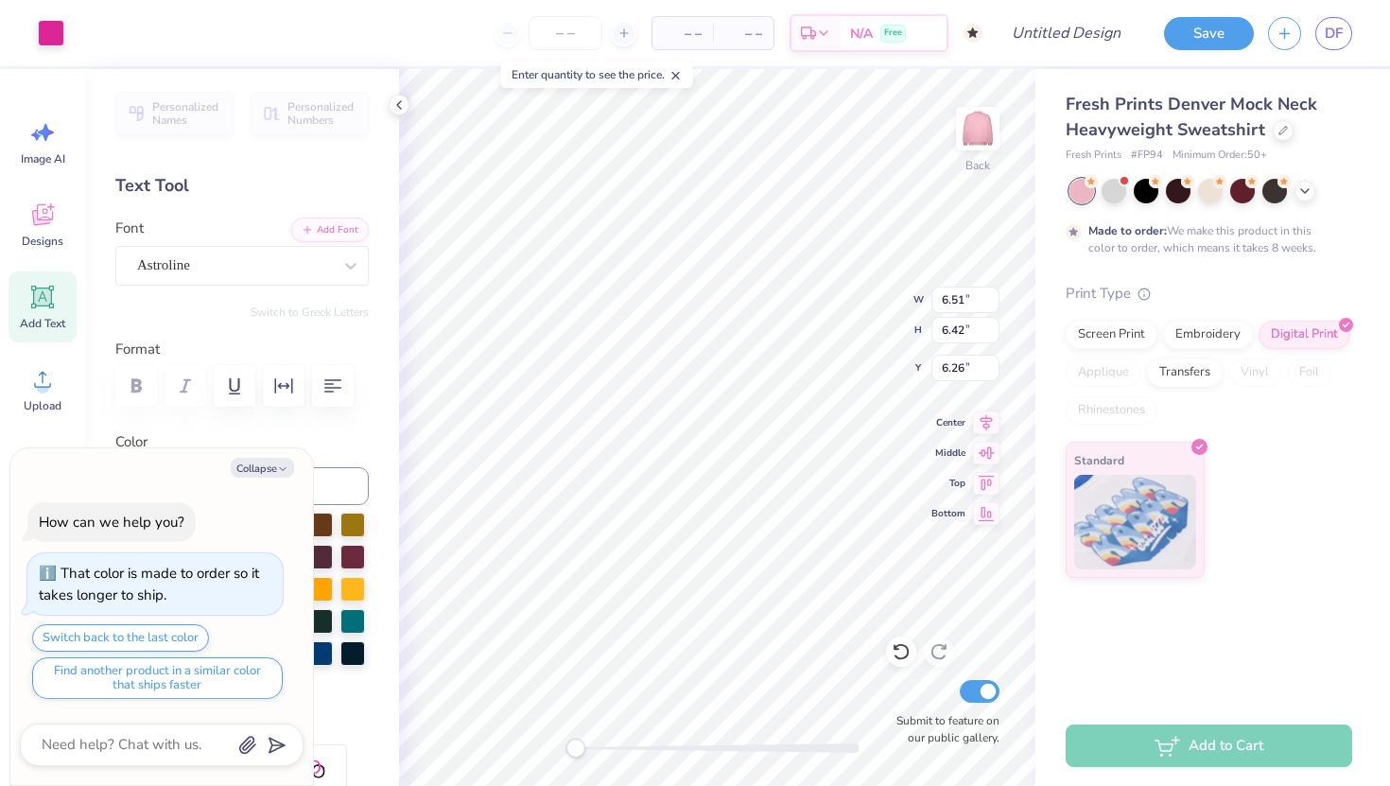
type textarea "x"
type input "10.99"
type input "10.83"
type input "1.72"
type textarea "x"
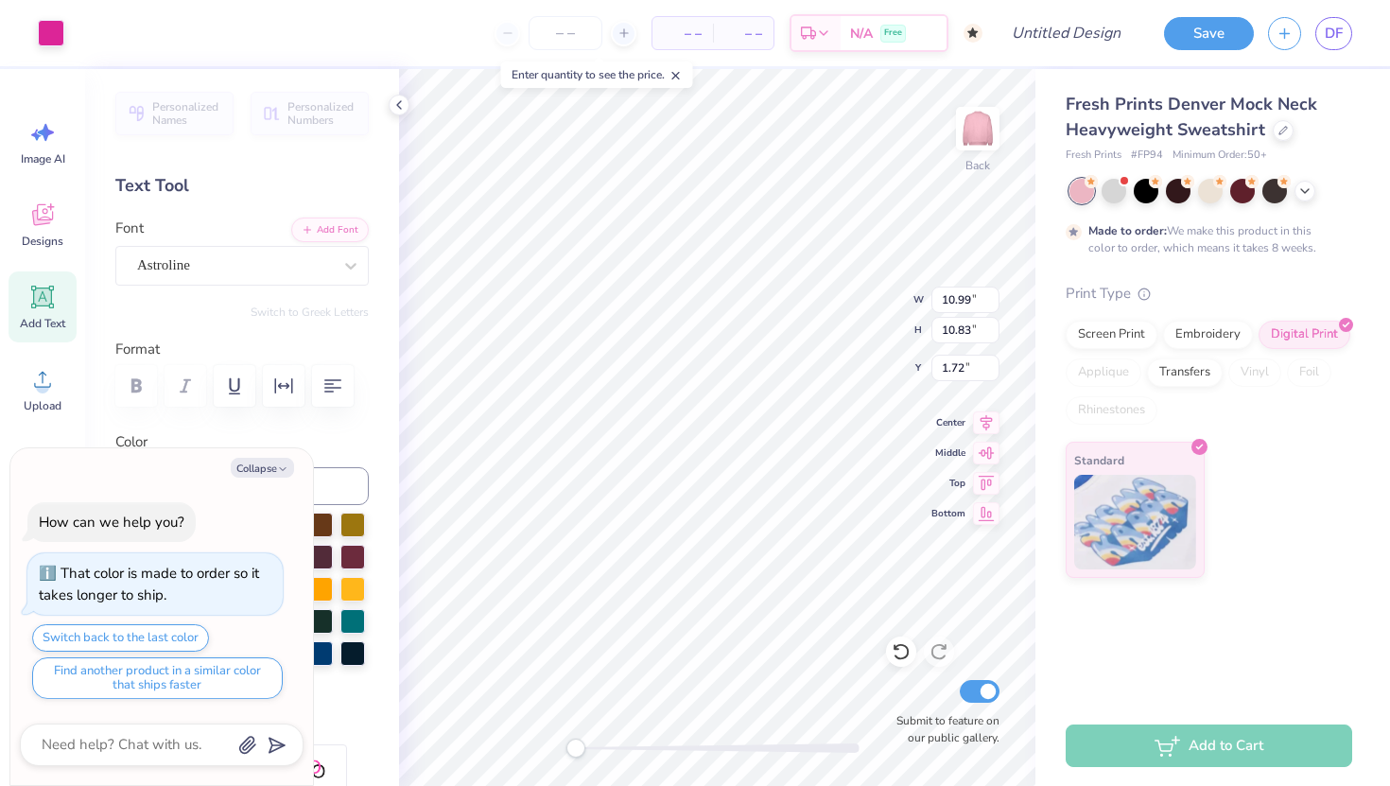
type input "1.87"
type textarea "x"
type input "11.83"
type input "11.66"
type input "1.01"
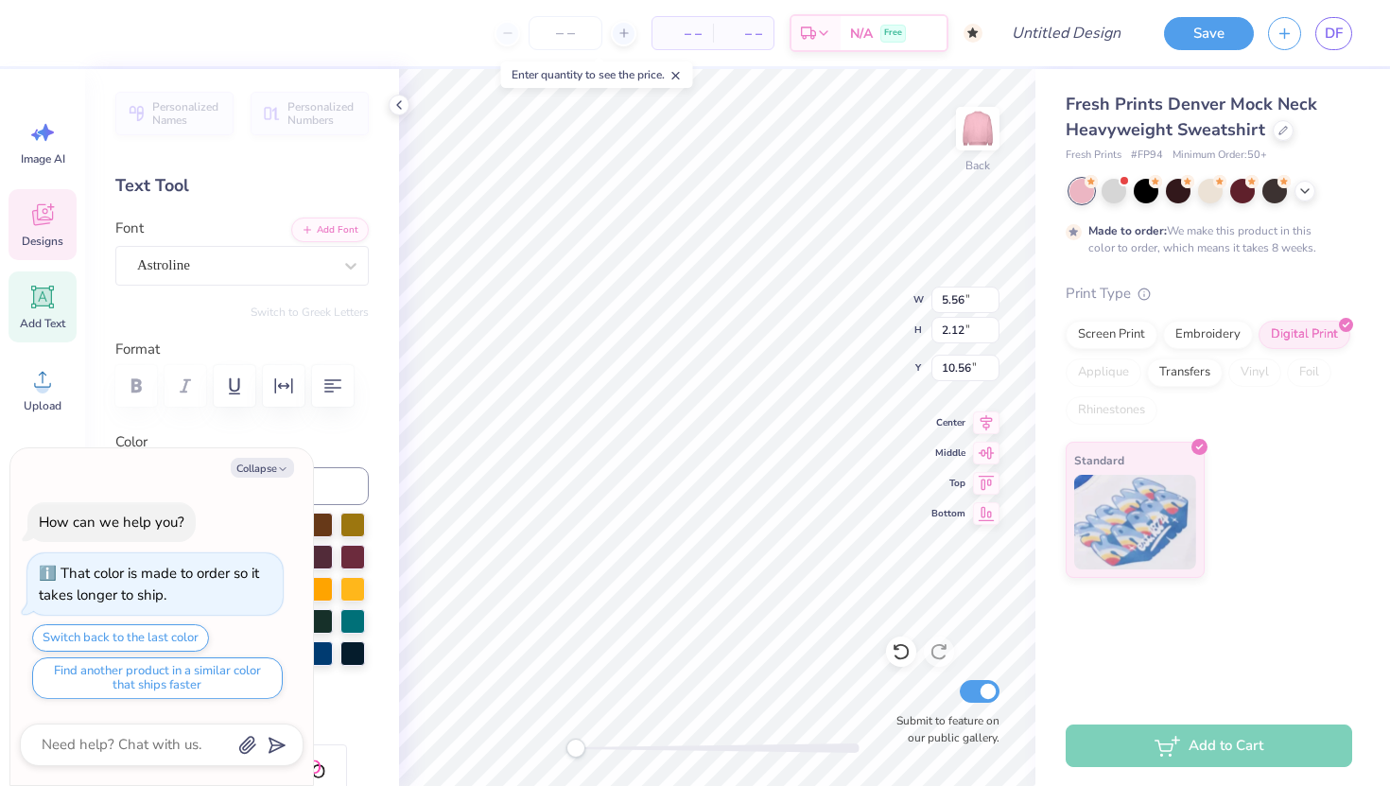
scroll to position [0, 3]
type textarea "x"
type textarea "zeta ta alpha"
type textarea "x"
type textarea "zeta tau alpha"
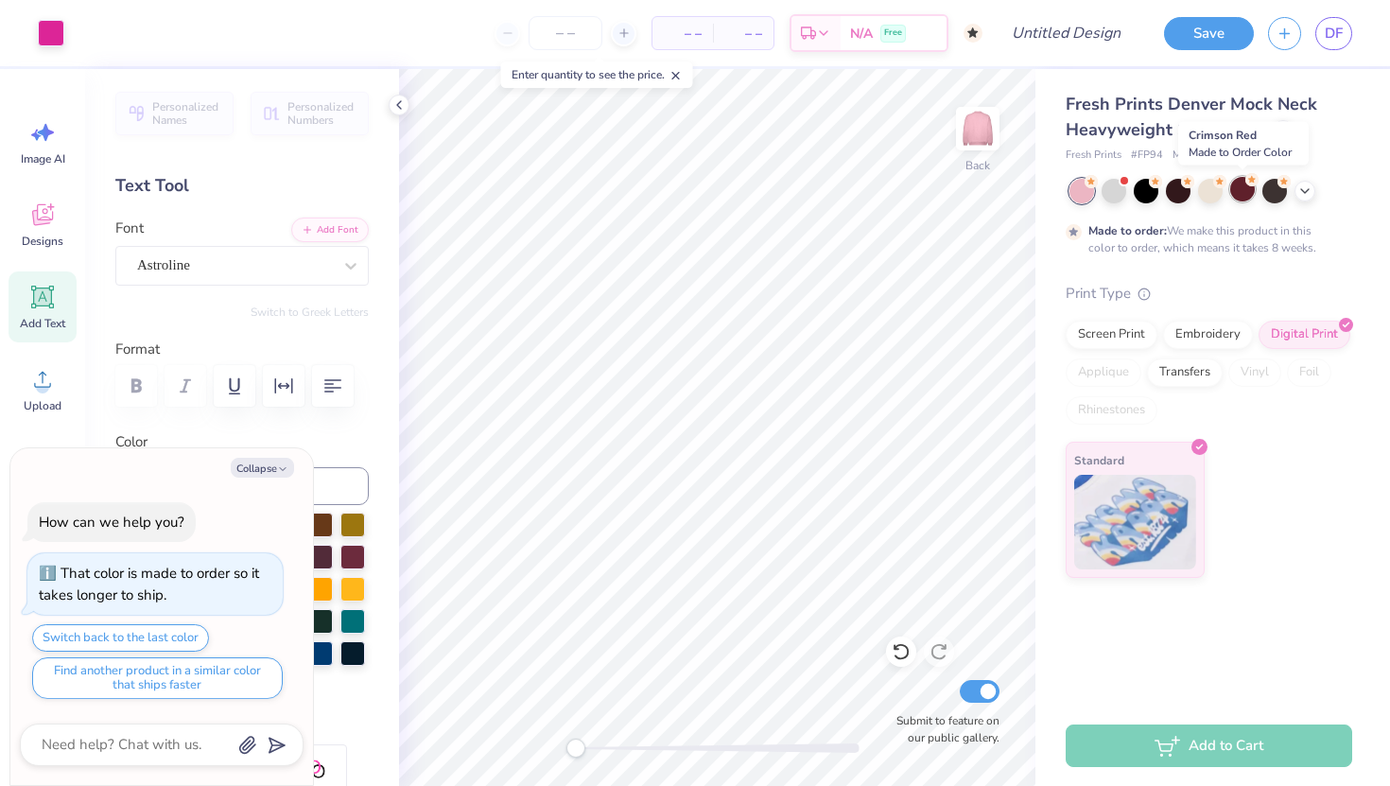
click at [1250, 196] on div at bounding box center [1242, 189] width 25 height 25
click at [1296, 202] on div "Made to order: We make this product in this color to order, which means it take…" at bounding box center [1209, 218] width 286 height 78
click at [1298, 184] on icon at bounding box center [1304, 189] width 15 height 15
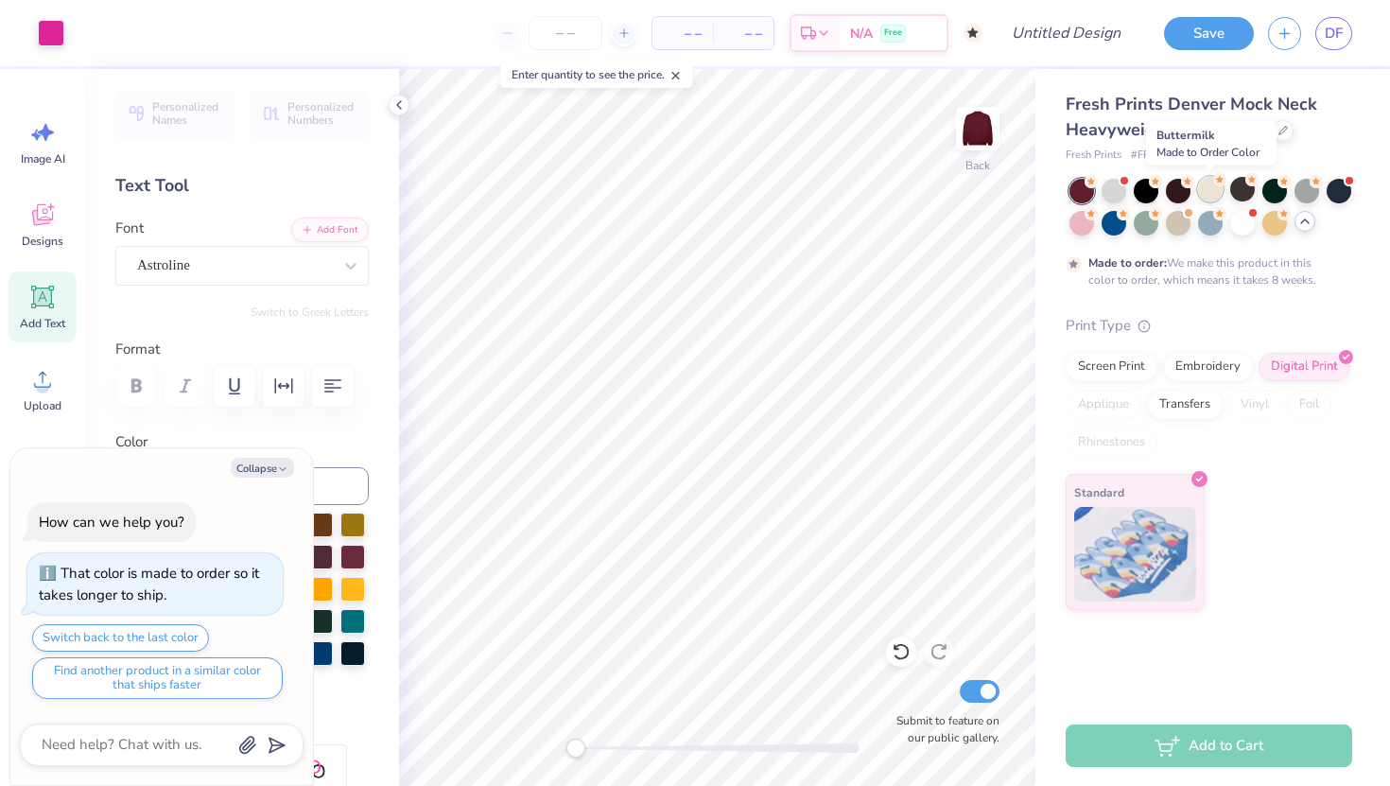
click at [1205, 194] on div at bounding box center [1210, 189] width 25 height 25
click at [1083, 217] on div at bounding box center [1081, 221] width 25 height 25
click at [392, 113] on div at bounding box center [399, 105] width 21 height 21
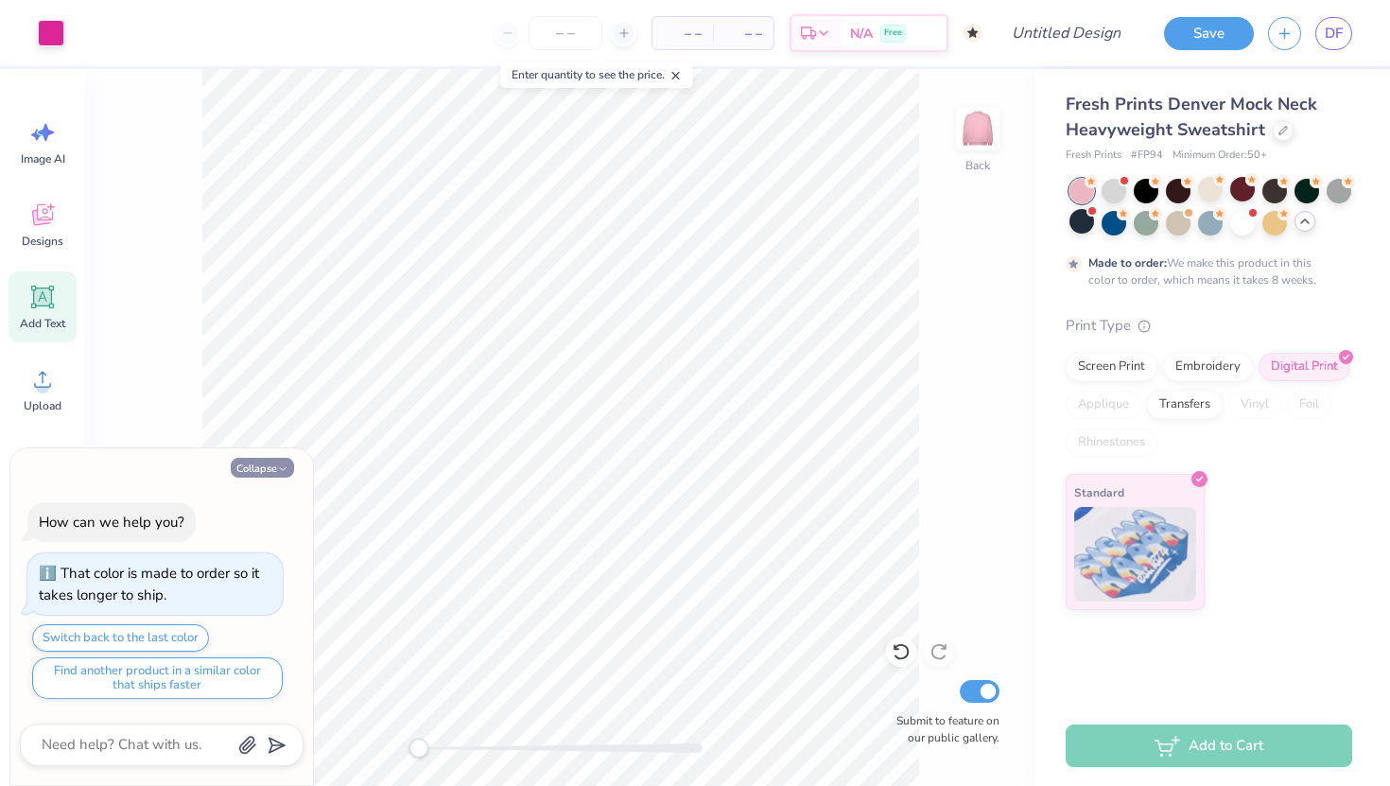
click at [262, 461] on button "Collapse" at bounding box center [262, 468] width 63 height 20
type textarea "x"
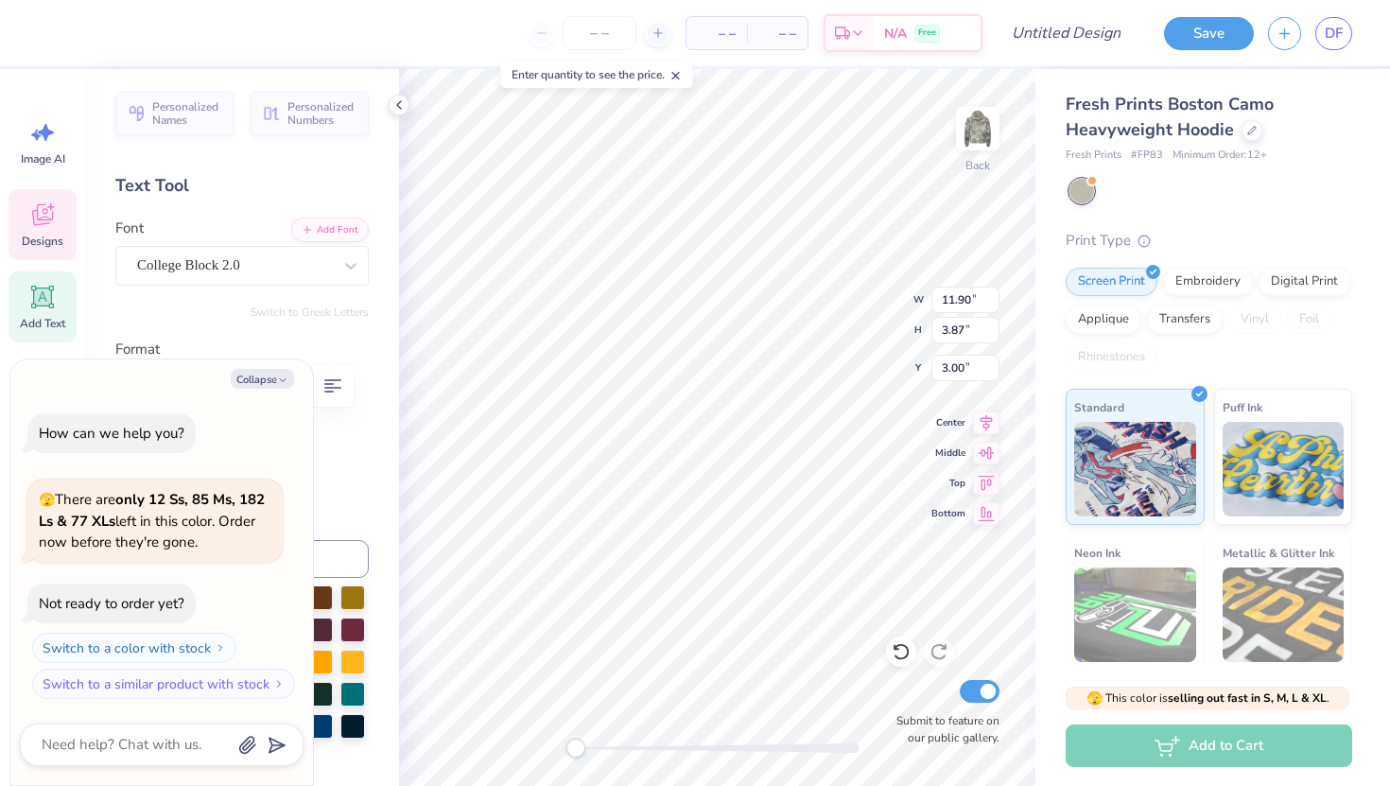
type textarea "x"
type textarea "ALPHA PH"
type textarea "x"
type textarea "A"
type textarea "x"
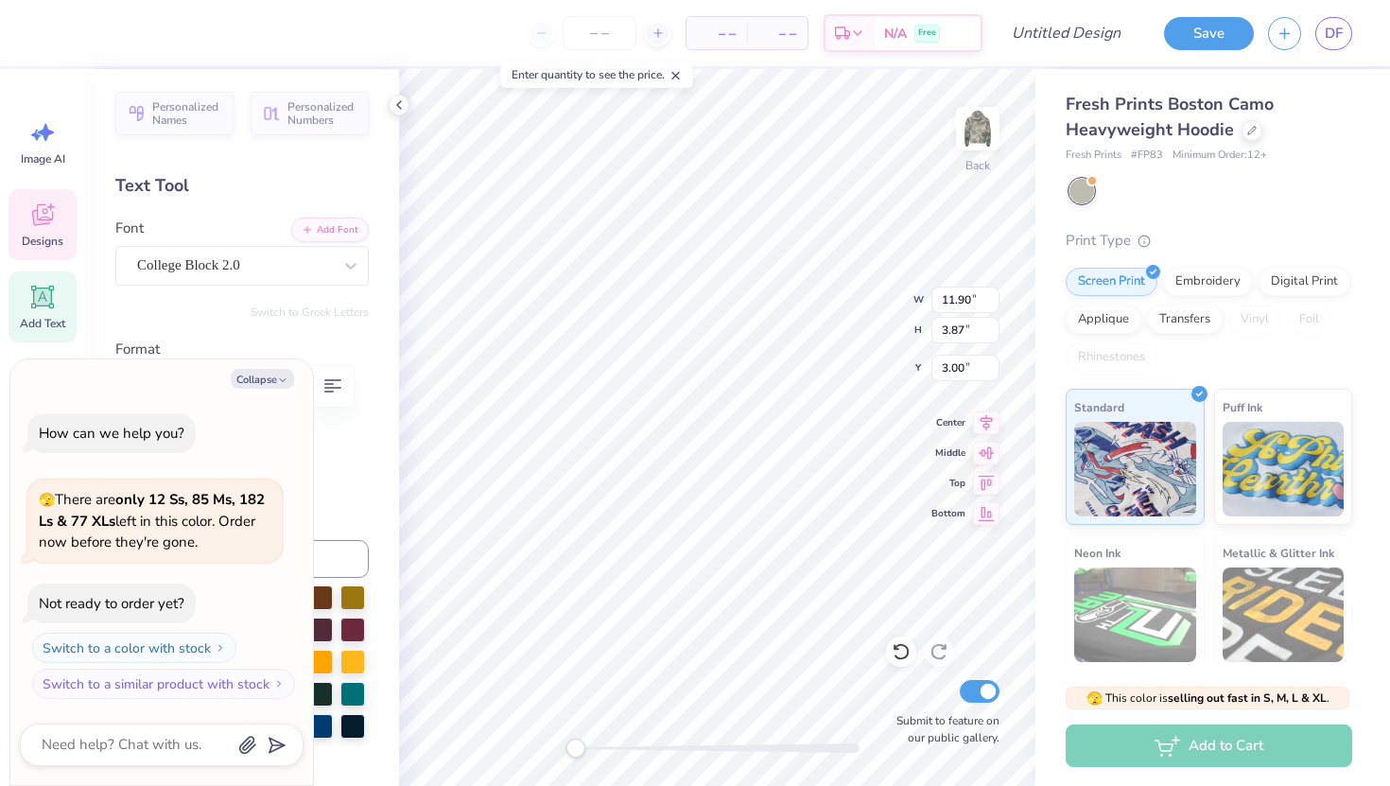
type textarea "Z"
type textarea "x"
type textarea "ZE"
type textarea "x"
type textarea "ZET"
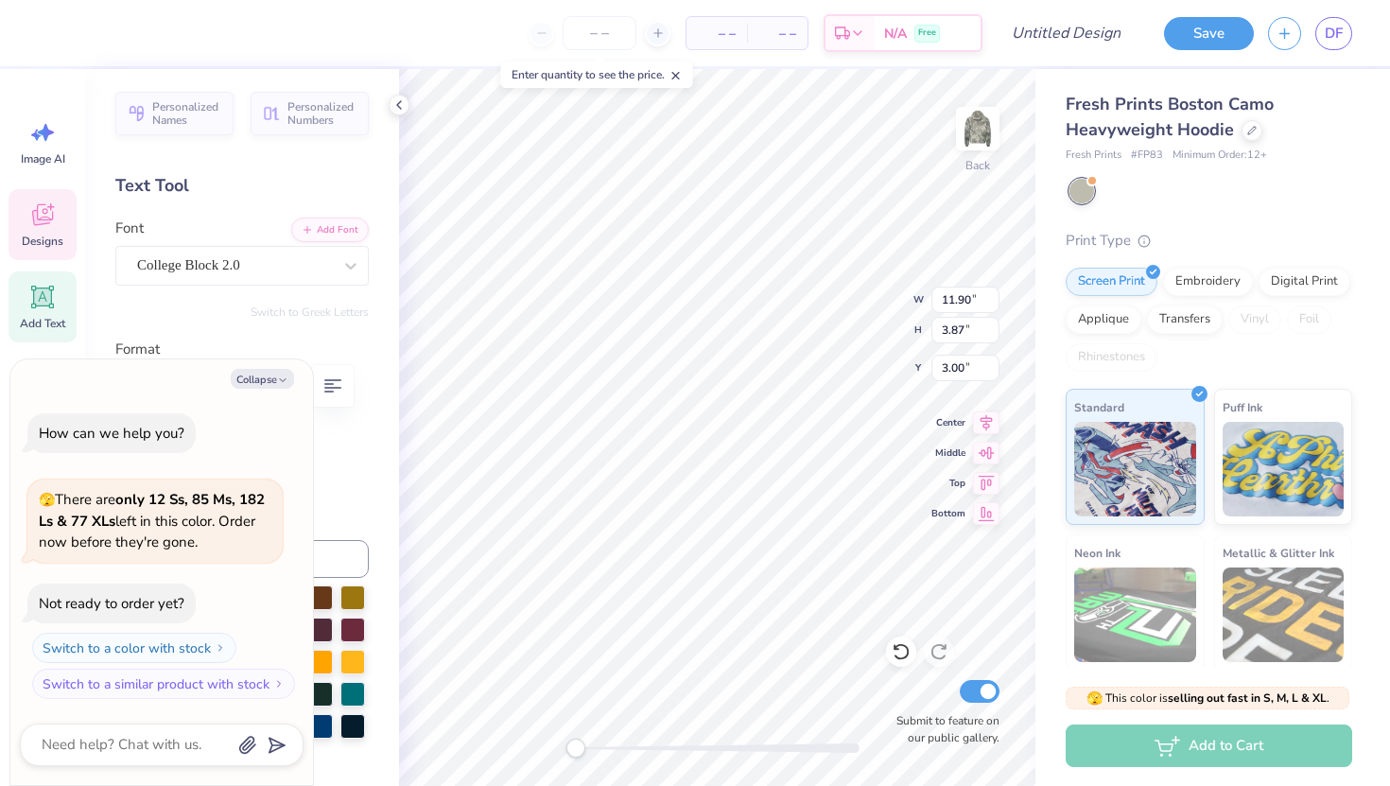
type textarea "x"
type textarea "ZETA"
type textarea "x"
type textarea "ZETA"
type textarea "x"
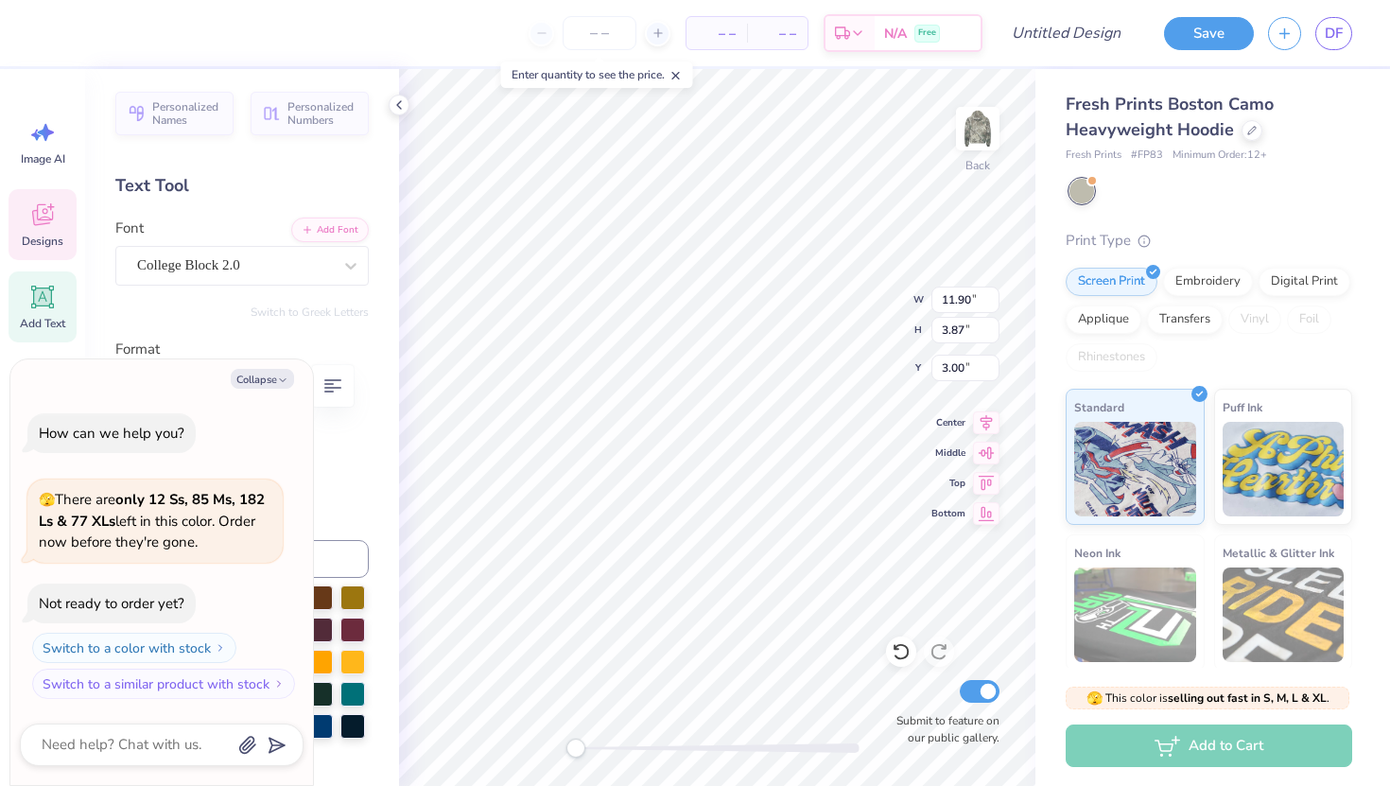
scroll to position [0, 2]
type textarea "ZETA TA"
type textarea "x"
type textarea "ZETA TAY"
type textarea "x"
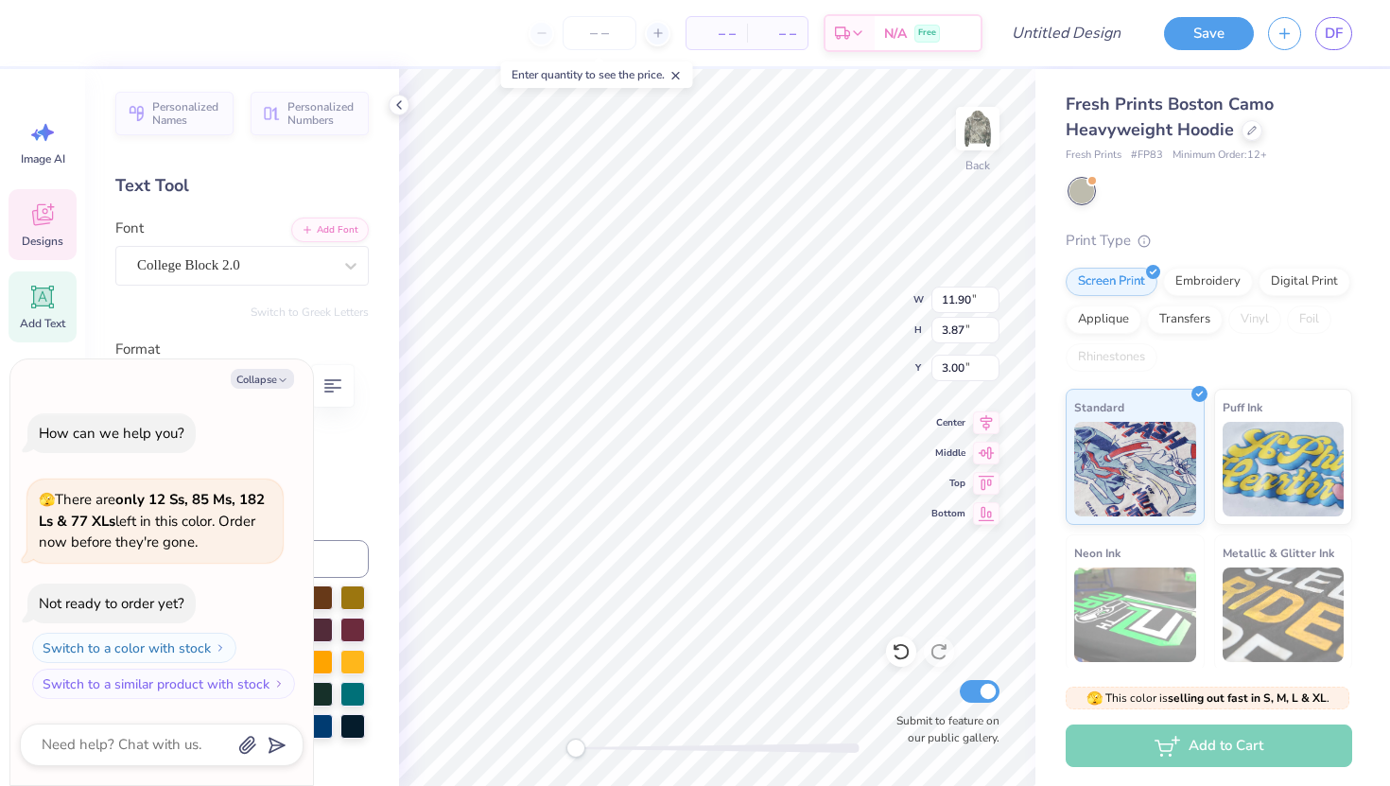
type textarea "ZETA TA"
type textarea "x"
type textarea "ZETA TAU"
type textarea "x"
type textarea "ZETA TAU"
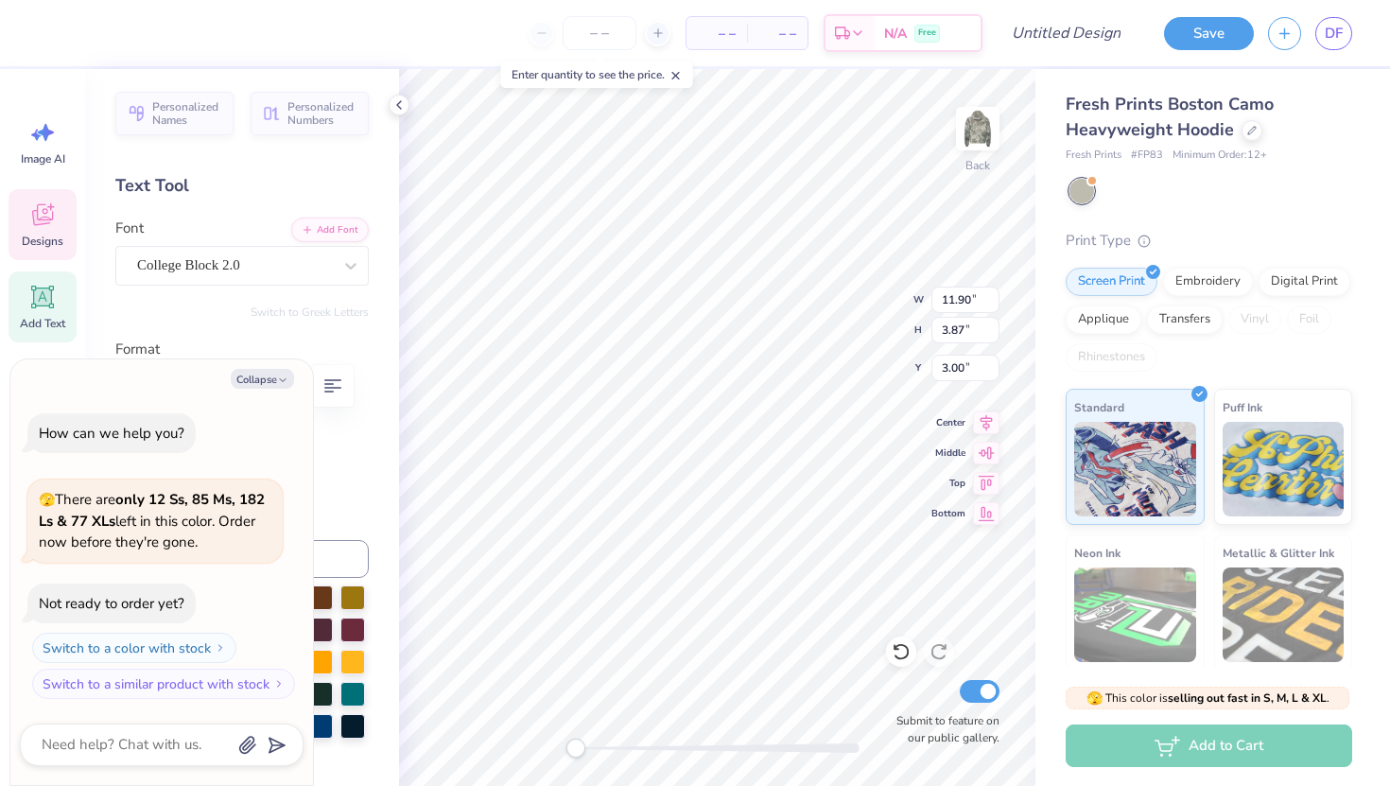
type textarea "x"
type textarea "ZETA TAU A"
type textarea "x"
type textarea "ZETA TAU AL"
type textarea "x"
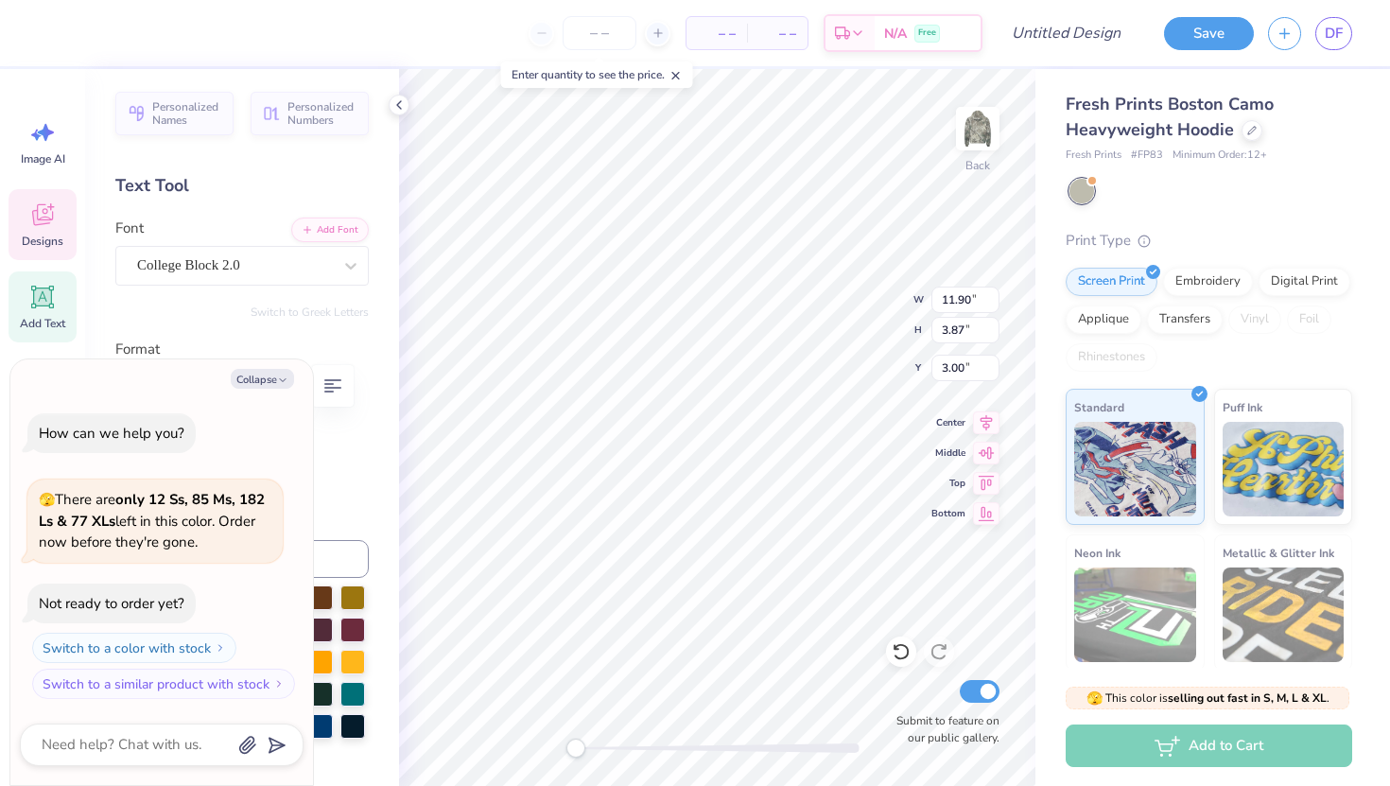
type textarea "ZETA TAU ALP"
type textarea "x"
type textarea "ZETA TAU ALPH"
type textarea "x"
type textarea "ZETA TAU ALPHA"
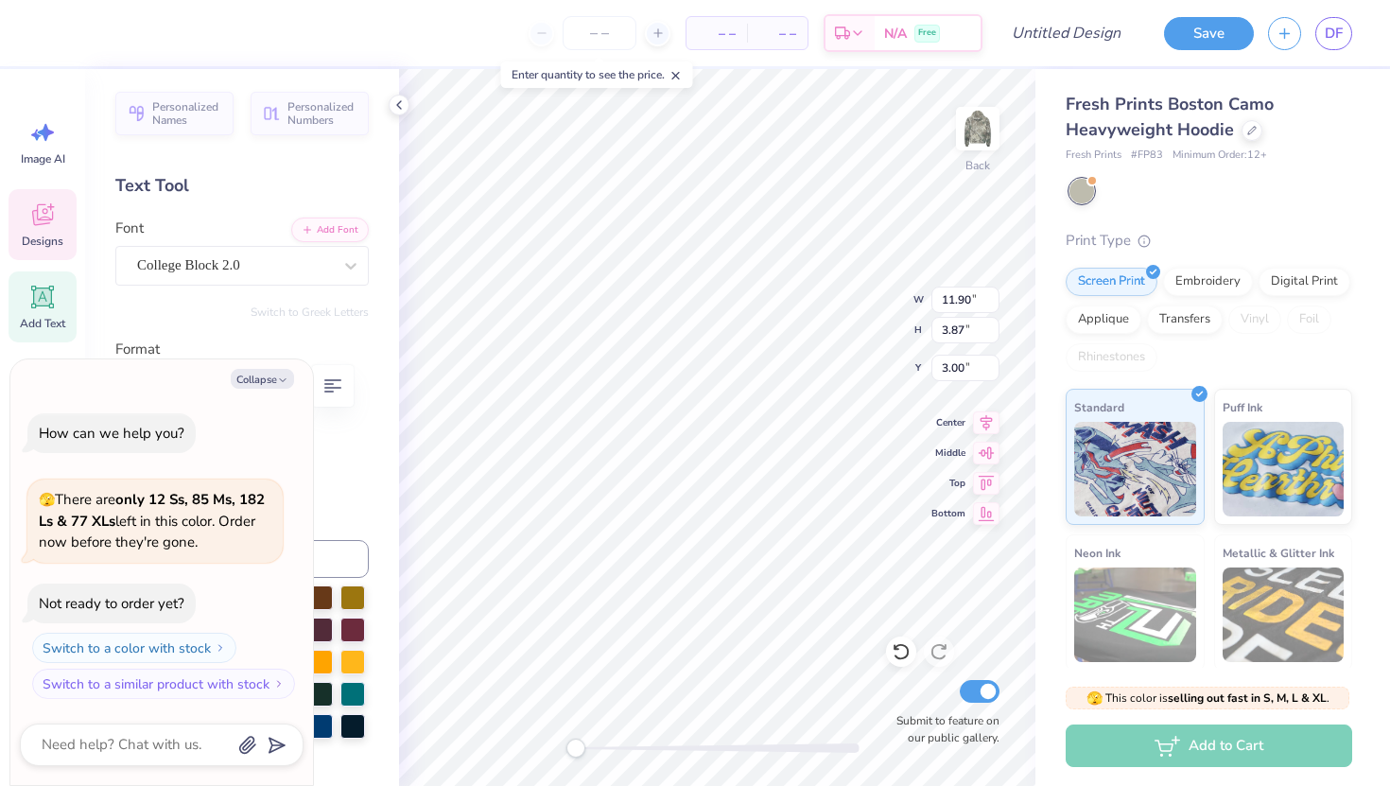
scroll to position [0, 6]
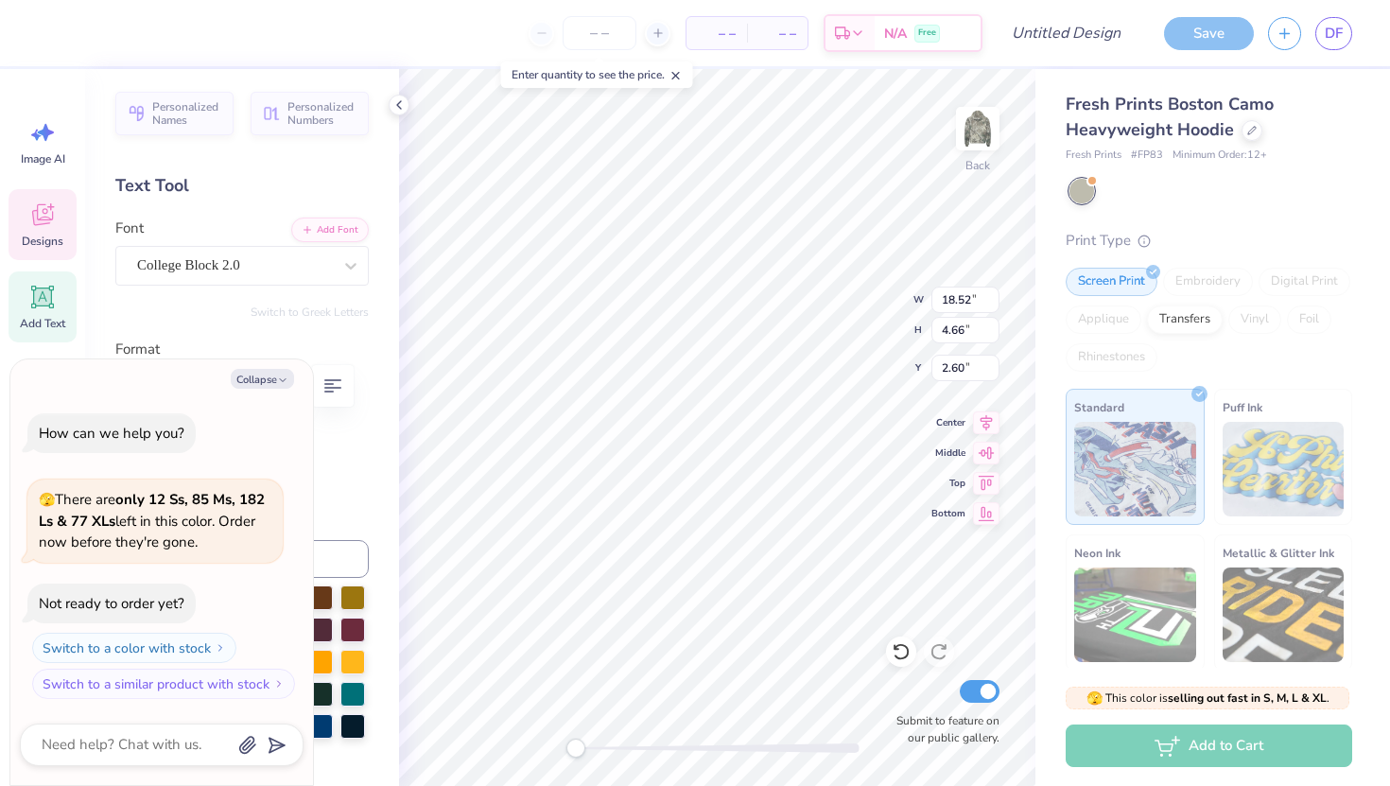
type textarea "x"
type input "14.96"
type input "3.77"
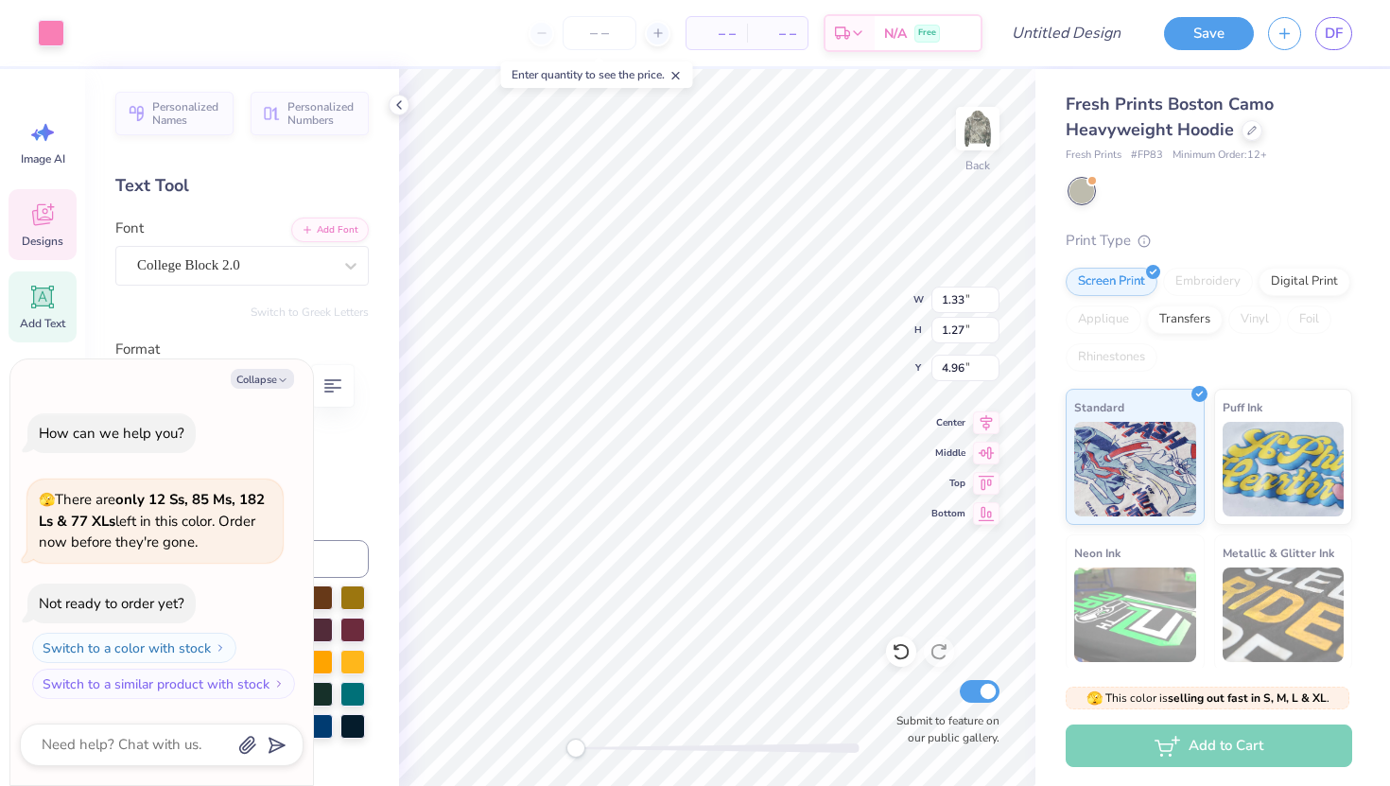
type textarea "x"
type input "1.54"
type input "1.47"
type input "4.85"
type textarea "x"
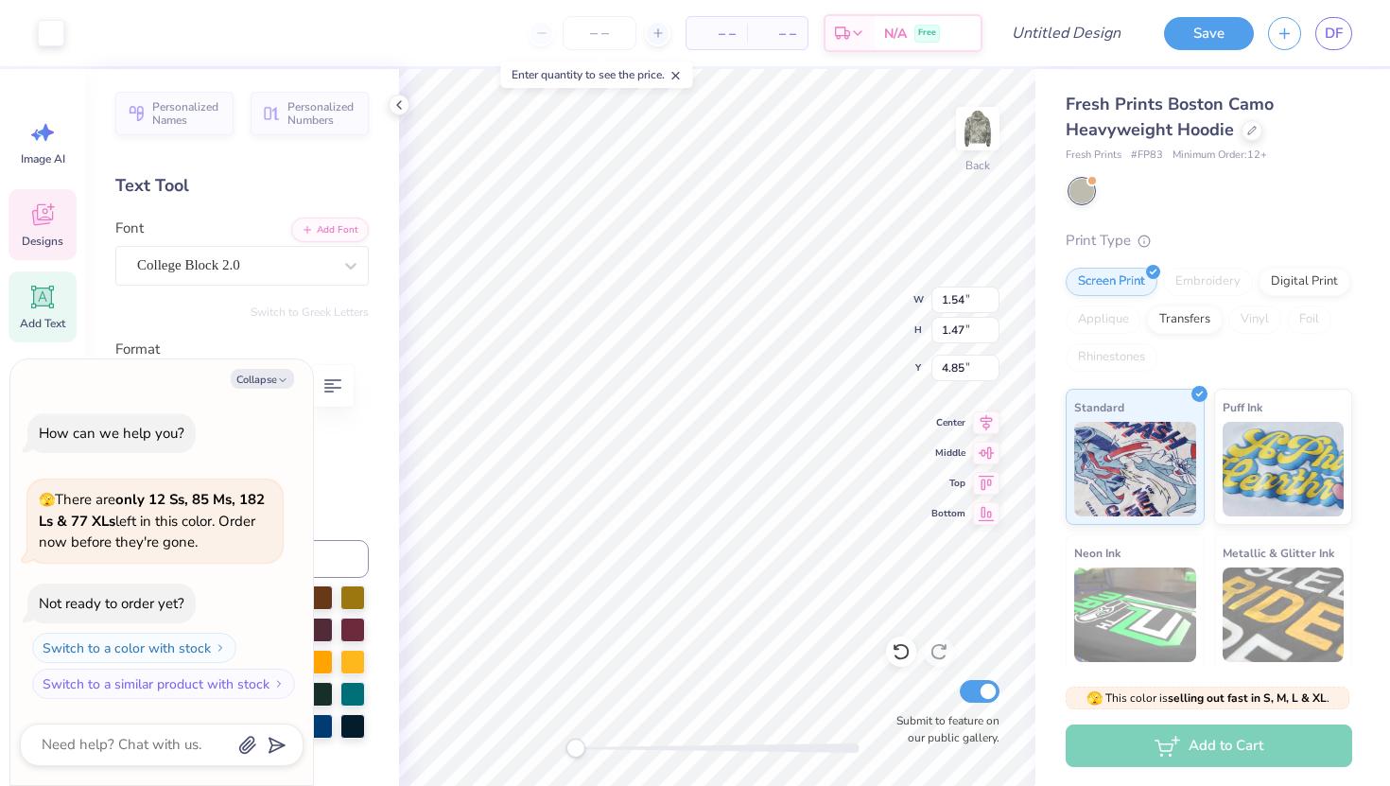
type input "1.33"
type input "1.27"
type input "4.96"
type textarea "x"
type input "14.96"
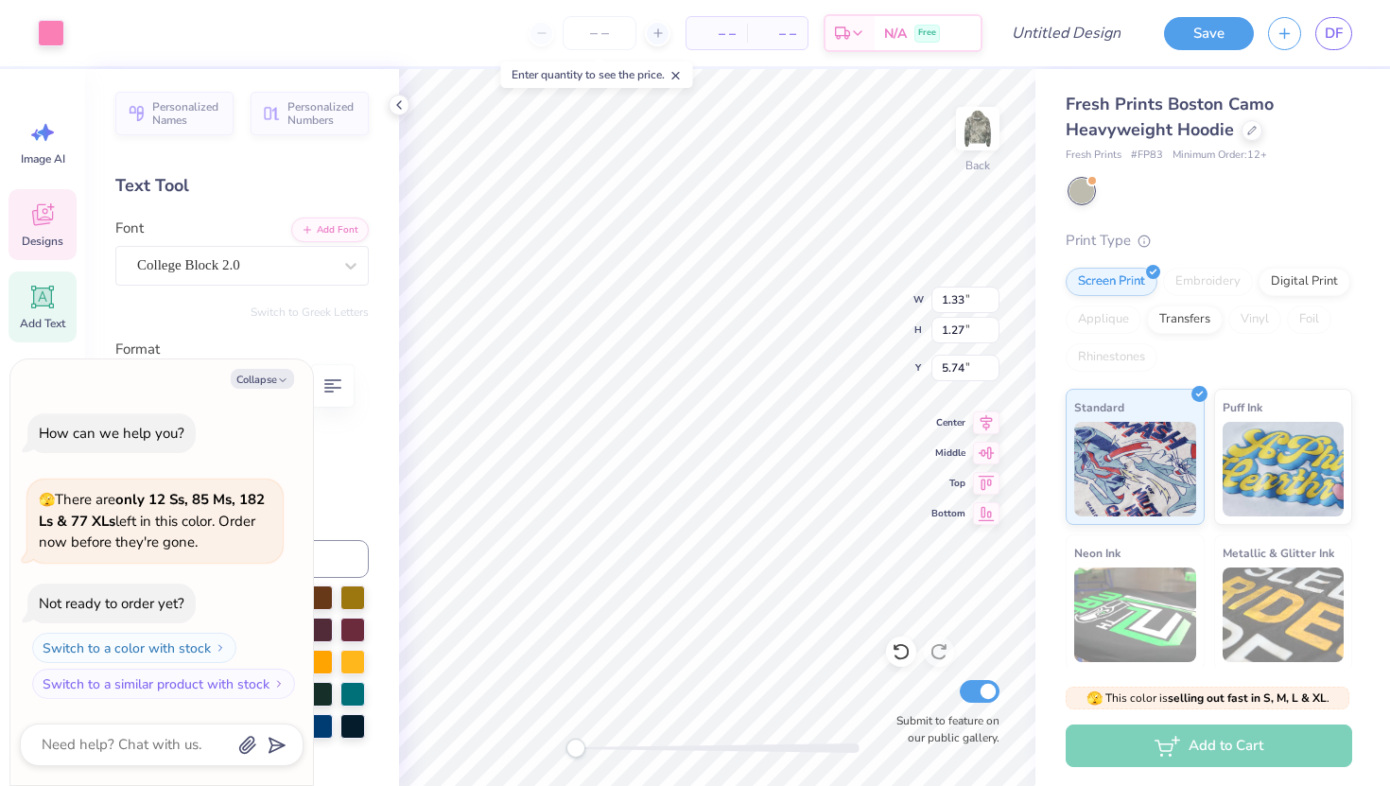
type input "3.77"
type input "1.46"
click at [1253, 127] on icon at bounding box center [1251, 128] width 9 height 9
type textarea "x"
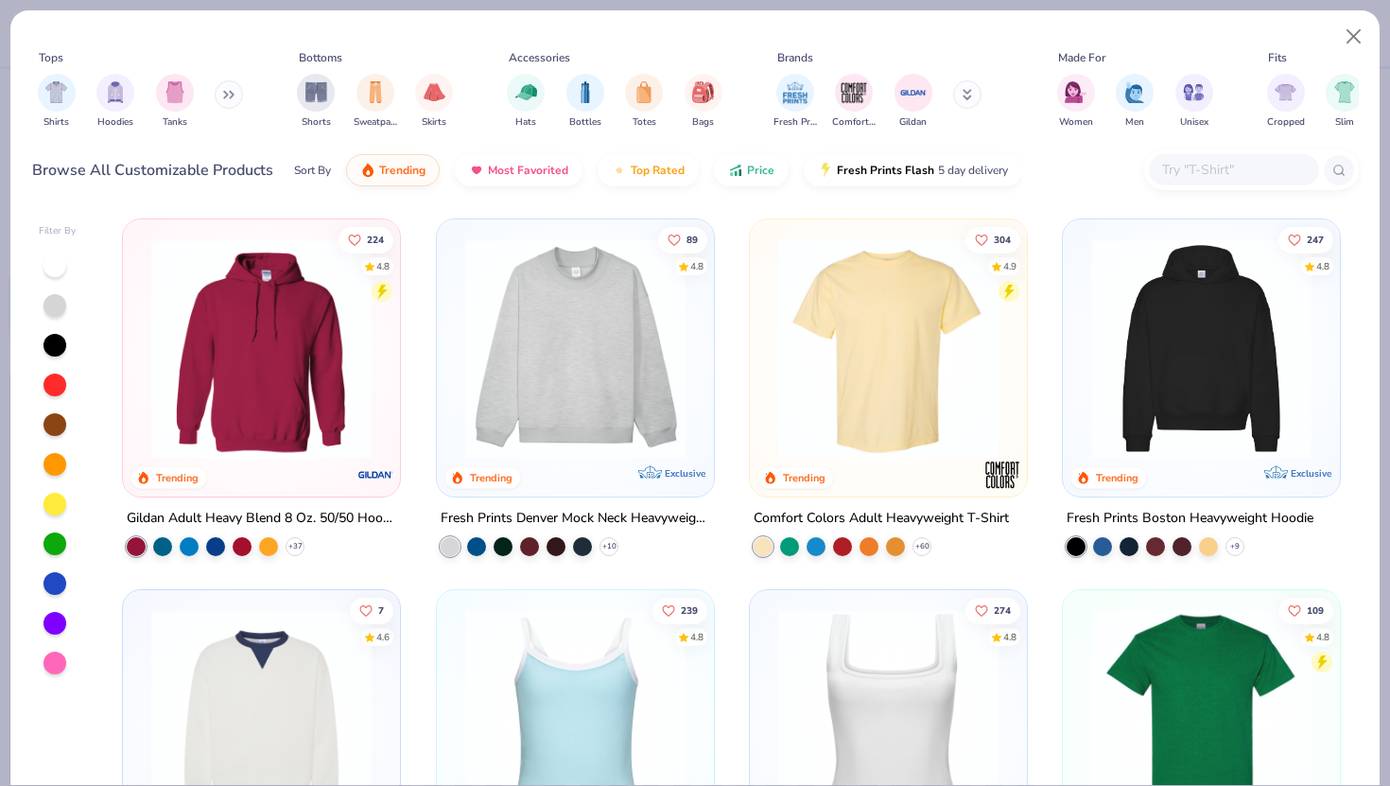
click at [1189, 157] on div at bounding box center [1234, 169] width 170 height 31
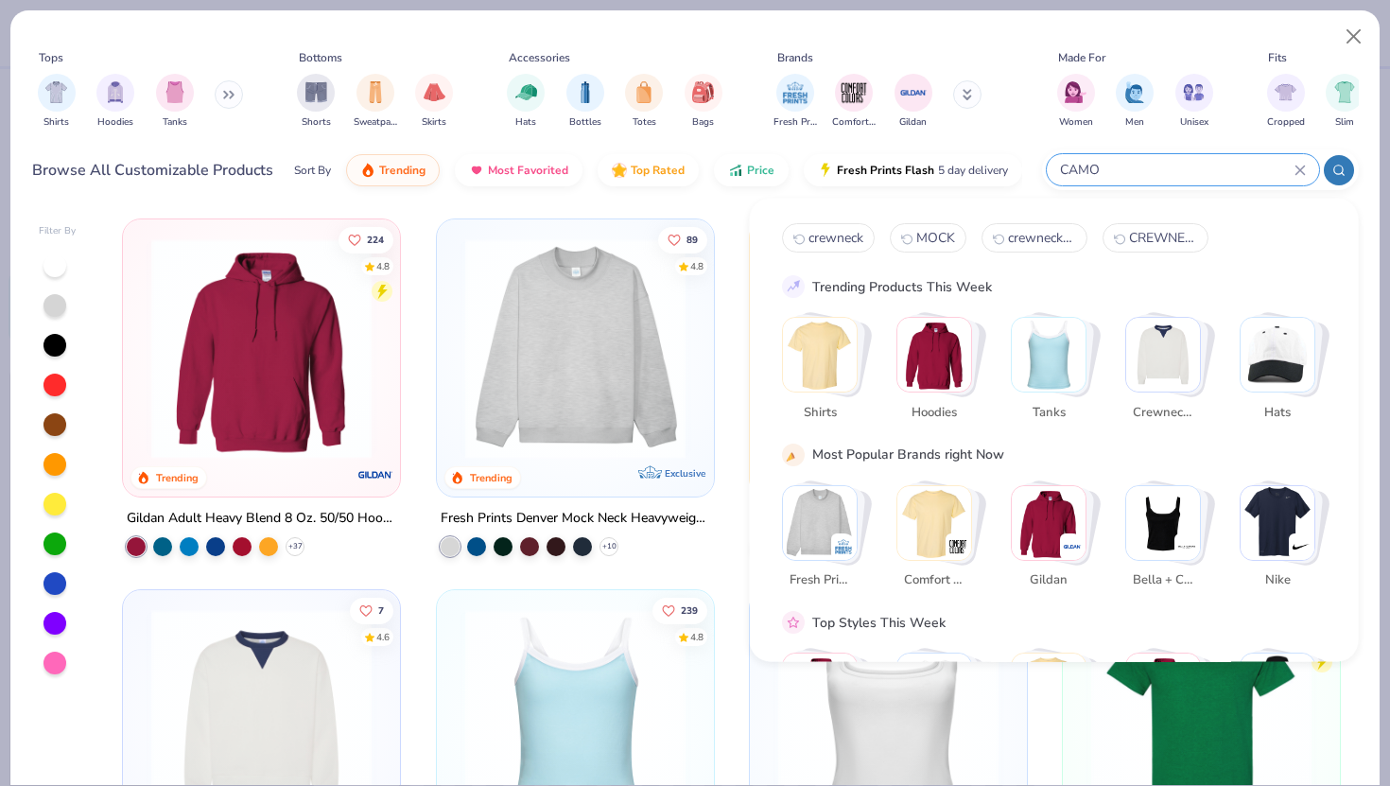
type input "CAMO"
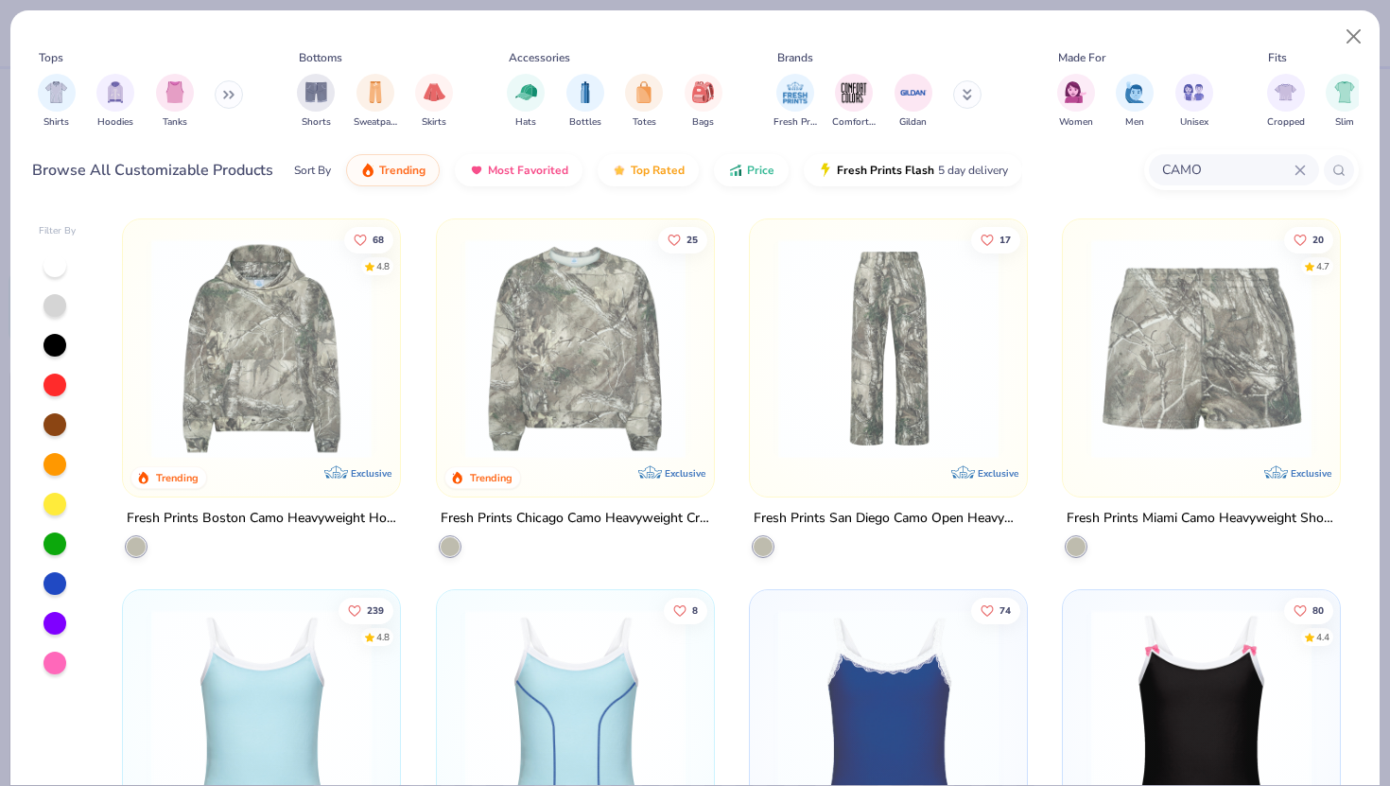
click at [636, 378] on img at bounding box center [575, 348] width 239 height 220
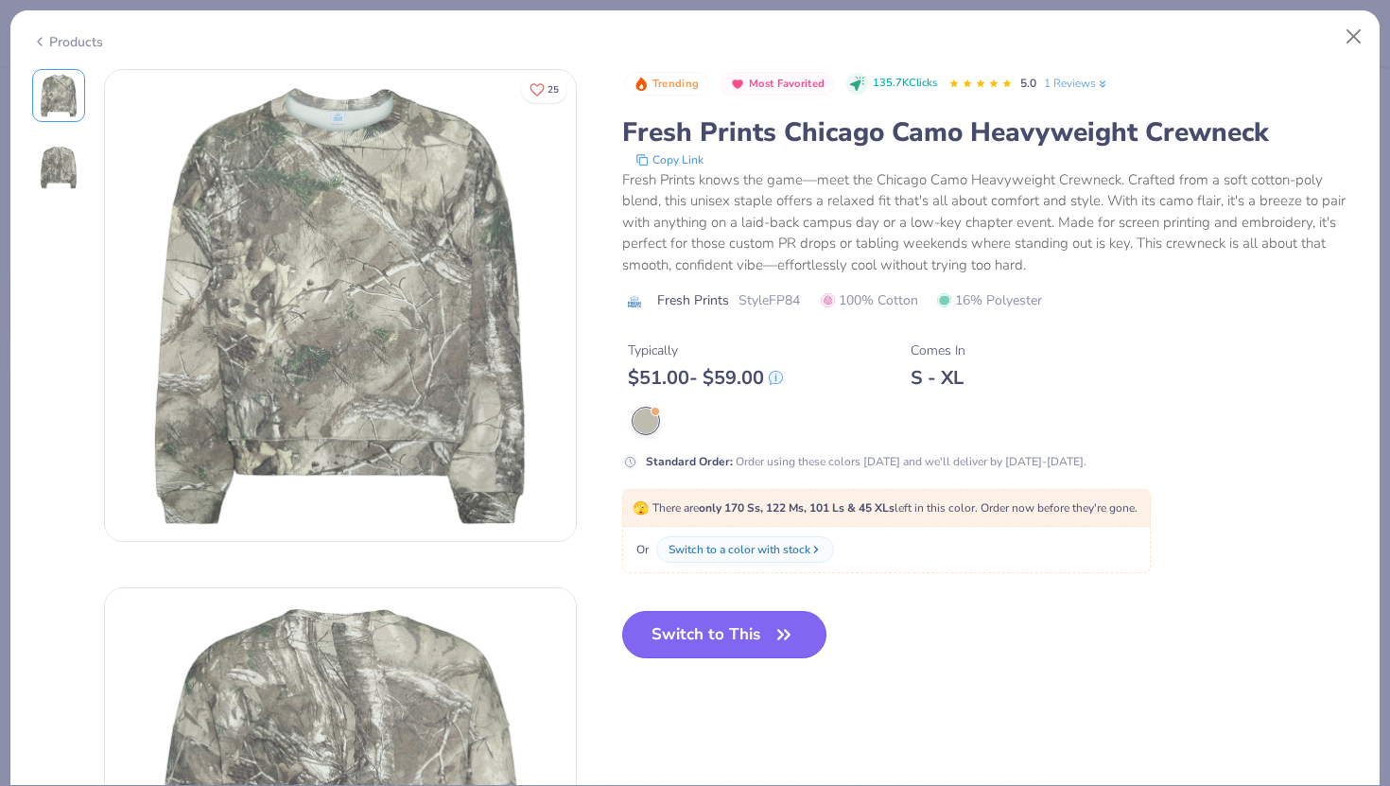
click at [708, 650] on button "Switch to This" at bounding box center [724, 634] width 205 height 47
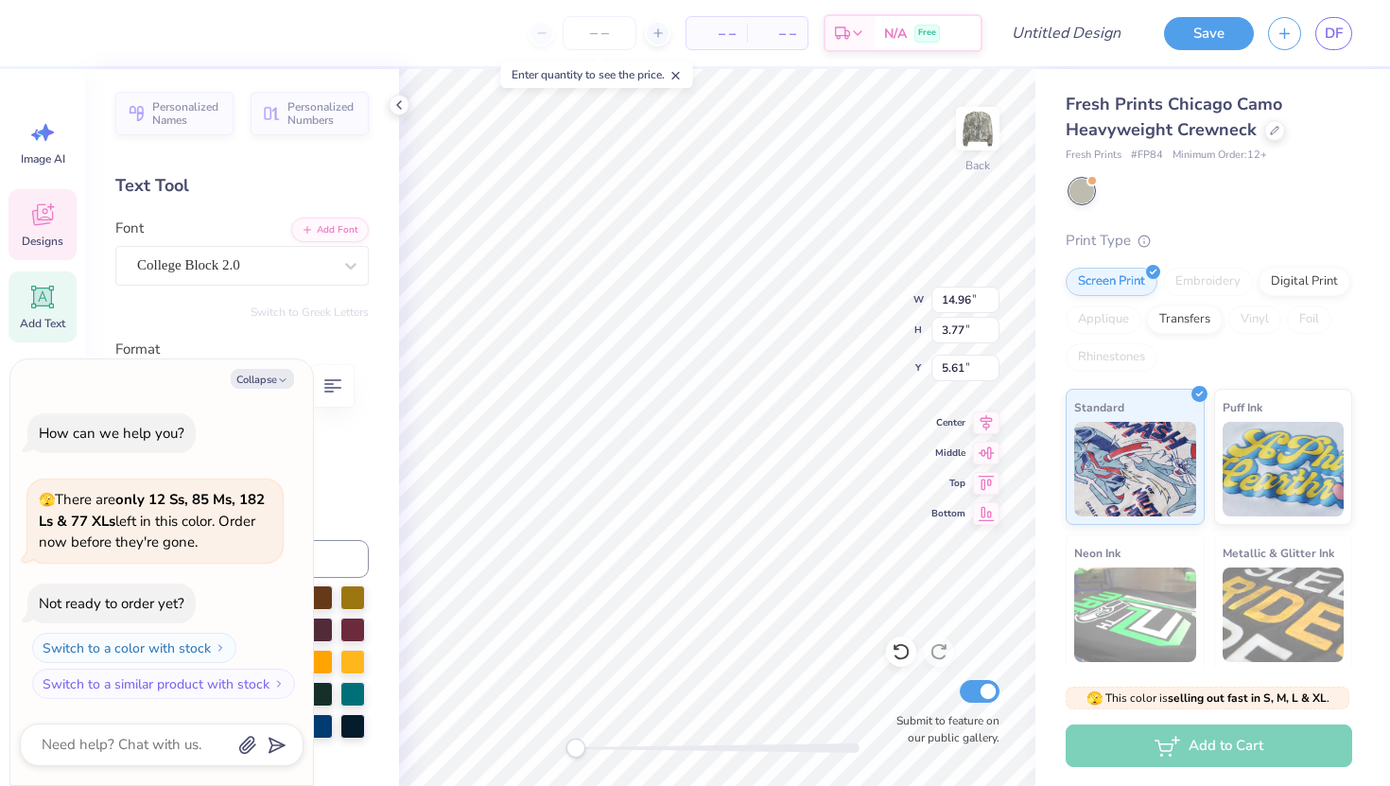
type textarea "x"
